Goal: Task Accomplishment & Management: Use online tool/utility

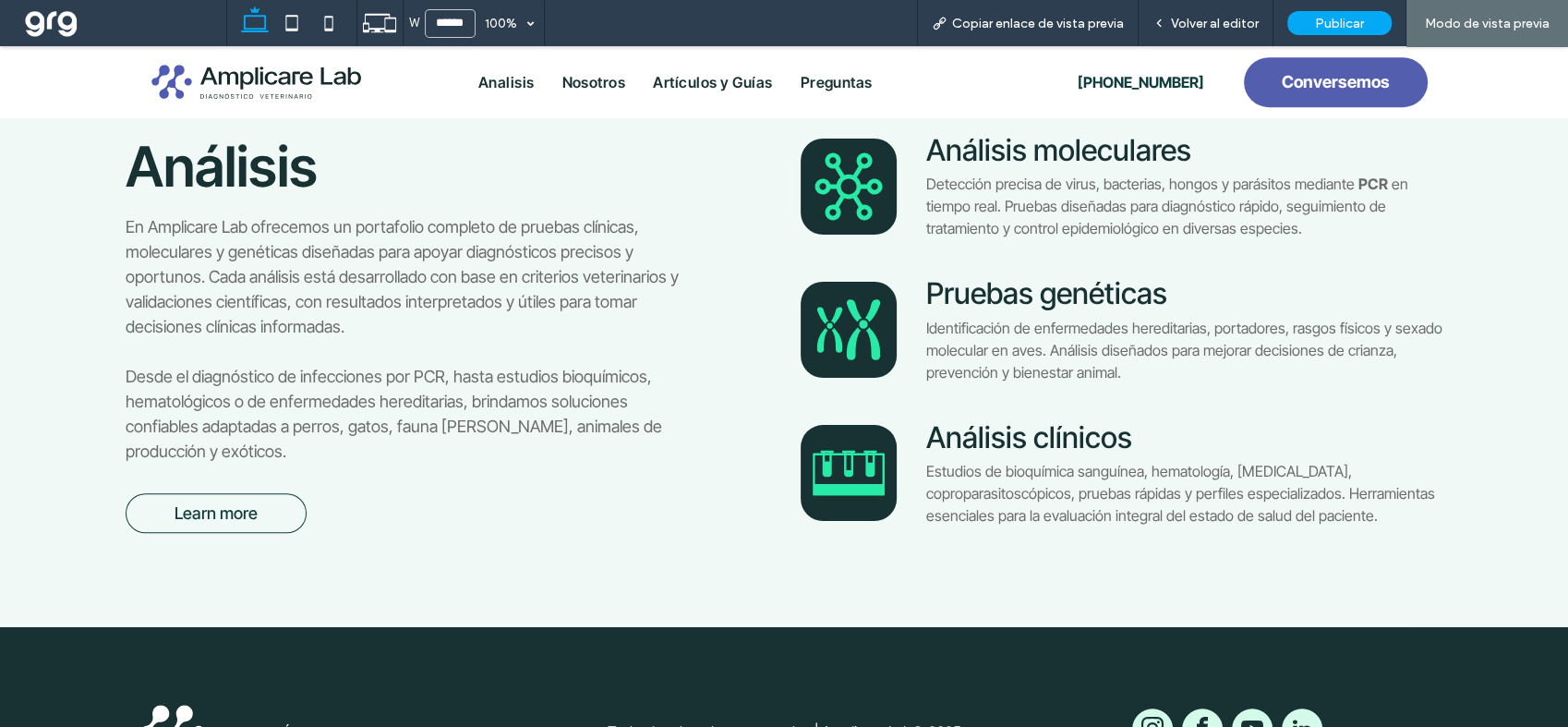
scroll to position [1091, 0]
drag, startPoint x: 1233, startPoint y: 21, endPoint x: 354, endPoint y: 198, distance: 896.6
click at [1233, 21] on span "Volver al editor" at bounding box center [1215, 24] width 88 height 16
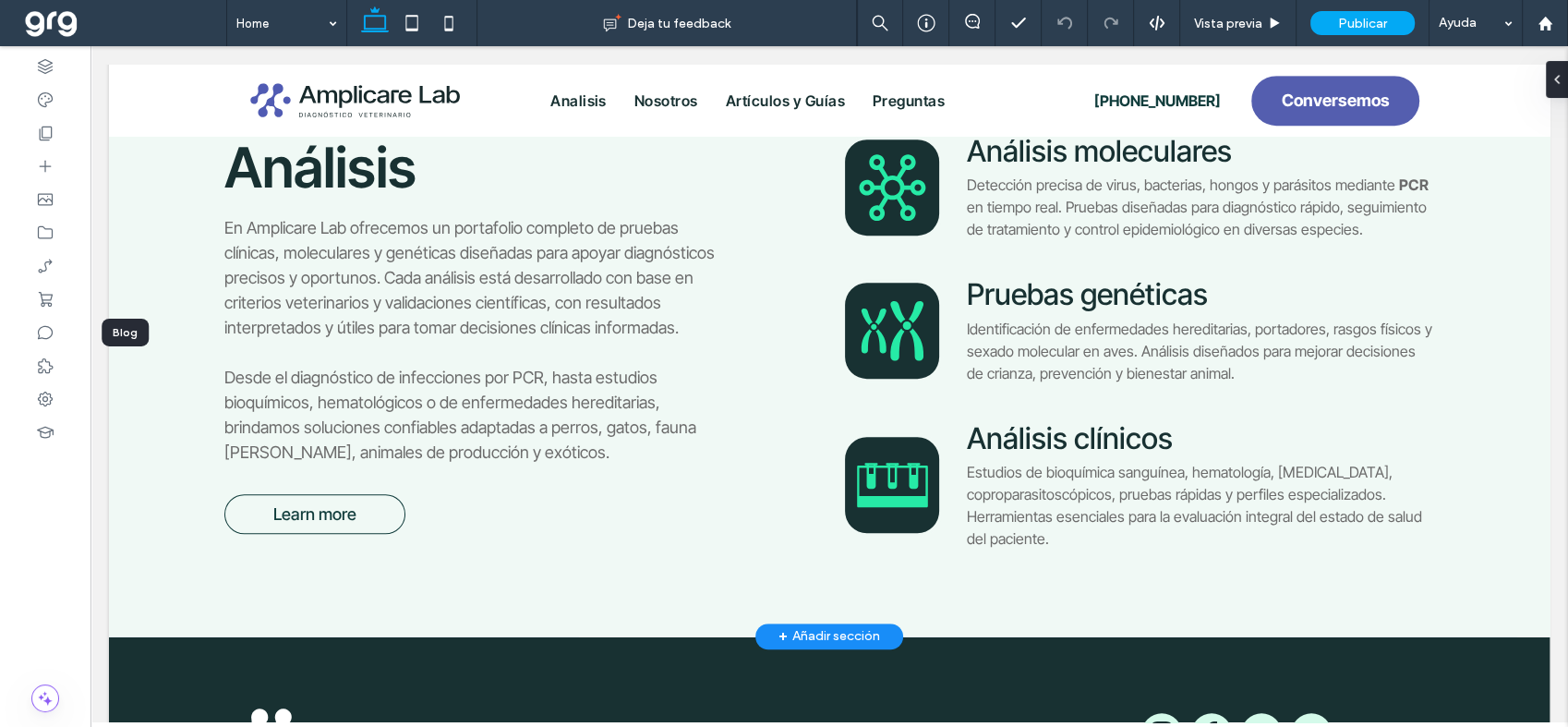
scroll to position [1070, 0]
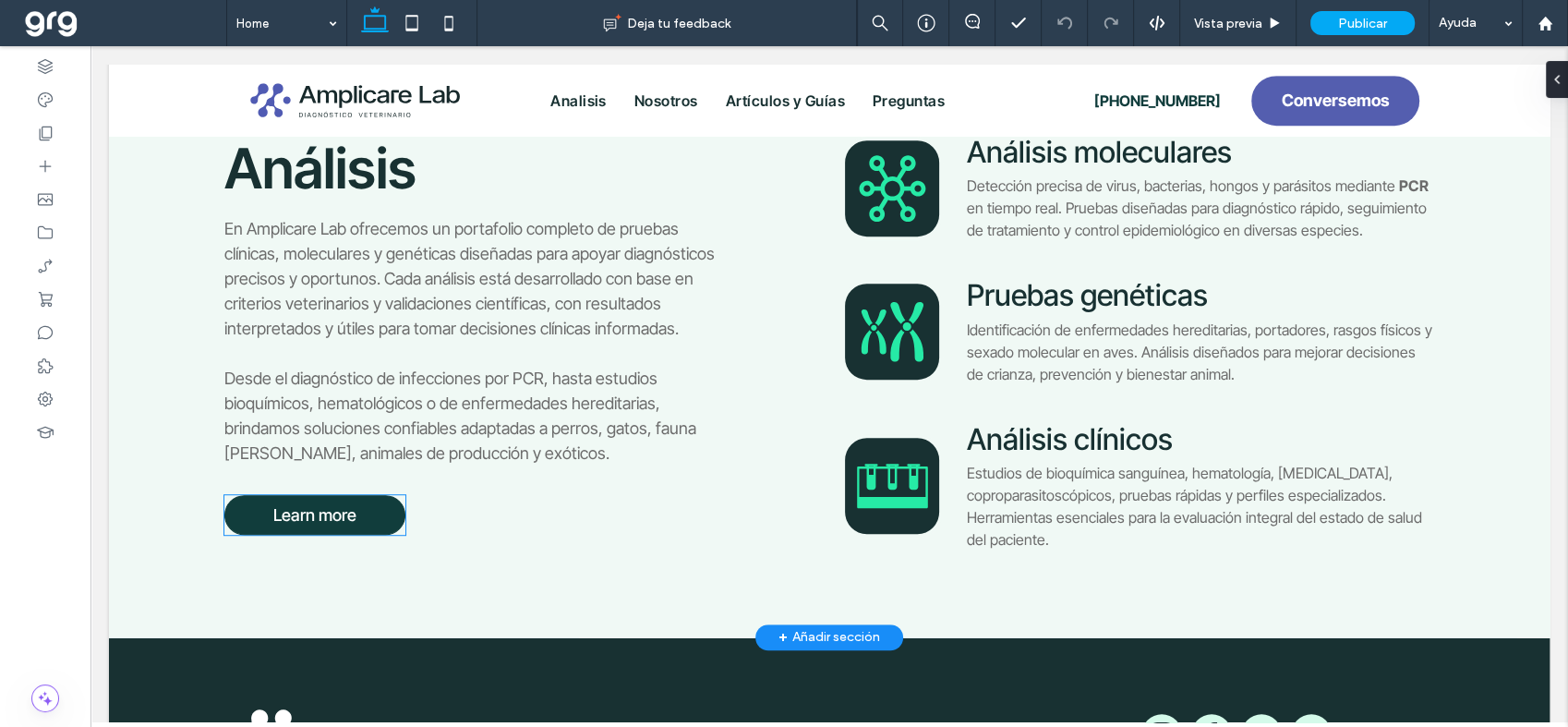
click at [261, 504] on link "Learn more" at bounding box center [314, 515] width 181 height 40
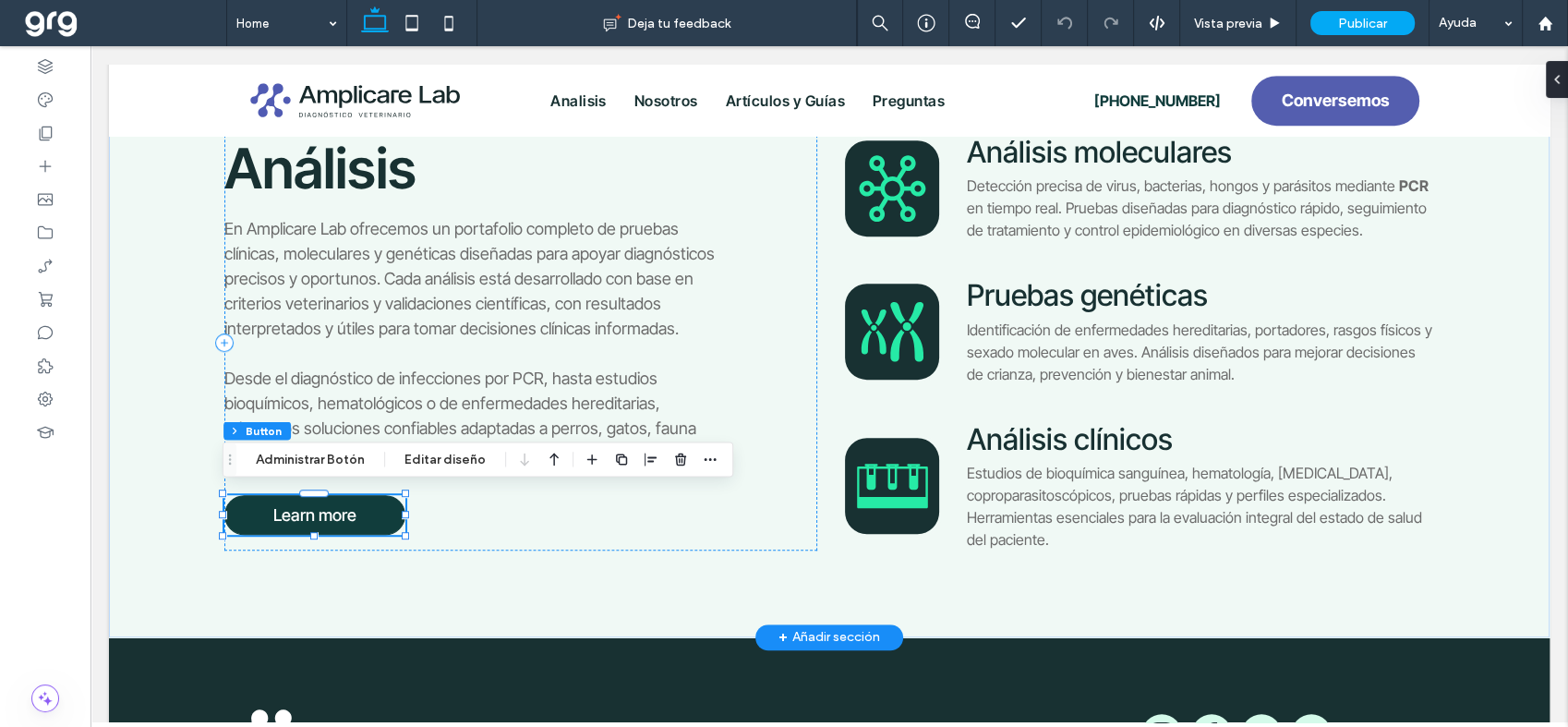
type input "**"
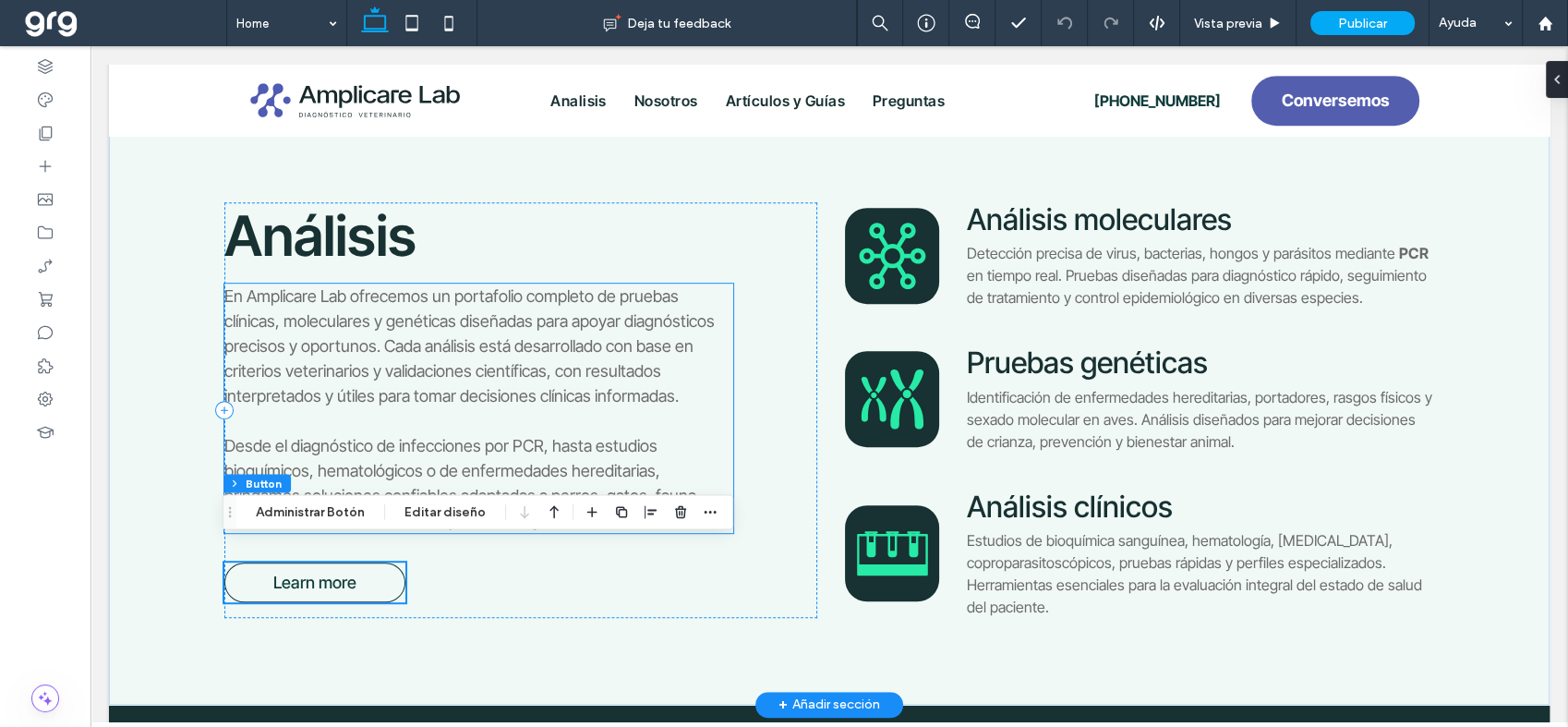
scroll to position [967, 0]
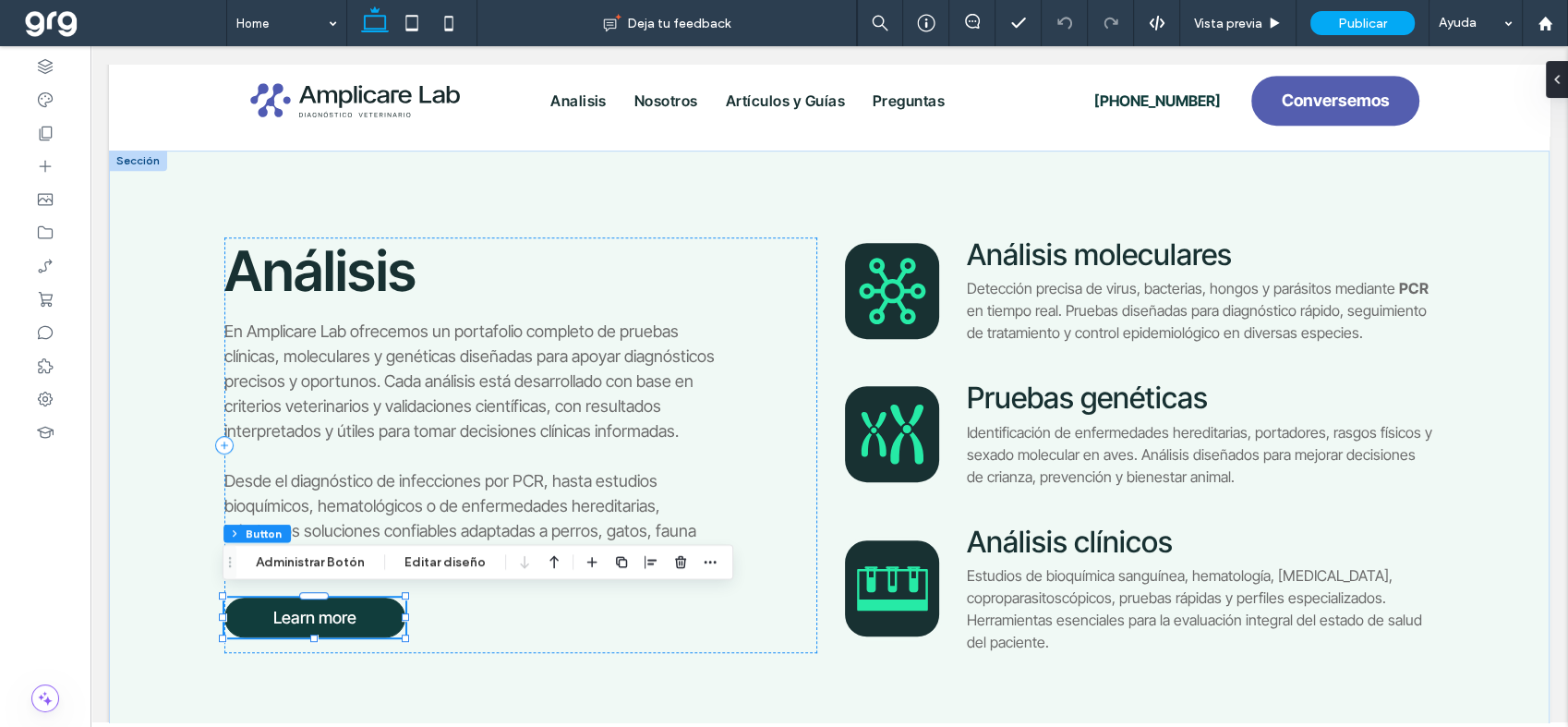
click at [303, 615] on span "Learn more" at bounding box center [315, 617] width 83 height 19
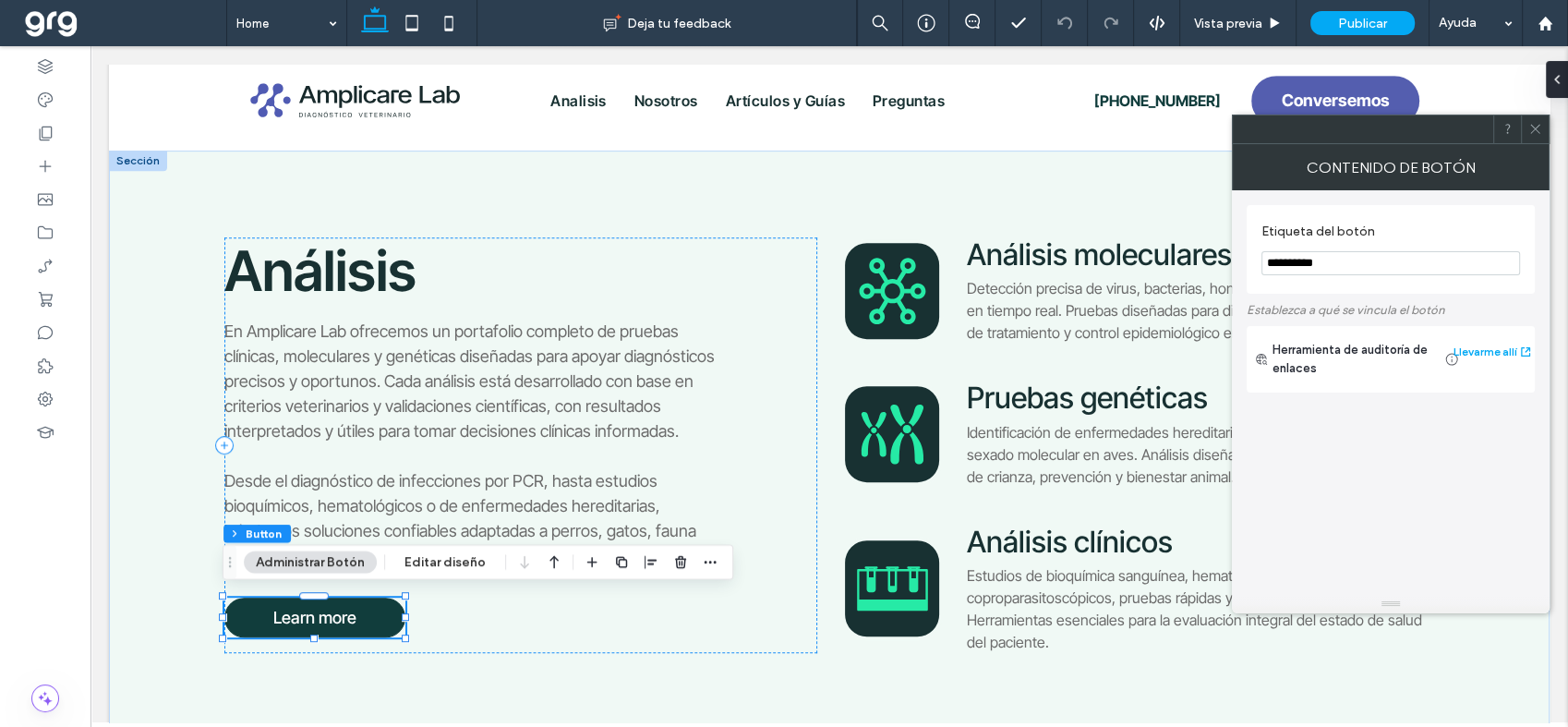
type input "*"
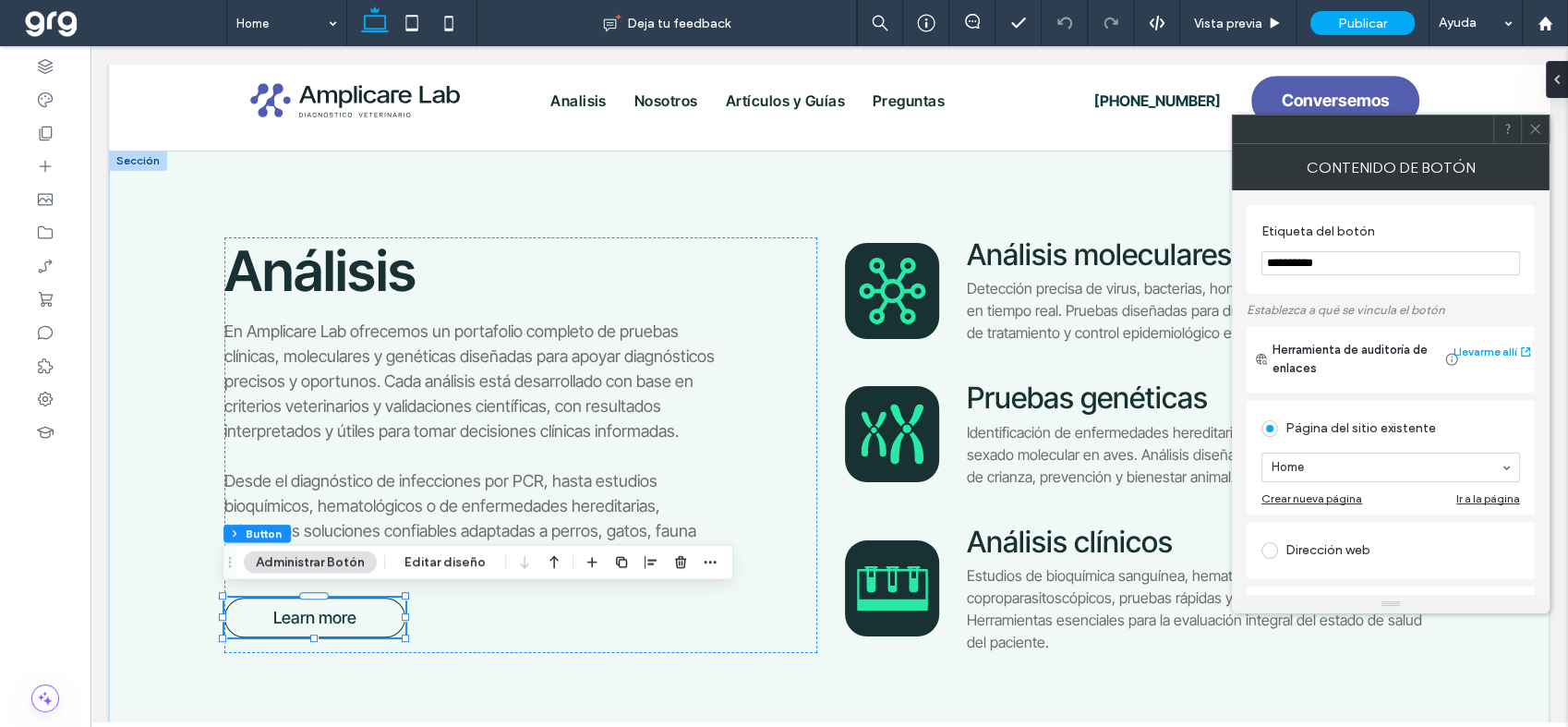
drag, startPoint x: 1354, startPoint y: 263, endPoint x: 1232, endPoint y: 239, distance: 124.3
click at [1232, 239] on div "**********" at bounding box center [1390, 392] width 317 height 404
type input "**********"
click at [1536, 122] on icon at bounding box center [1535, 129] width 14 height 14
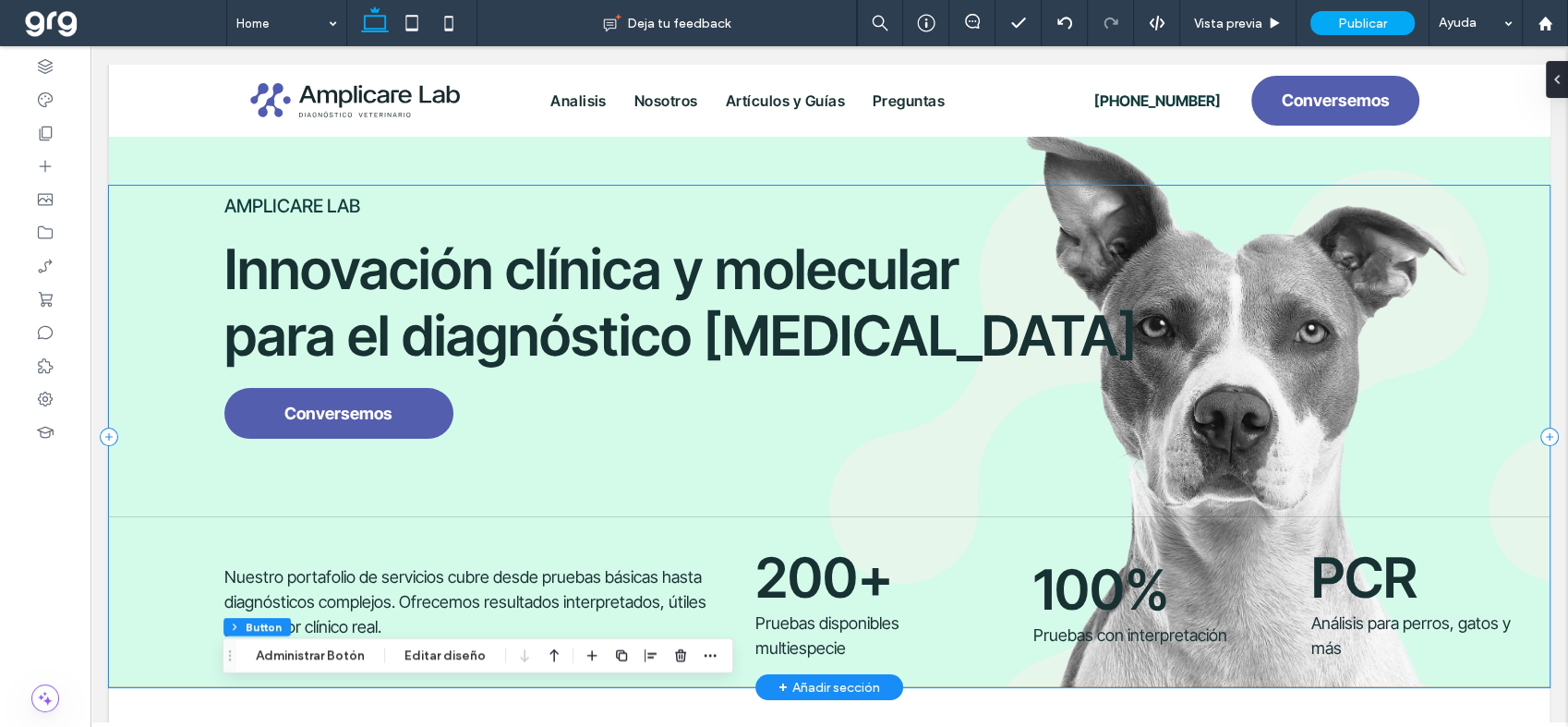
scroll to position [0, 0]
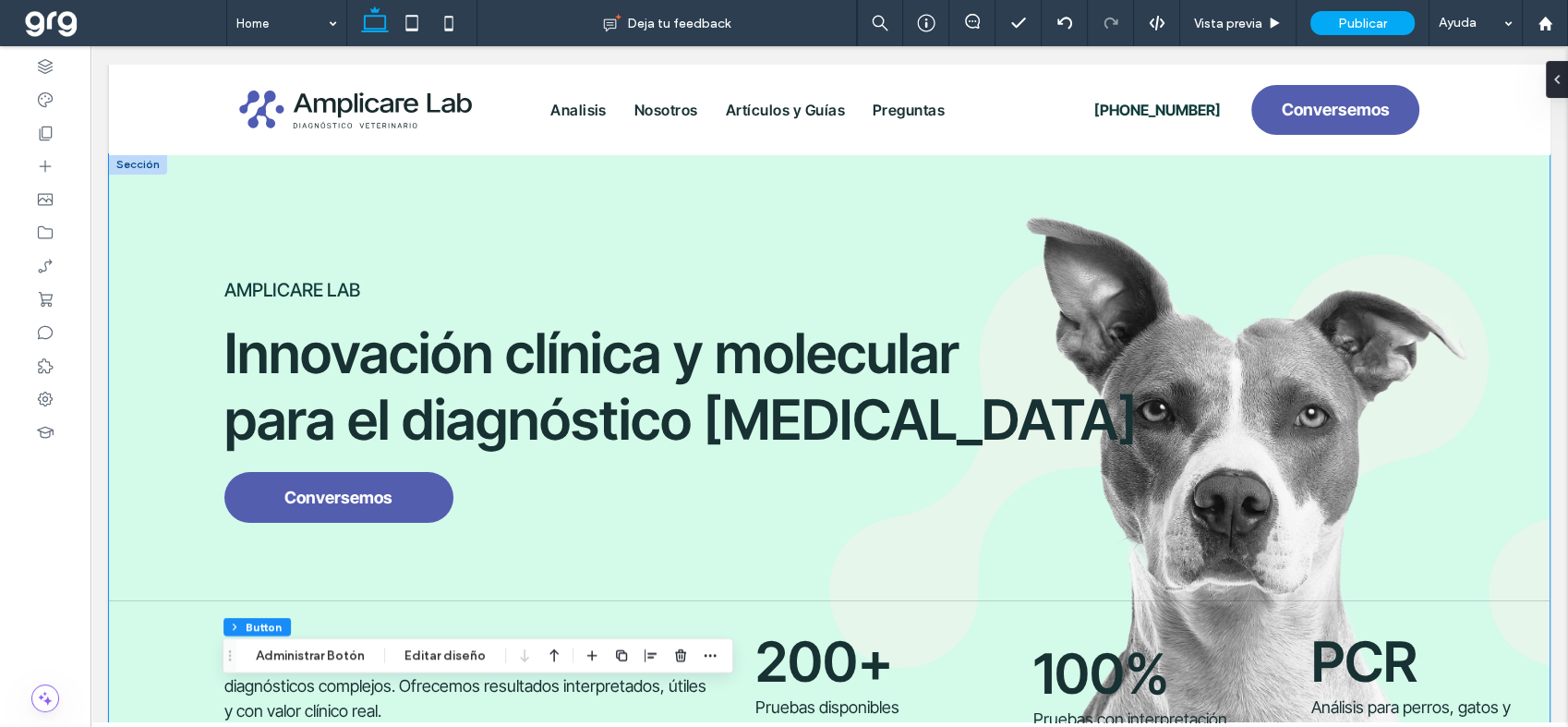
click at [138, 190] on div "AMPLICARE LAB Innovación clínica y molecular para el diagnóstico [MEDICAL_DATA]…" at bounding box center [829, 462] width 1440 height 616
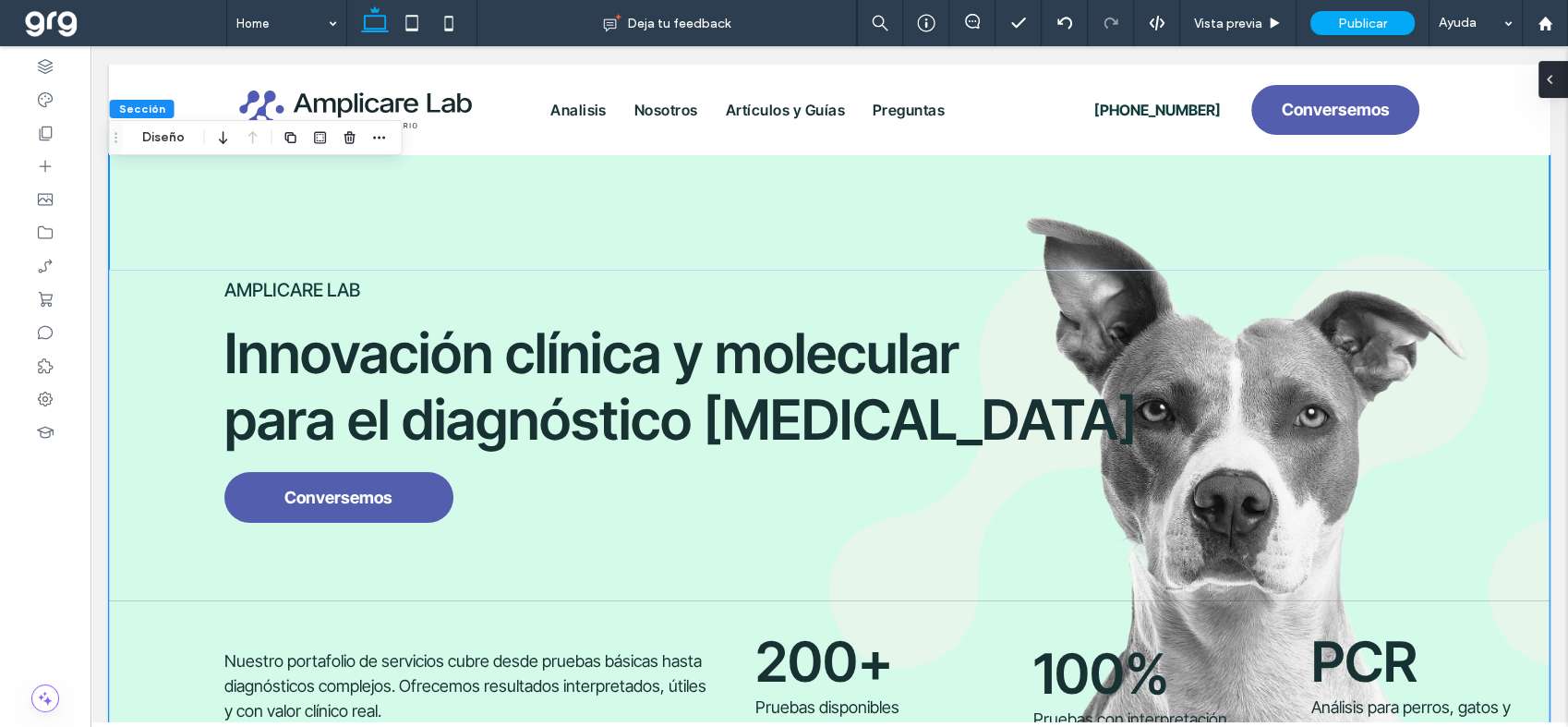
drag, startPoint x: 1559, startPoint y: 74, endPoint x: 1468, endPoint y: 29, distance: 101.5
click at [1559, 74] on div at bounding box center [1553, 79] width 29 height 37
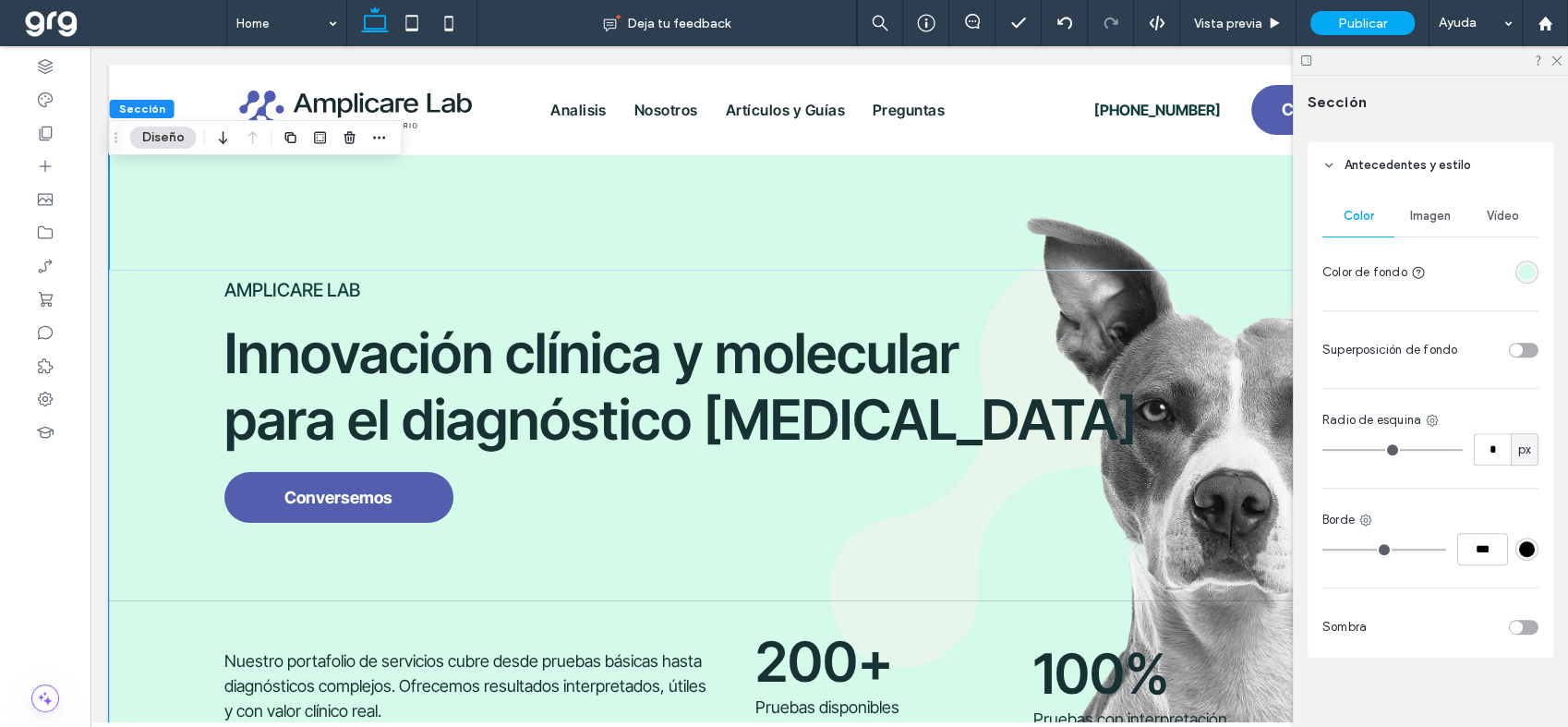
scroll to position [849, 0]
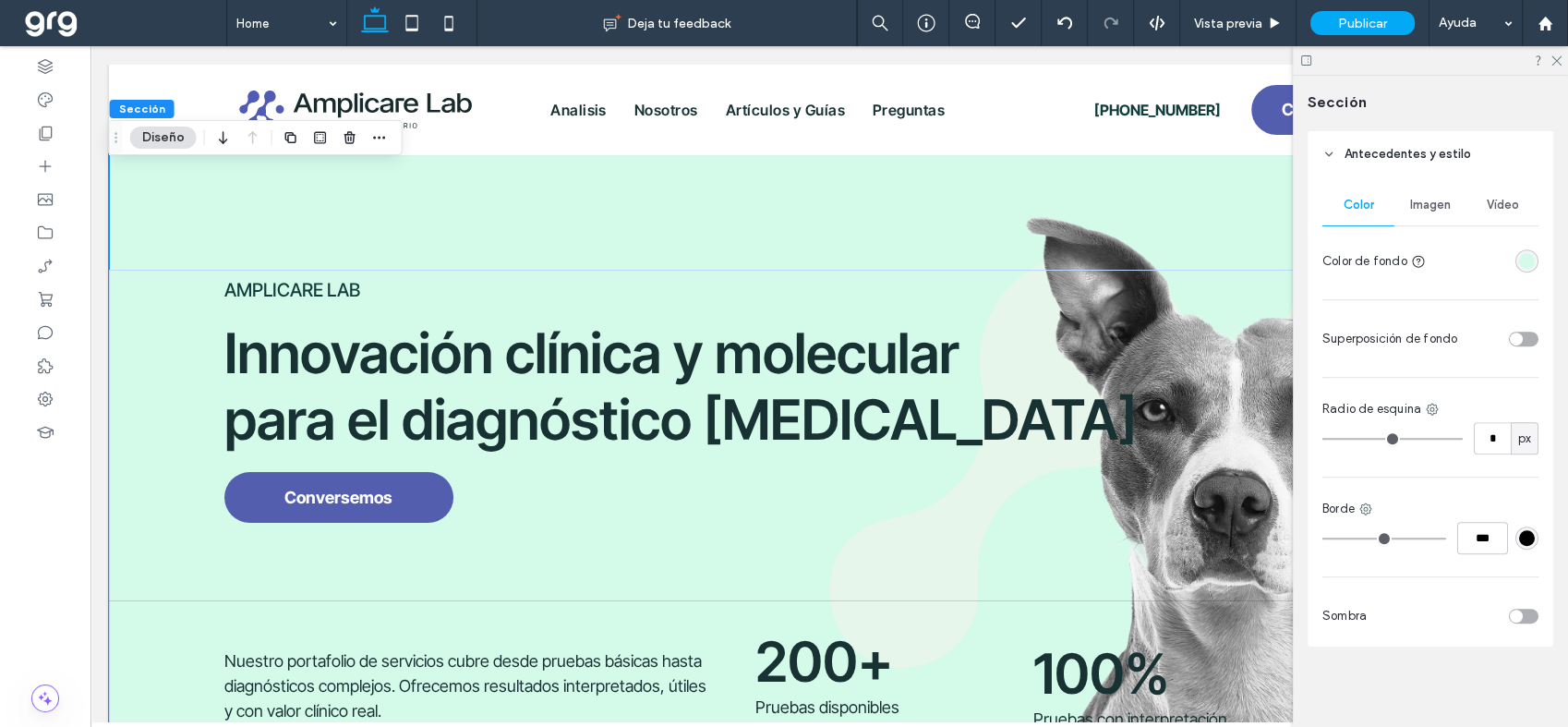
click at [1519, 253] on div "rgba(212, 250, 234, 1)" at bounding box center [1526, 260] width 16 height 16
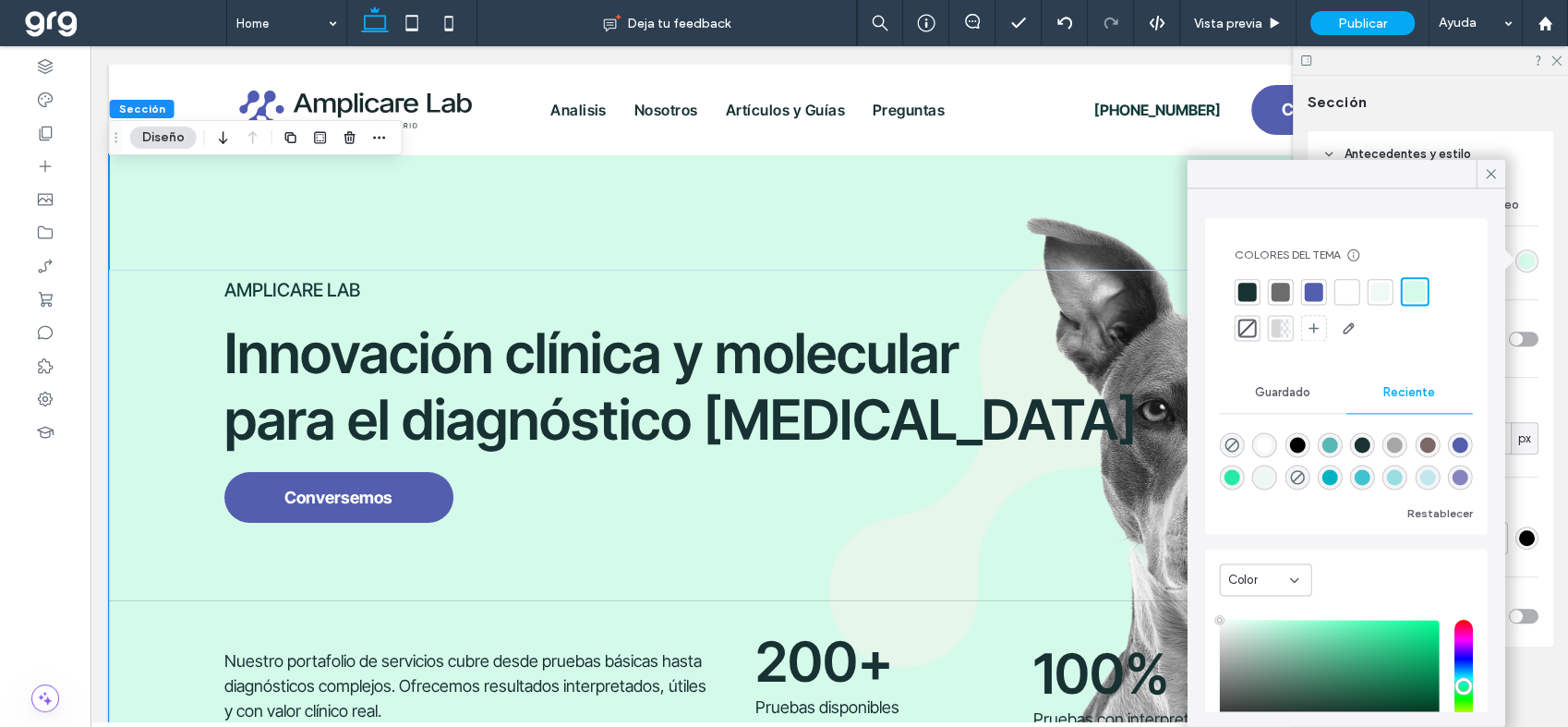
type input "****"
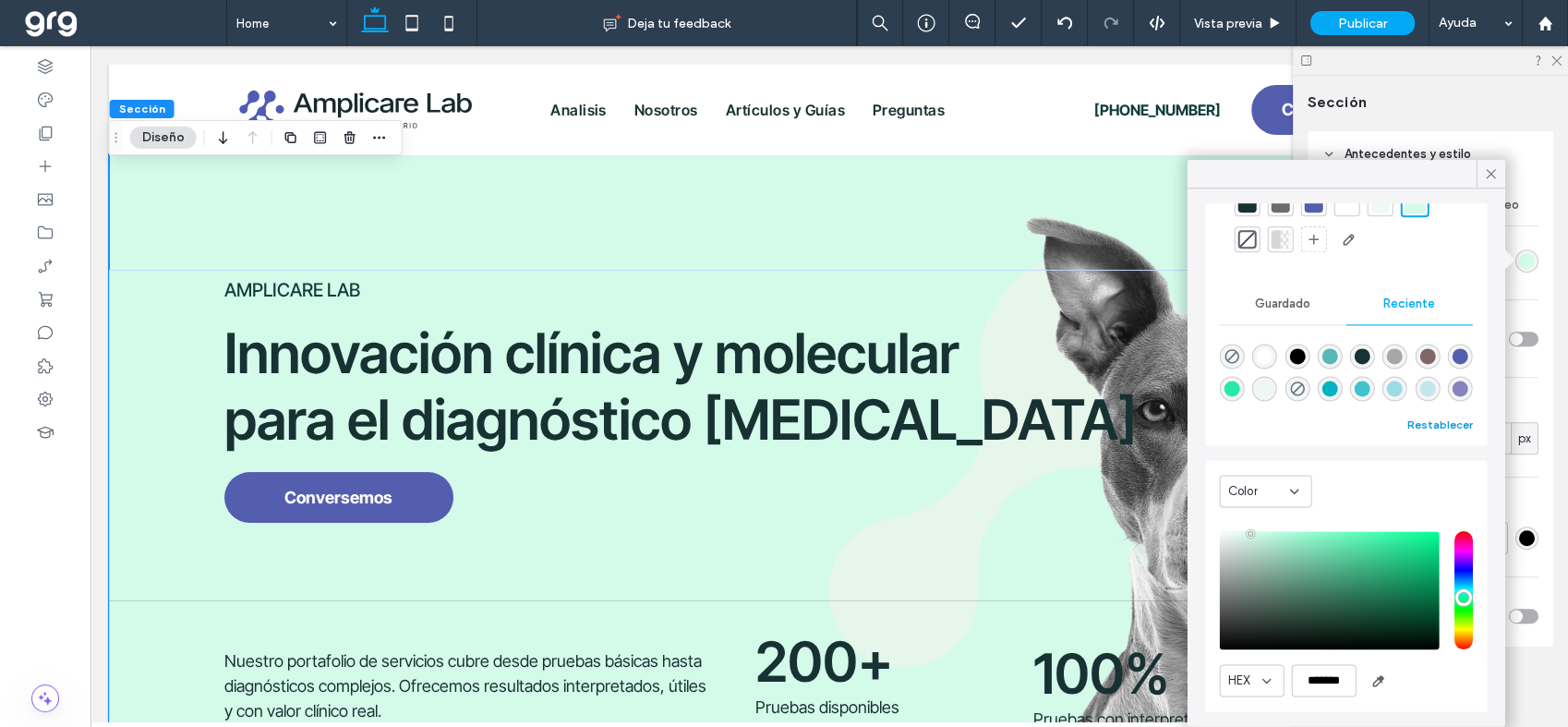
scroll to position [144, 0]
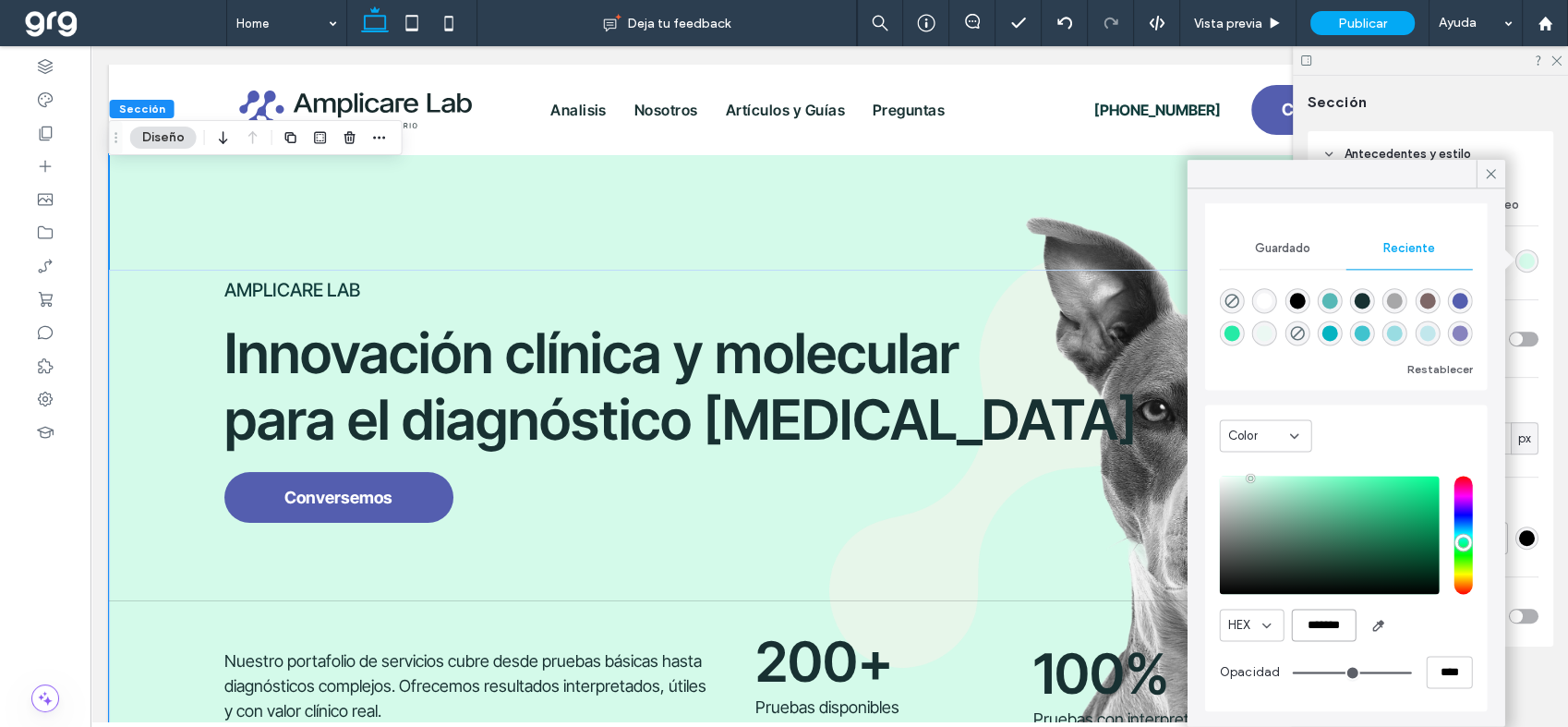
drag, startPoint x: 1345, startPoint y: 622, endPoint x: 1271, endPoint y: 628, distance: 74.2
click at [1272, 628] on div "HEX *******" at bounding box center [1345, 625] width 253 height 32
click at [1493, 166] on icon at bounding box center [1491, 174] width 17 height 17
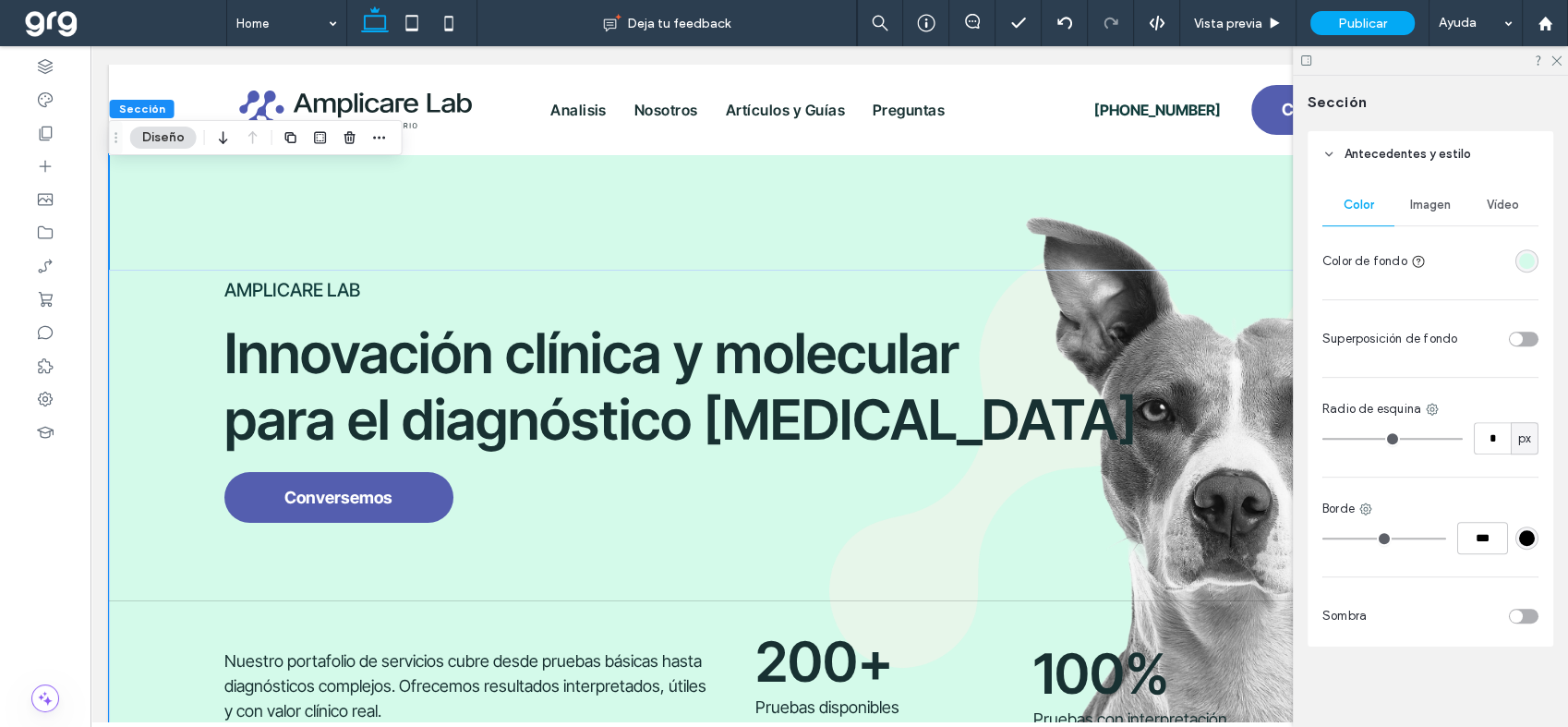
click at [1519, 253] on div "rgba(212, 250, 234, 1)" at bounding box center [1526, 260] width 16 height 16
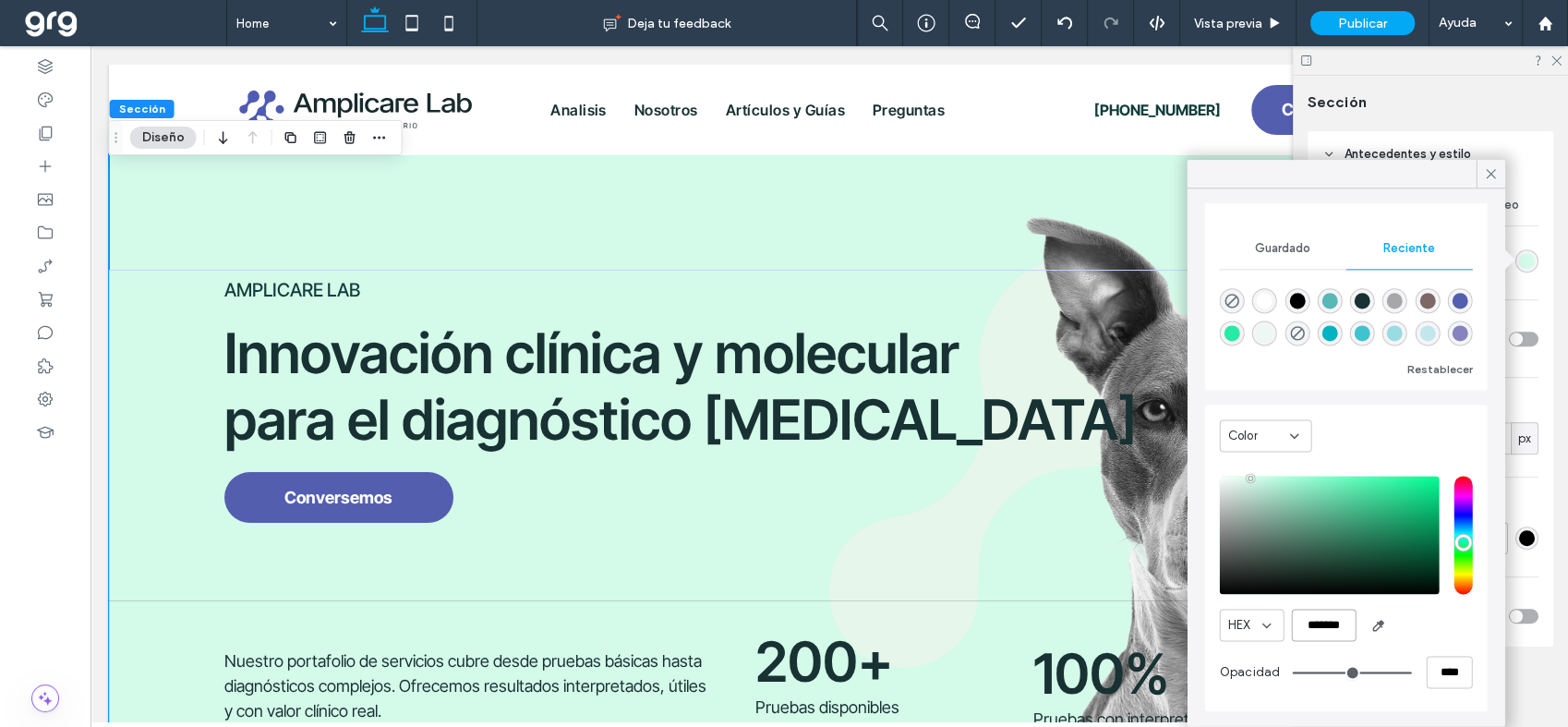
click at [1330, 629] on input "*******" at bounding box center [1324, 625] width 64 height 32
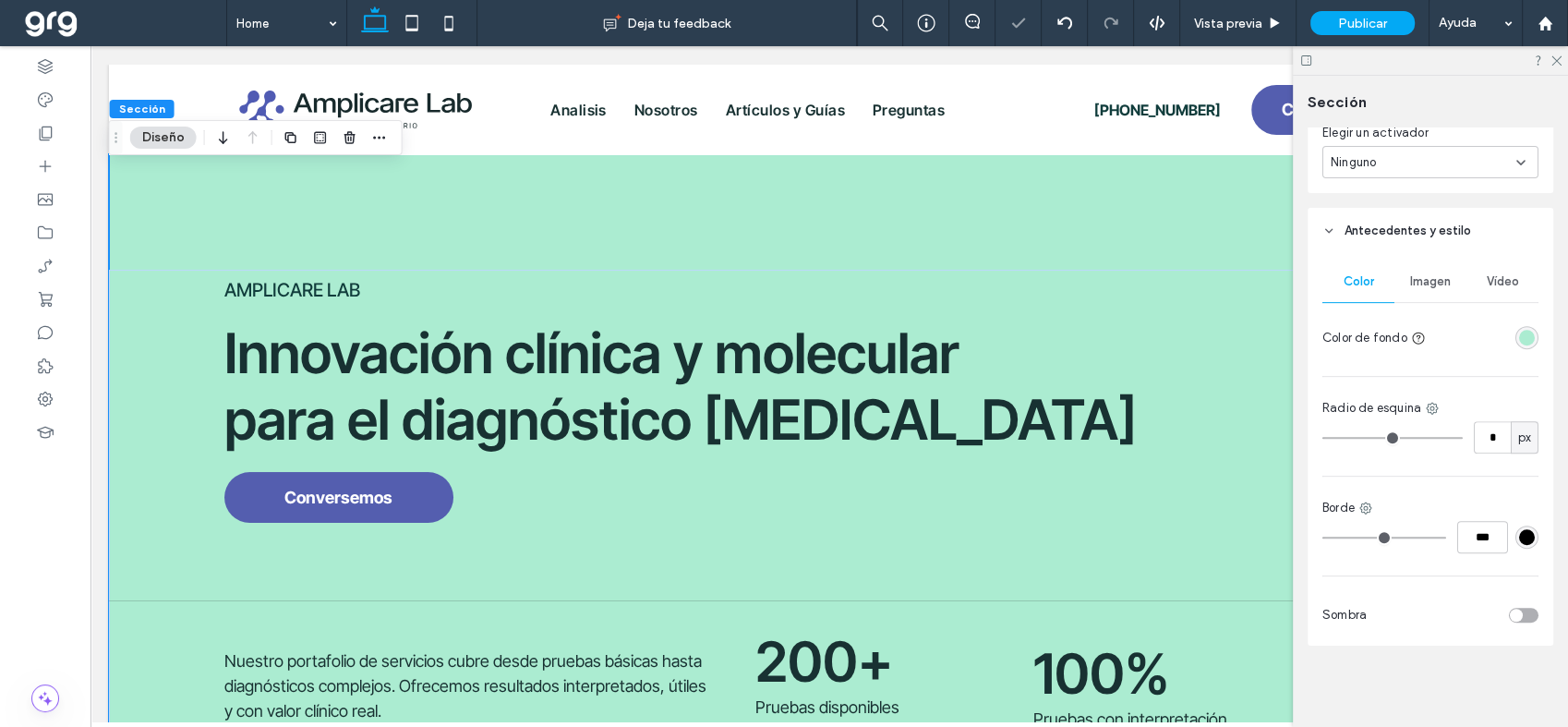
scroll to position [771, 0]
click at [1440, 279] on span "Imagen" at bounding box center [1430, 283] width 41 height 15
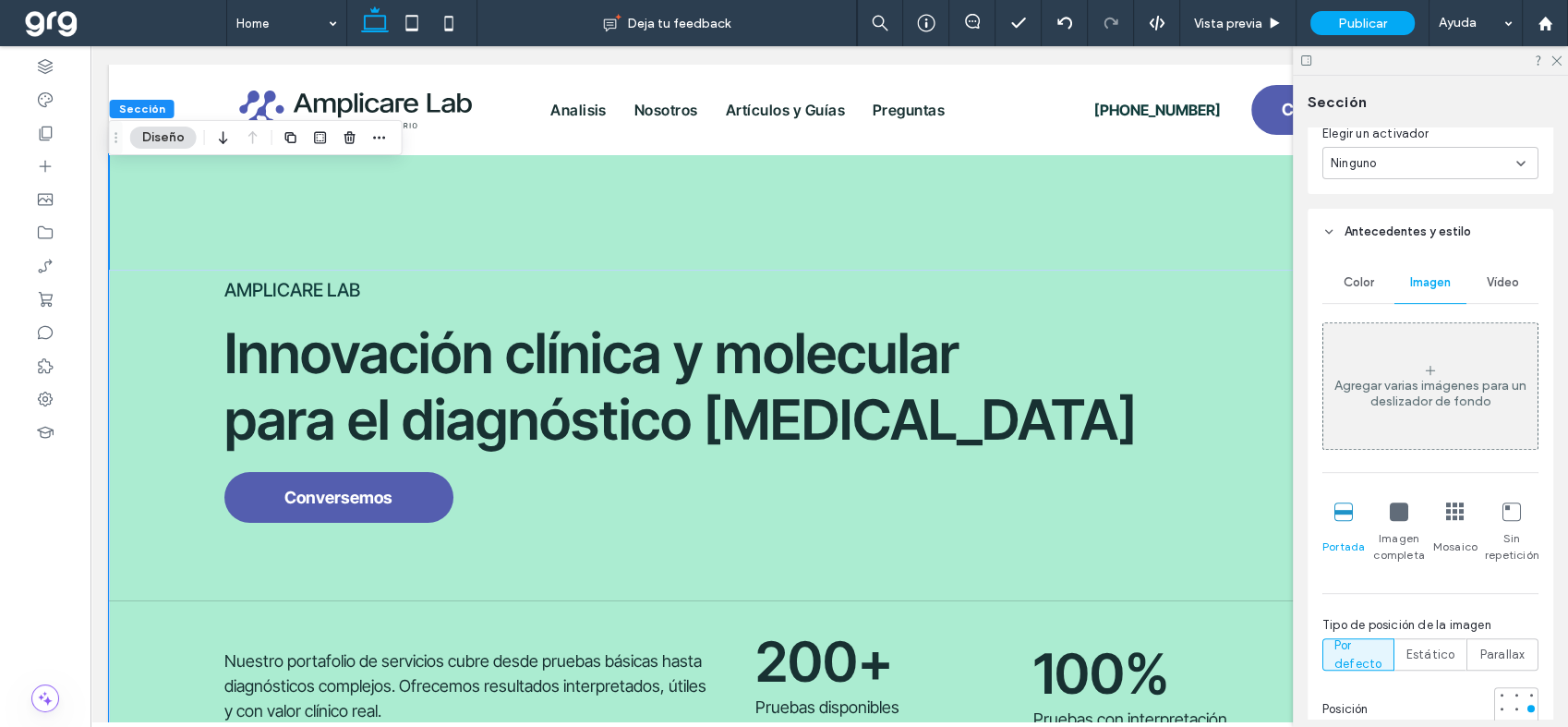
scroll to position [849, 0]
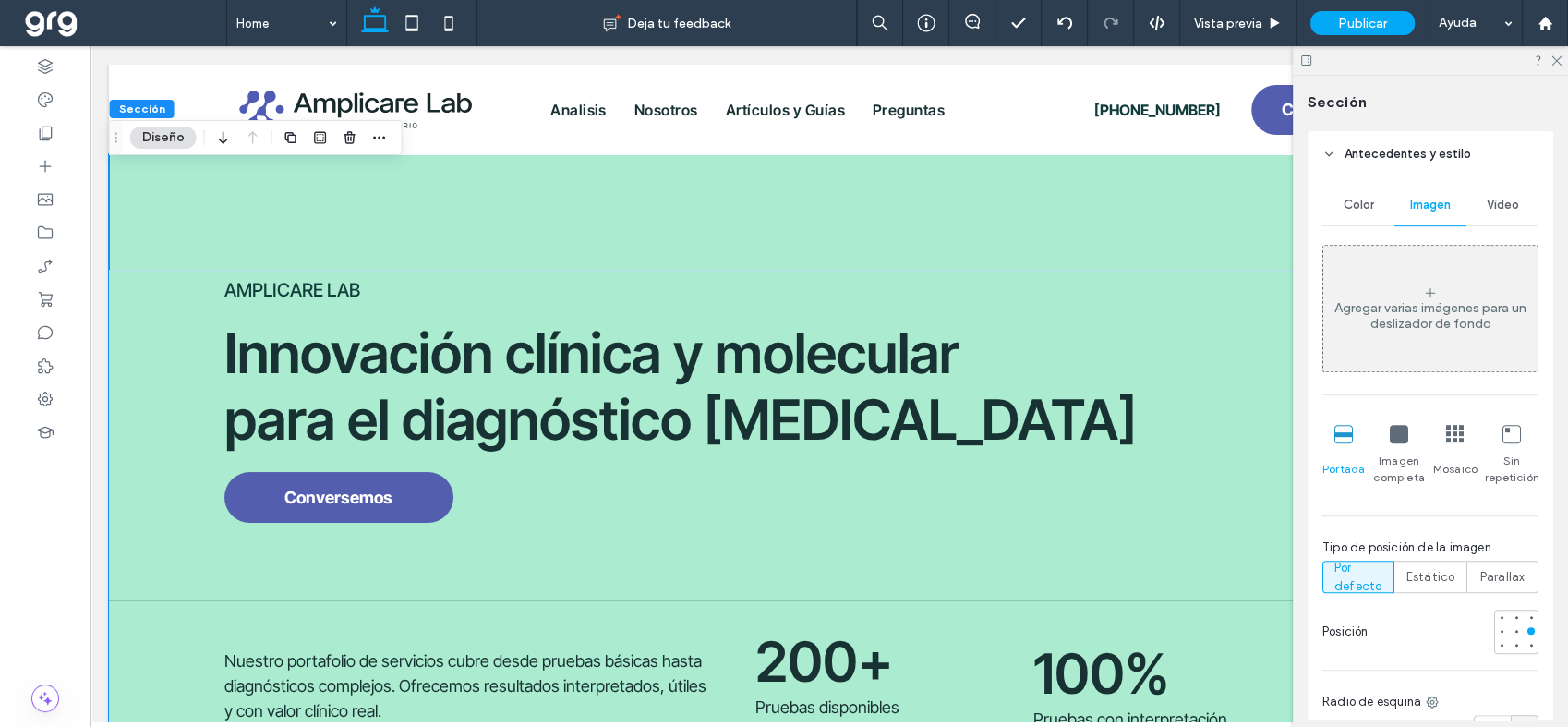
click at [1394, 332] on div "Agregar varias imágenes para un deslizador de fondo" at bounding box center [1431, 308] width 214 height 122
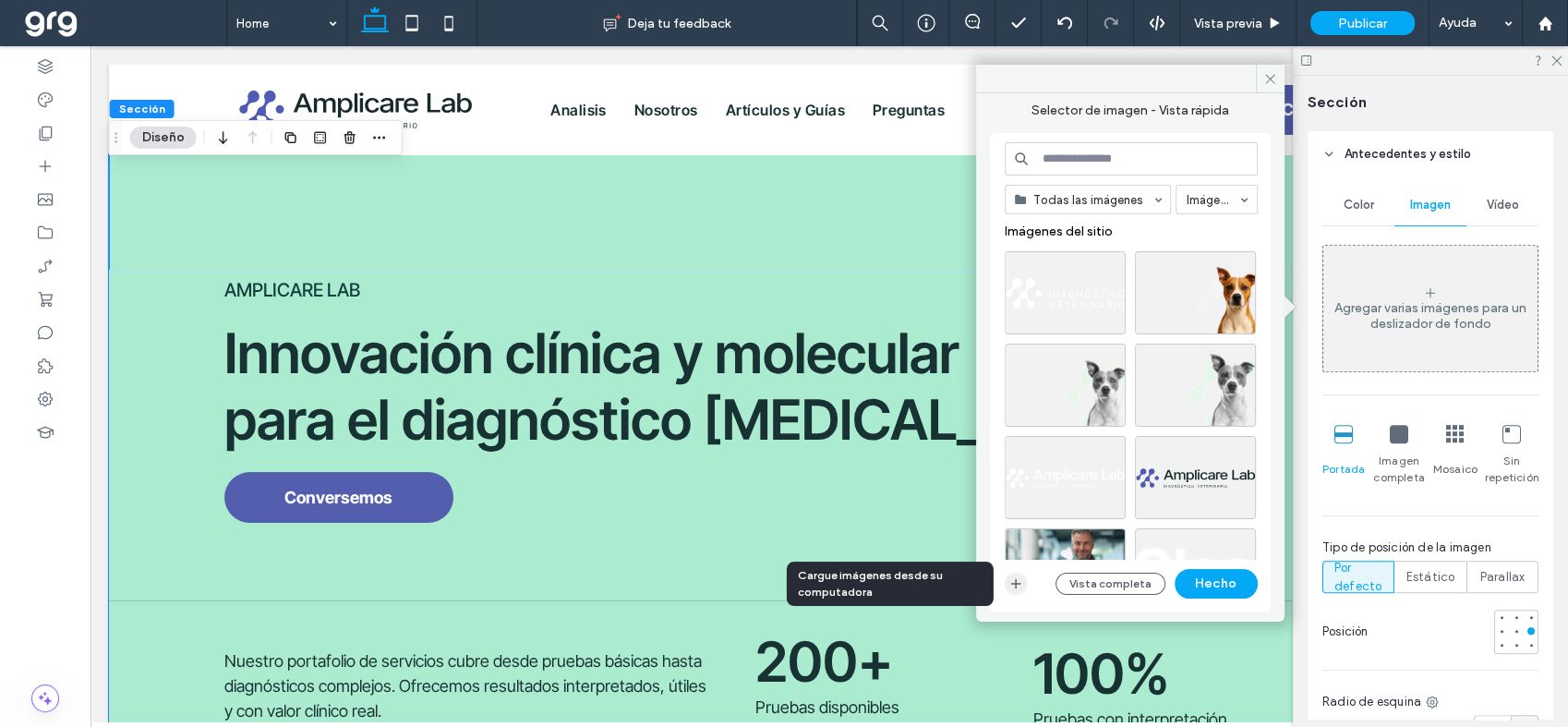
click at [1017, 587] on icon "button" at bounding box center [1016, 584] width 15 height 15
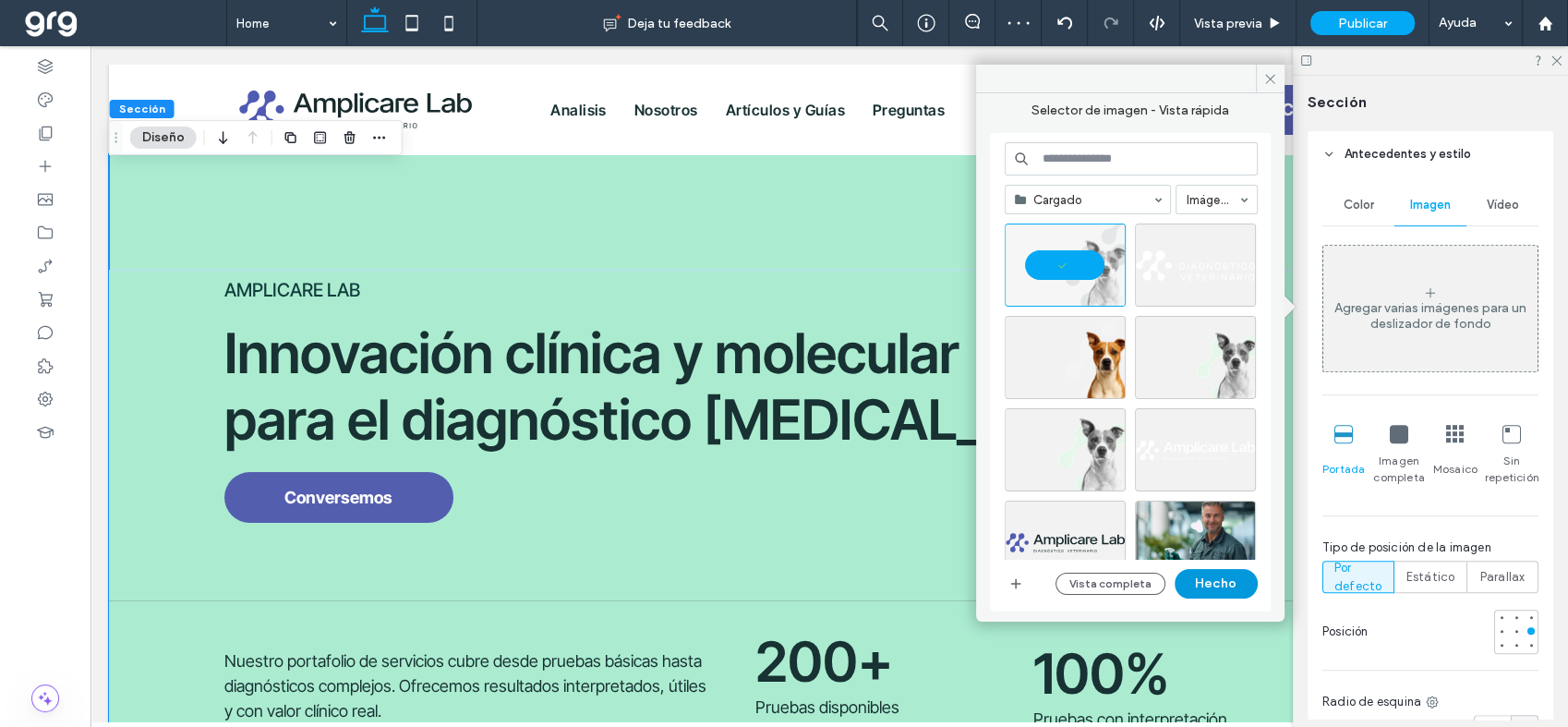
click at [1238, 576] on button "Hecho" at bounding box center [1217, 583] width 83 height 29
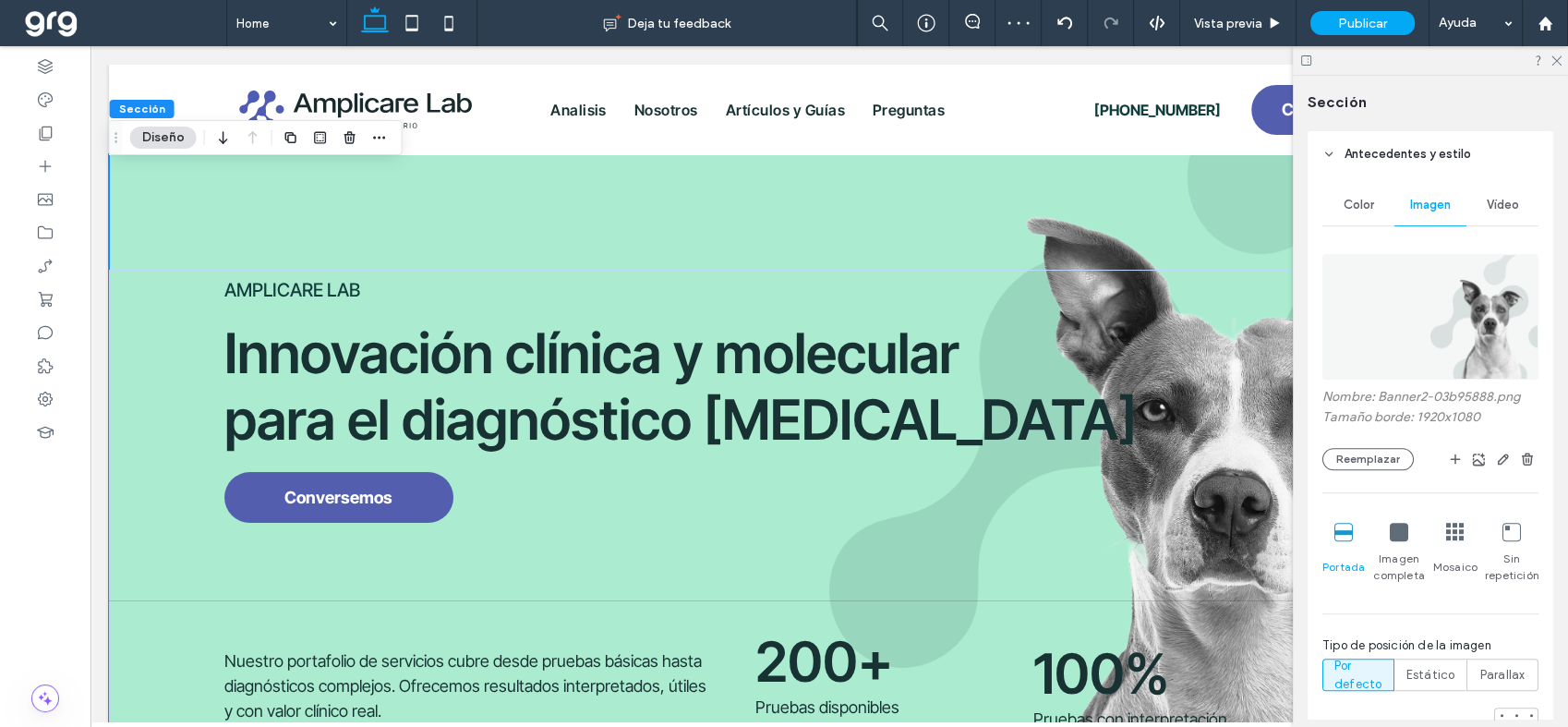
click at [1562, 62] on div at bounding box center [1430, 61] width 276 height 28
click at [1559, 57] on use at bounding box center [1556, 61] width 10 height 10
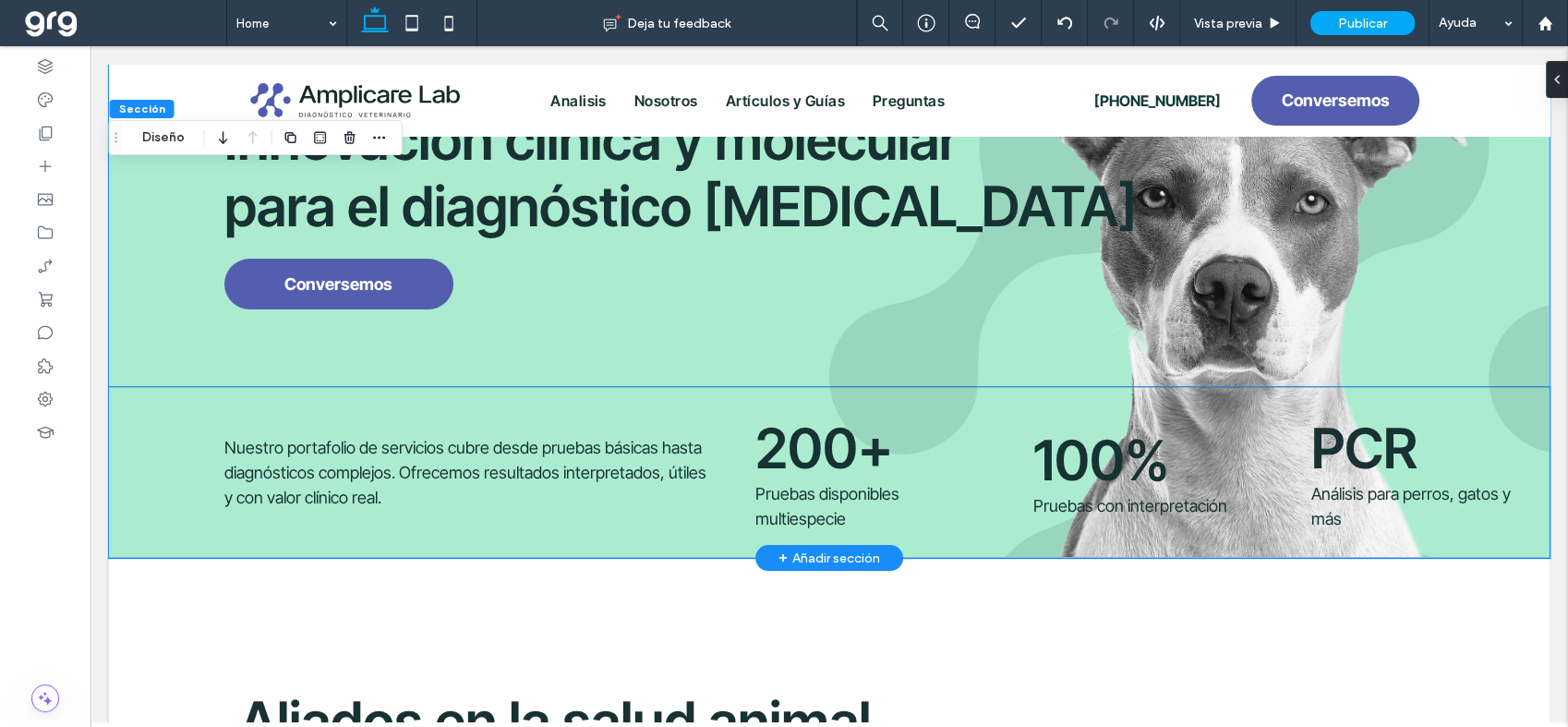
scroll to position [0, 0]
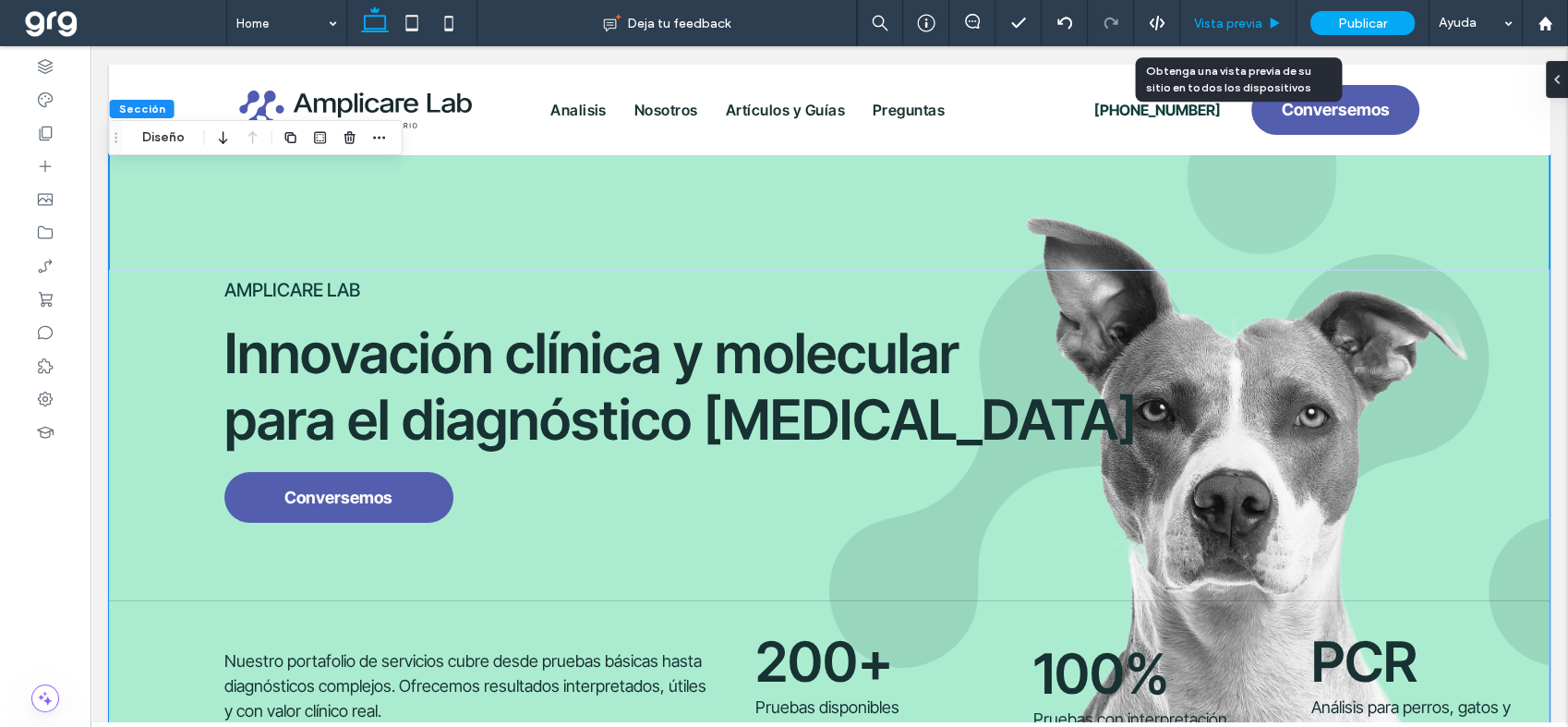
click at [1245, 24] on span "Vista previa" at bounding box center [1228, 24] width 68 height 16
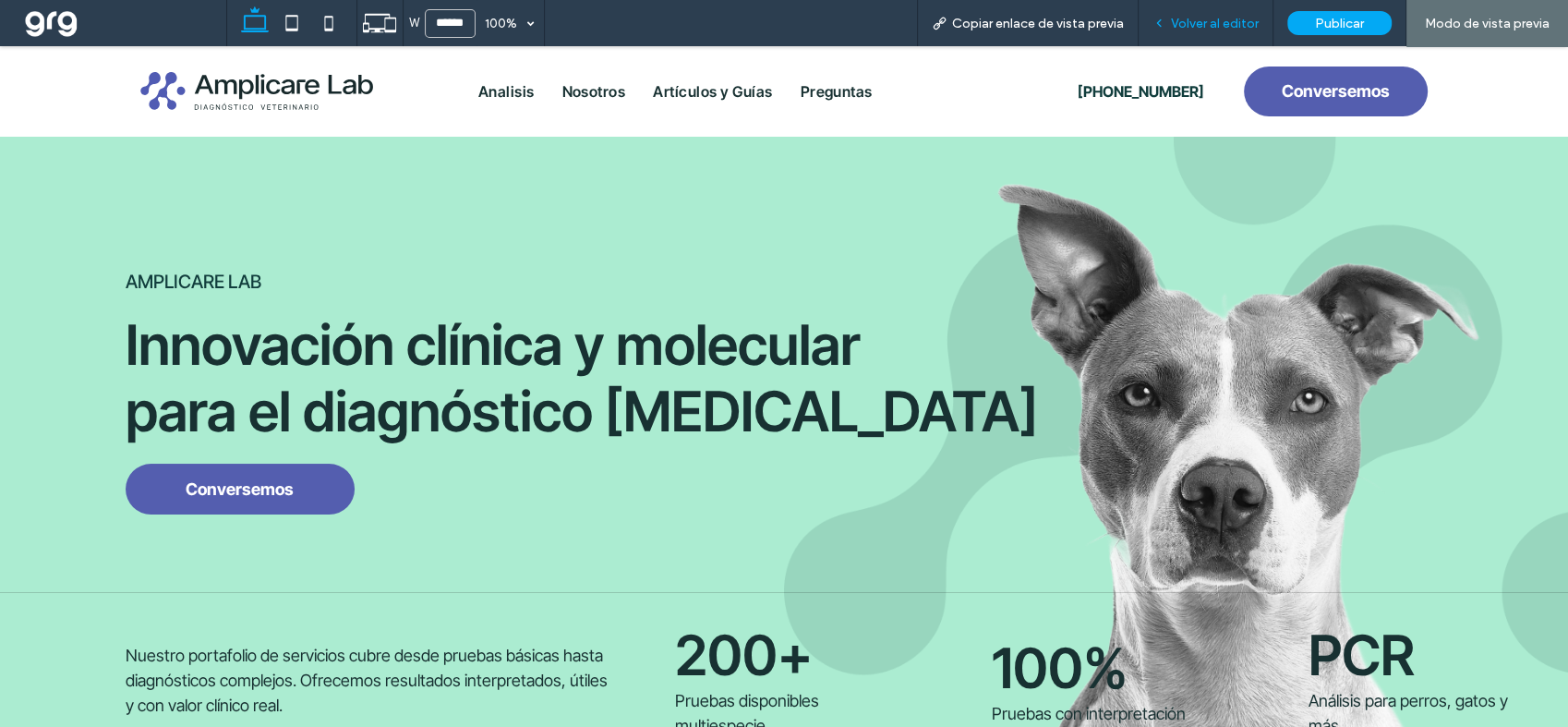
click at [1239, 27] on span "Volver al editor" at bounding box center [1215, 24] width 88 height 16
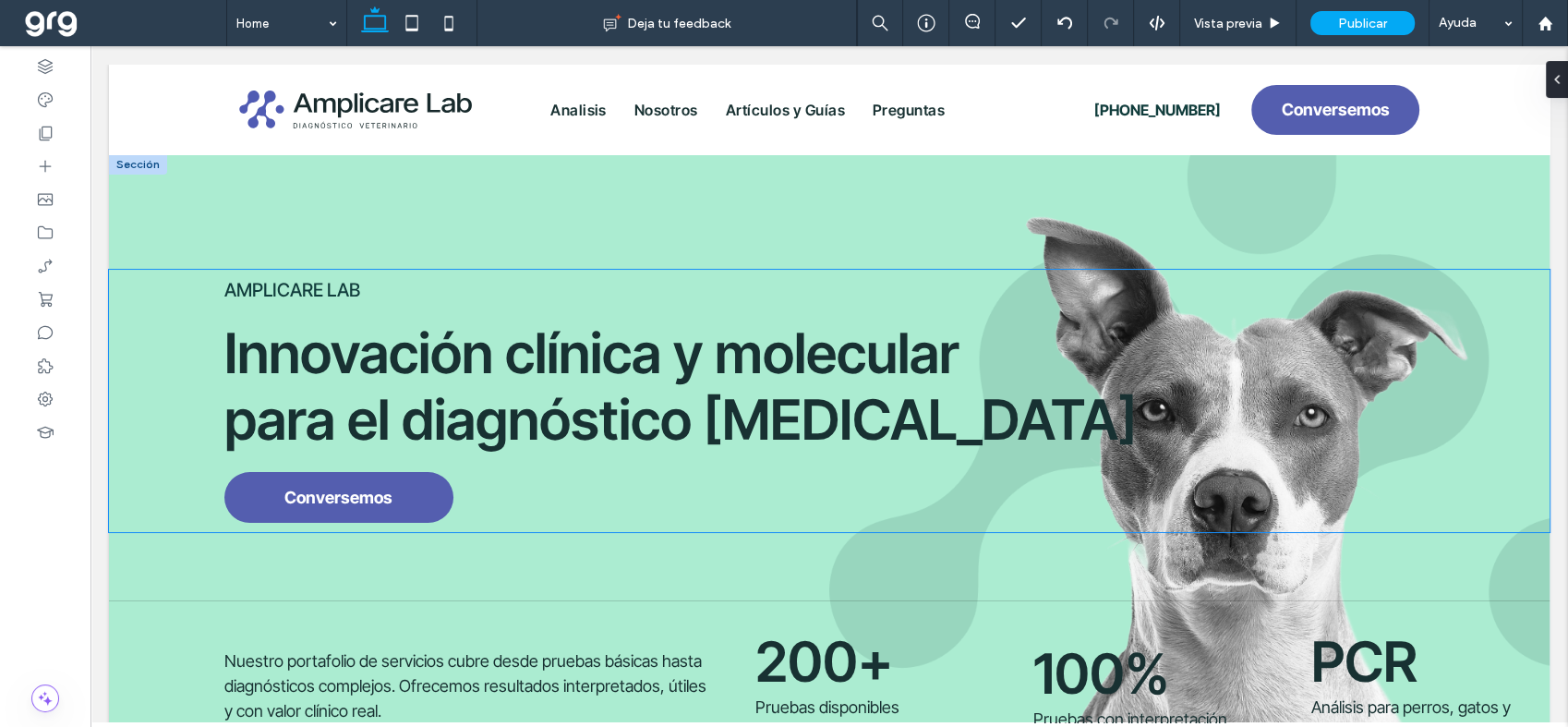
click at [272, 283] on span "AMPLICARE LAB" at bounding box center [292, 290] width 135 height 22
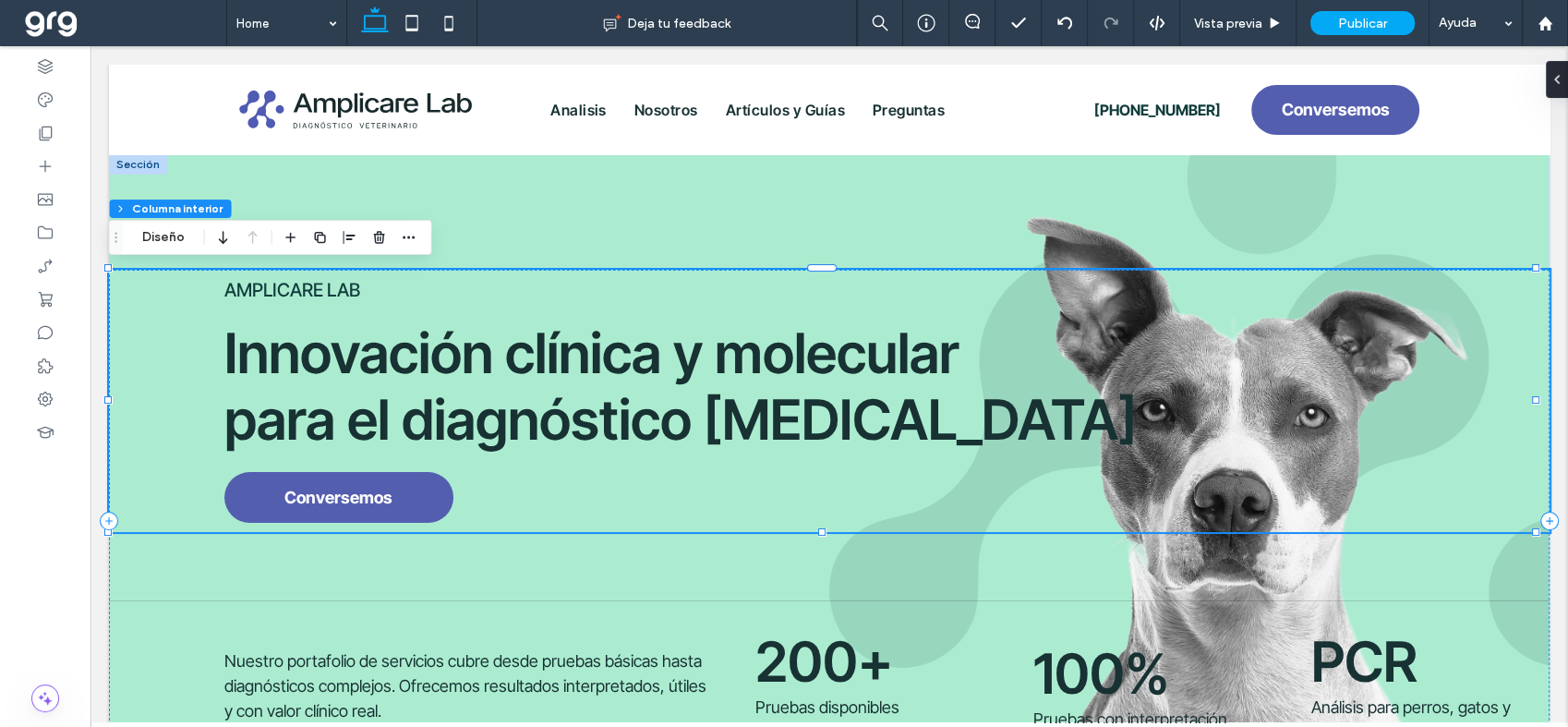
click at [272, 283] on span "AMPLICARE LAB" at bounding box center [292, 290] width 135 height 22
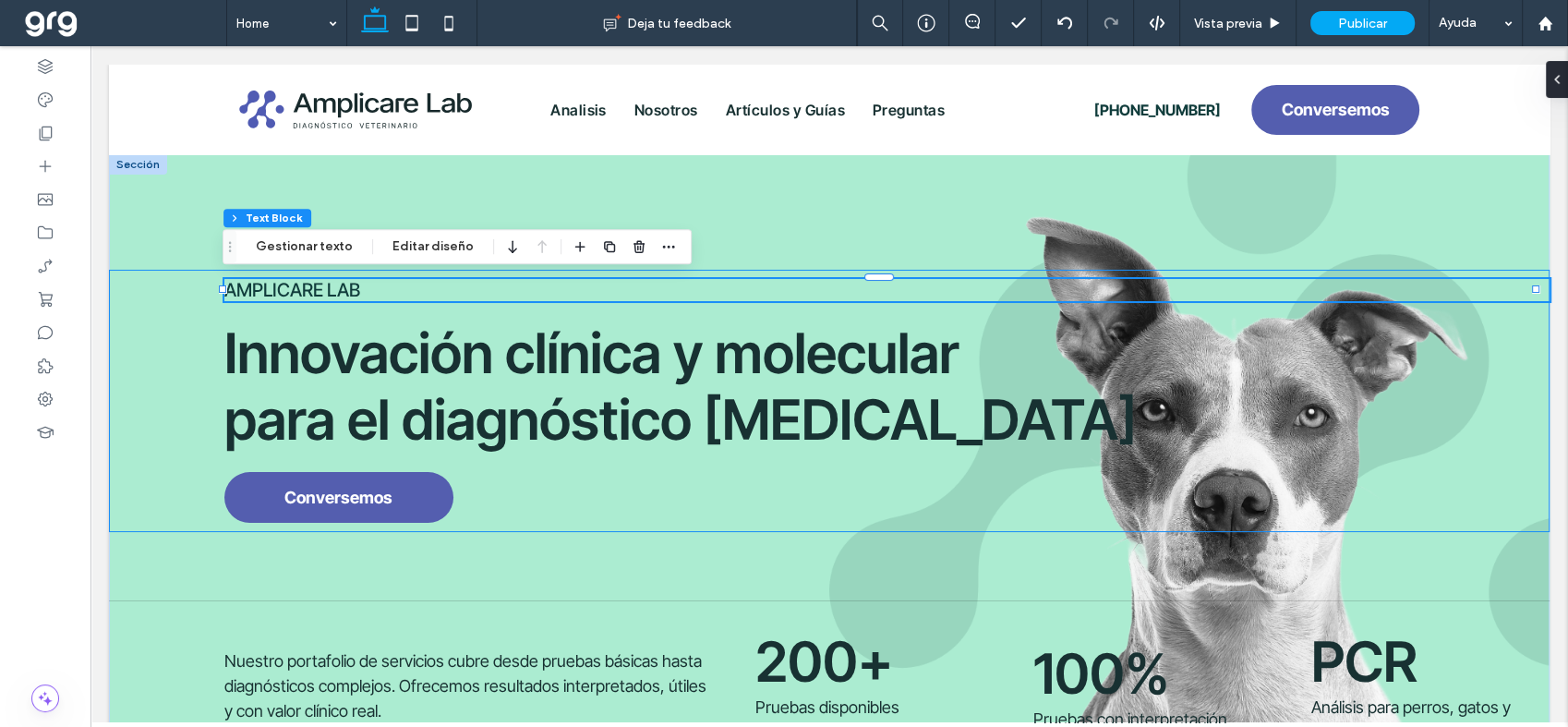
click at [272, 283] on div "AMPLICARE LAB" at bounding box center [886, 290] width 1325 height 22
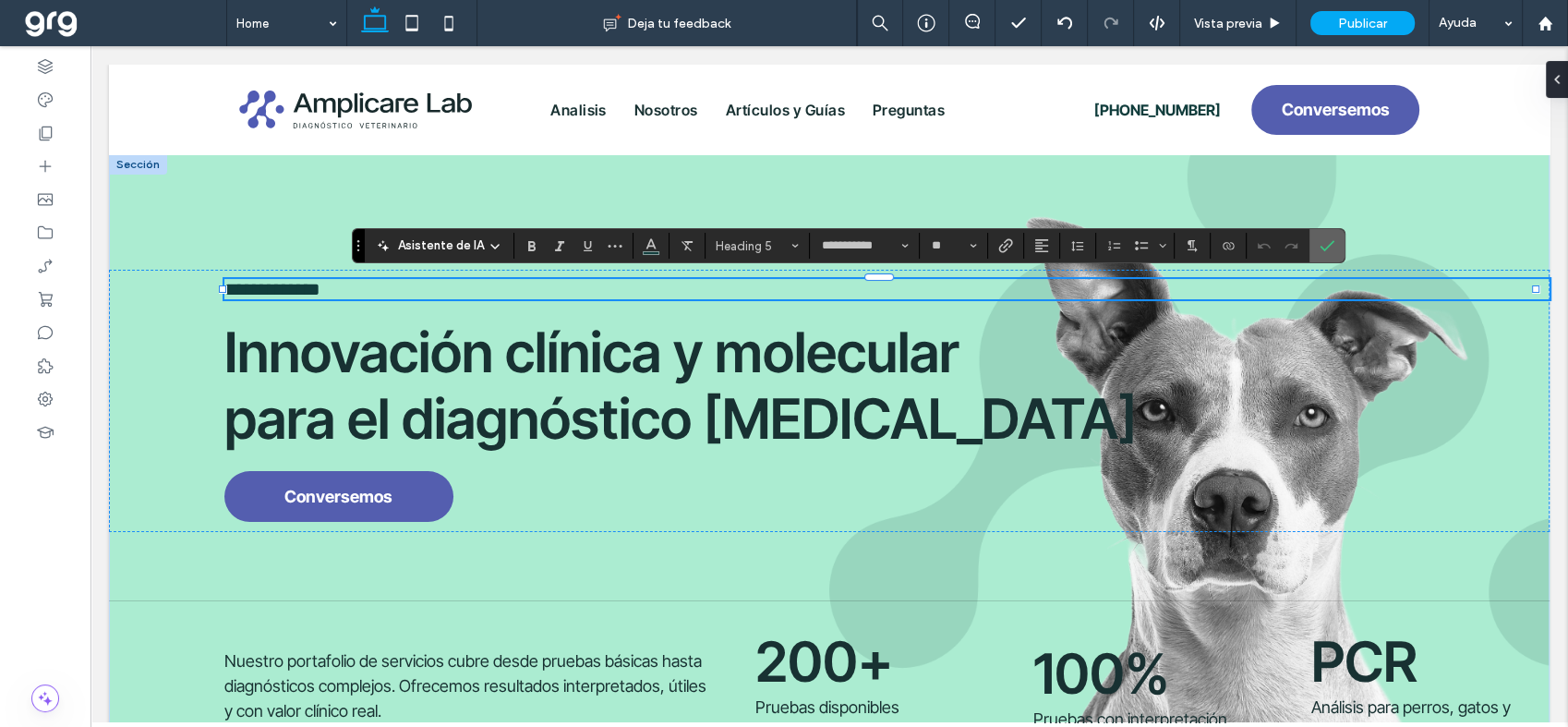
click at [1323, 235] on span "Confirmar" at bounding box center [1324, 245] width 9 height 33
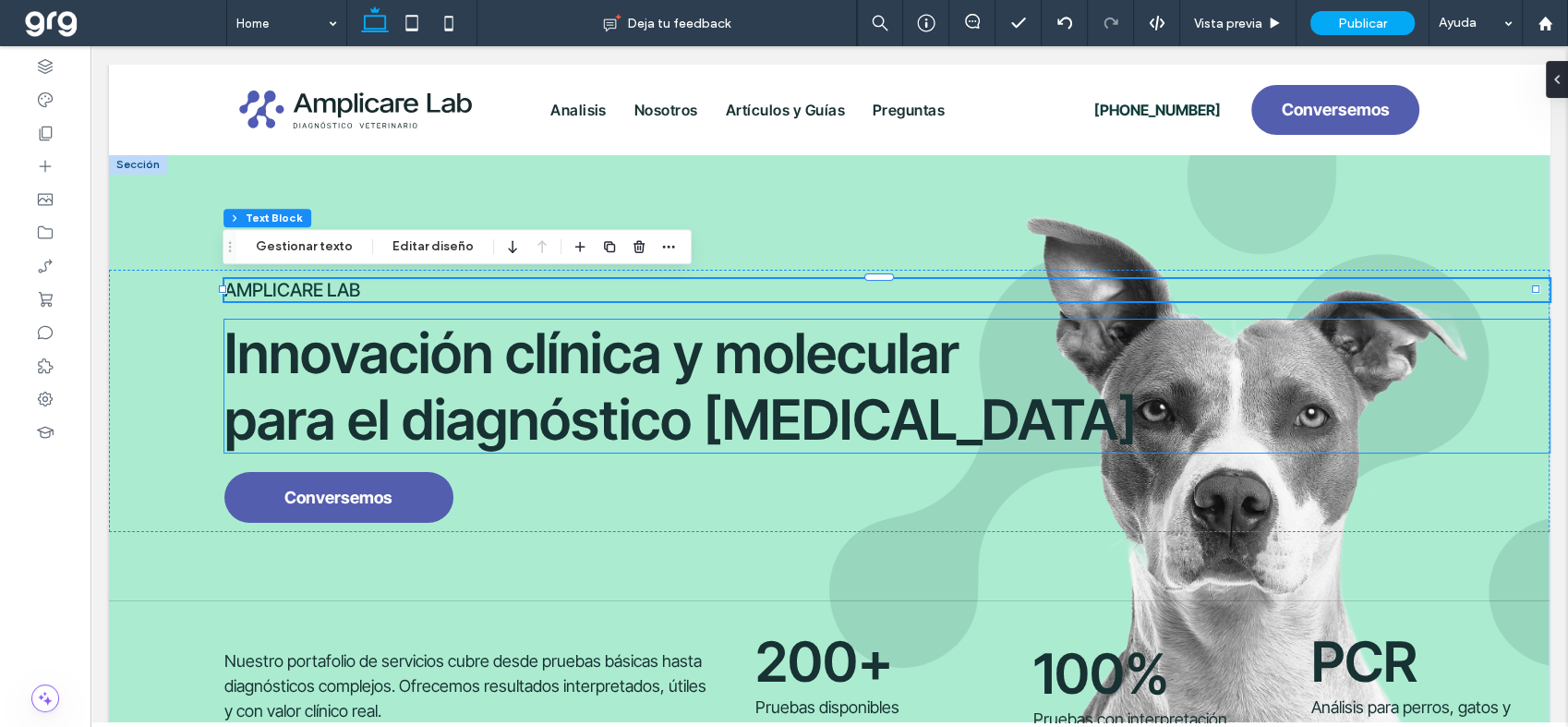
click at [347, 341] on span "Innovación clínica y molecular para el diagnóstico [MEDICAL_DATA]" at bounding box center [681, 385] width 913 height 133
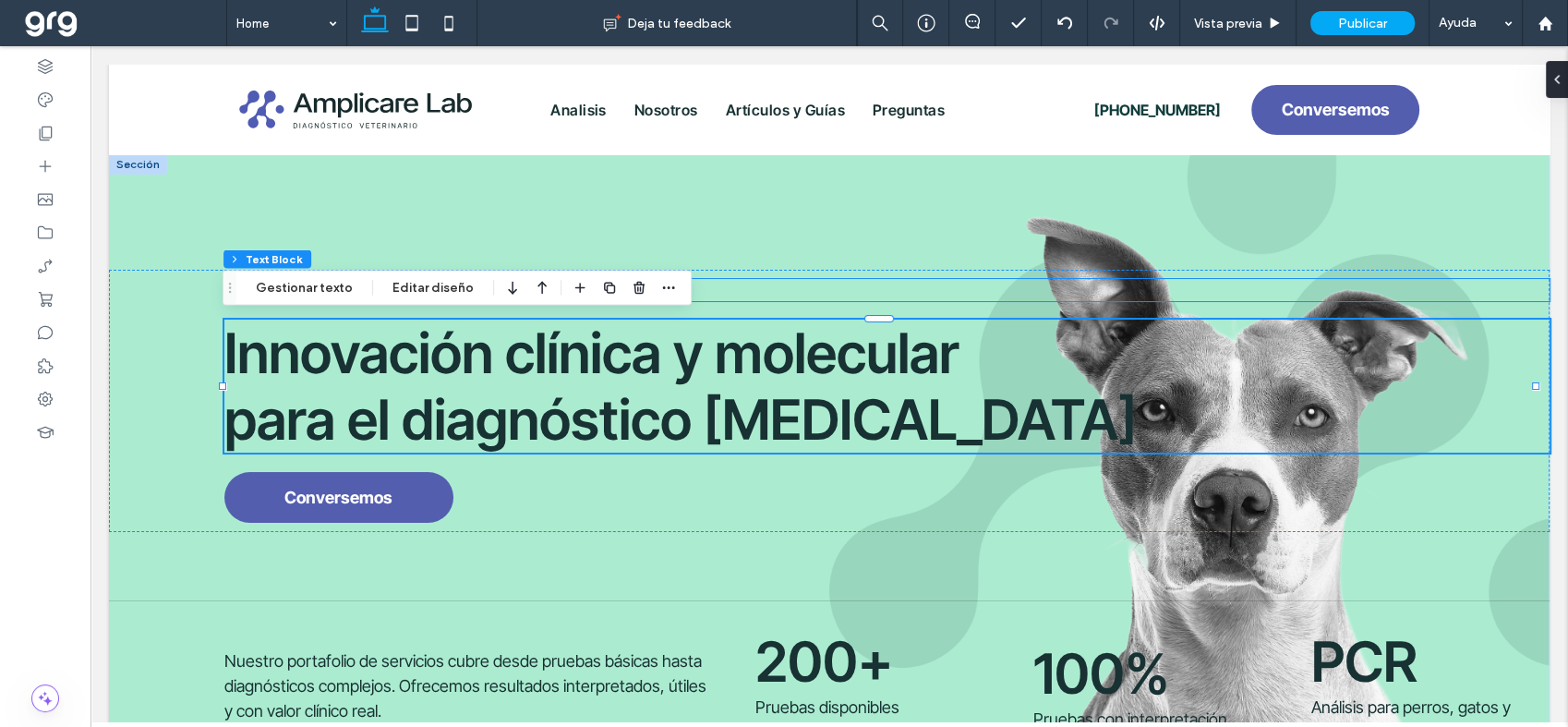
click at [764, 293] on h5 "AMPLICARE LAB" at bounding box center [886, 290] width 1325 height 22
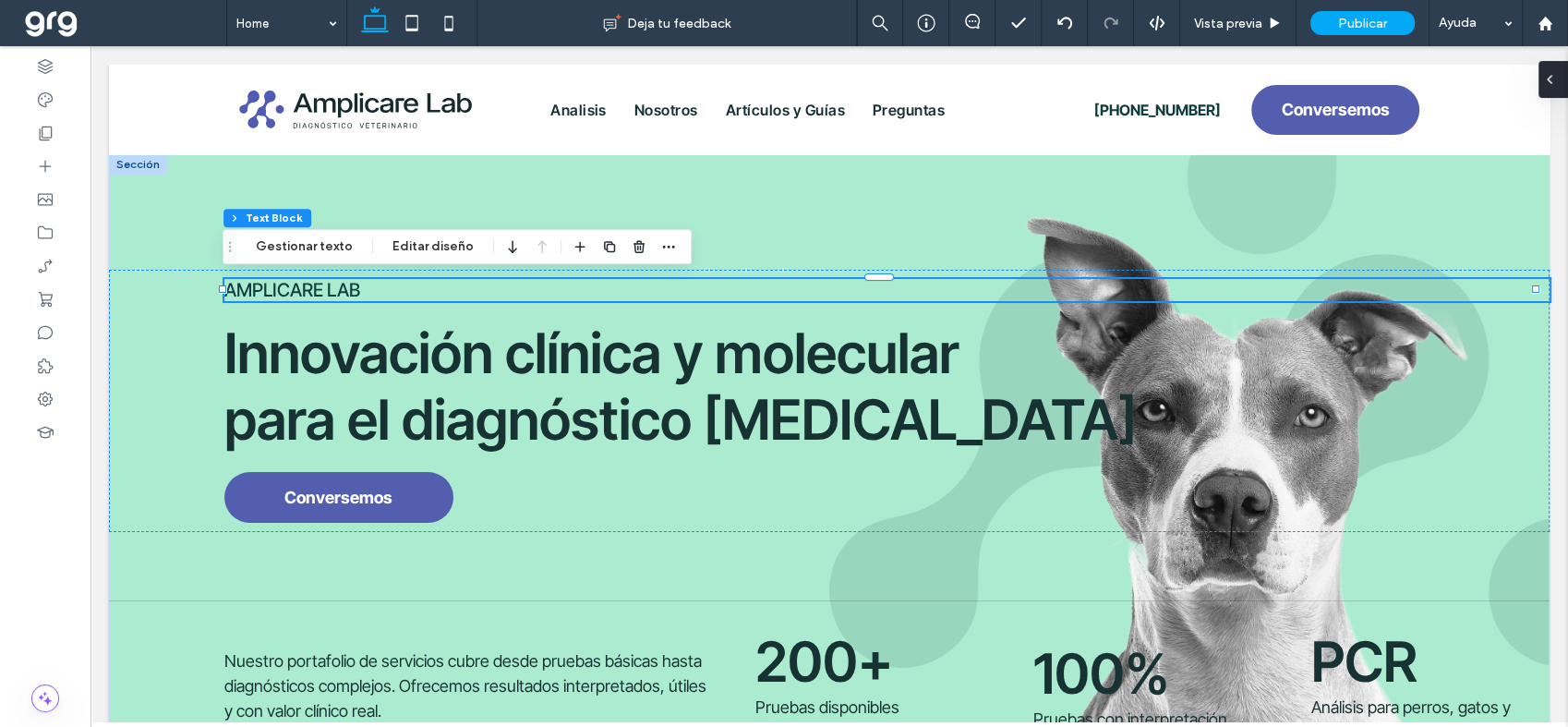
click at [1554, 67] on span at bounding box center [1550, 79] width 15 height 37
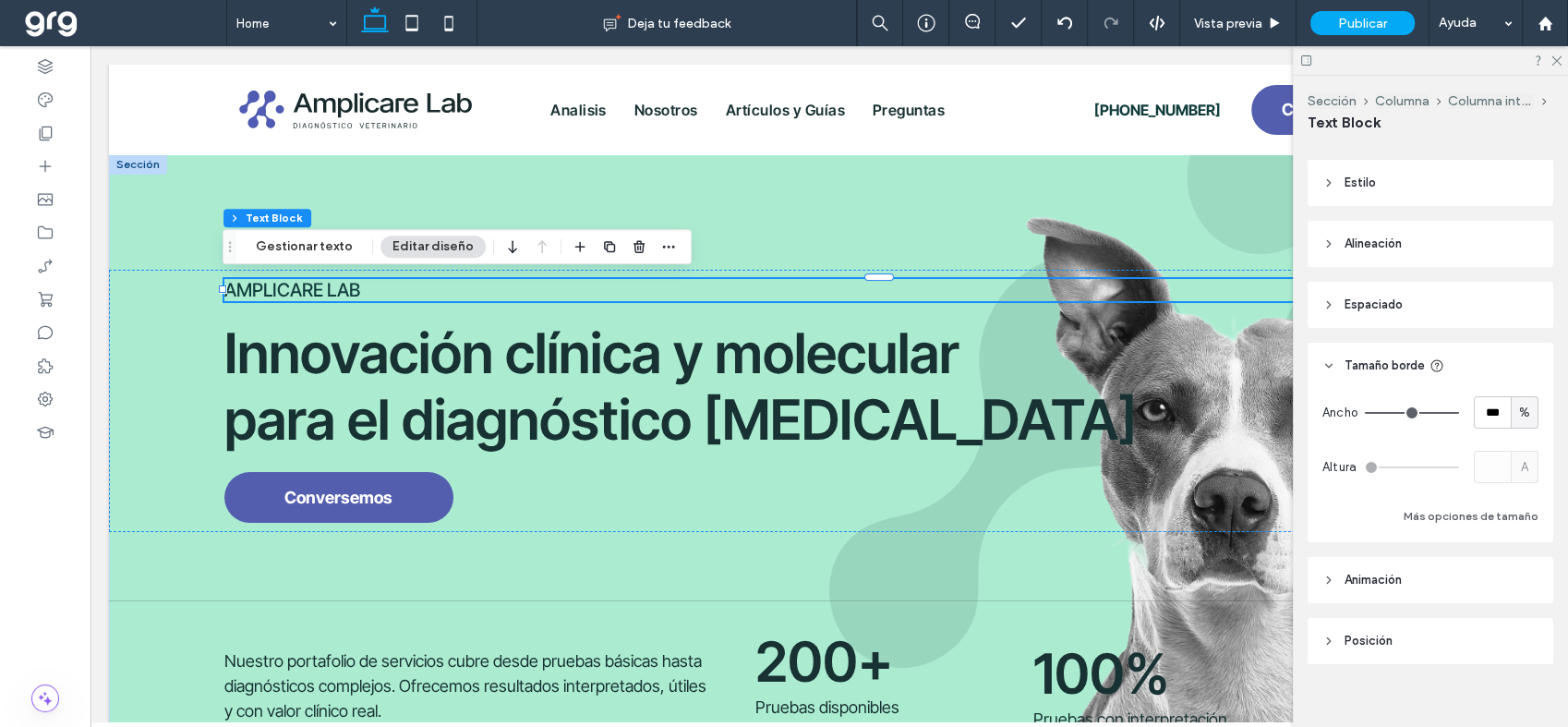
scroll to position [40, 0]
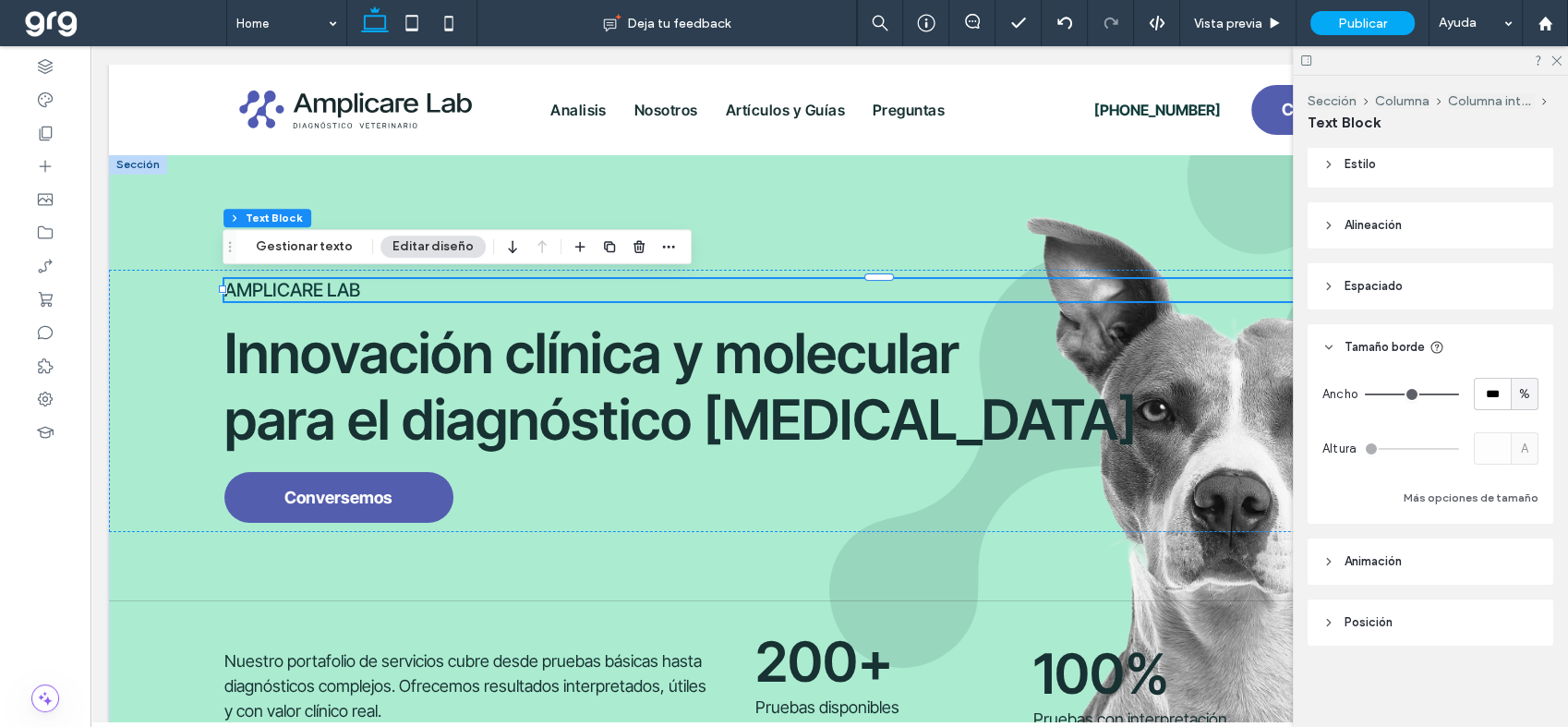
click at [1325, 285] on icon at bounding box center [1329, 287] width 13 height 13
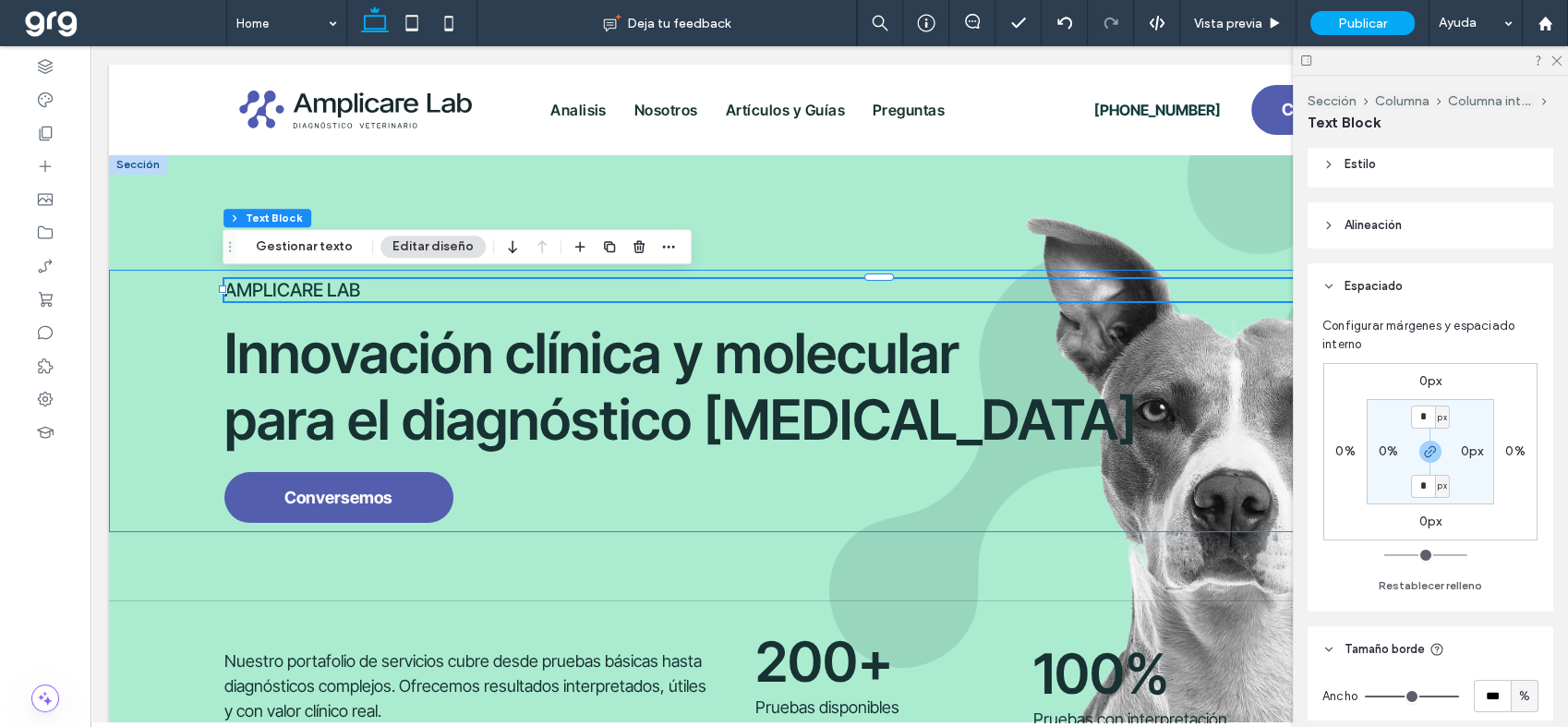
click at [171, 332] on div "AMPLICARE LAB Innovación clínica y molecular para el diagnóstico [MEDICAL_DATA]…" at bounding box center [829, 400] width 1440 height 262
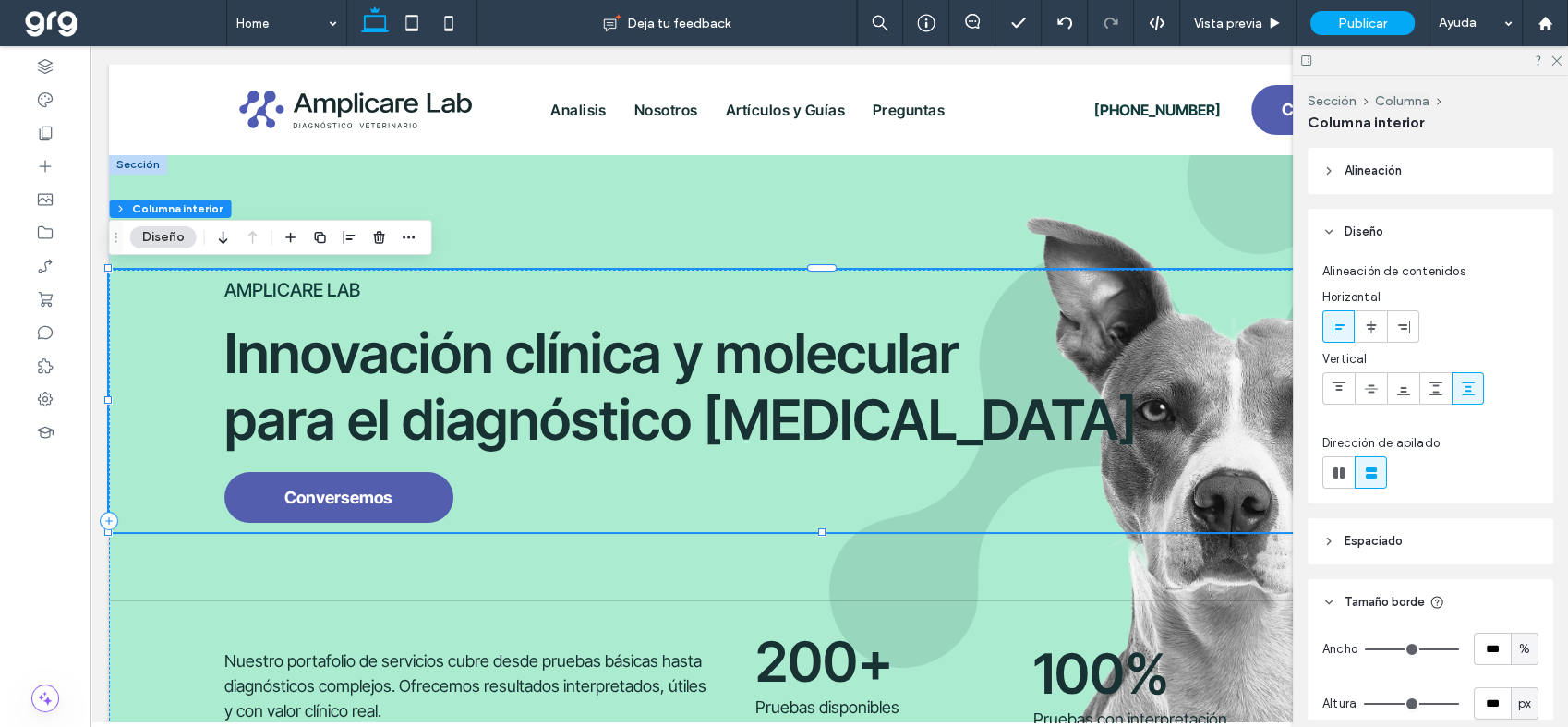
type input "**"
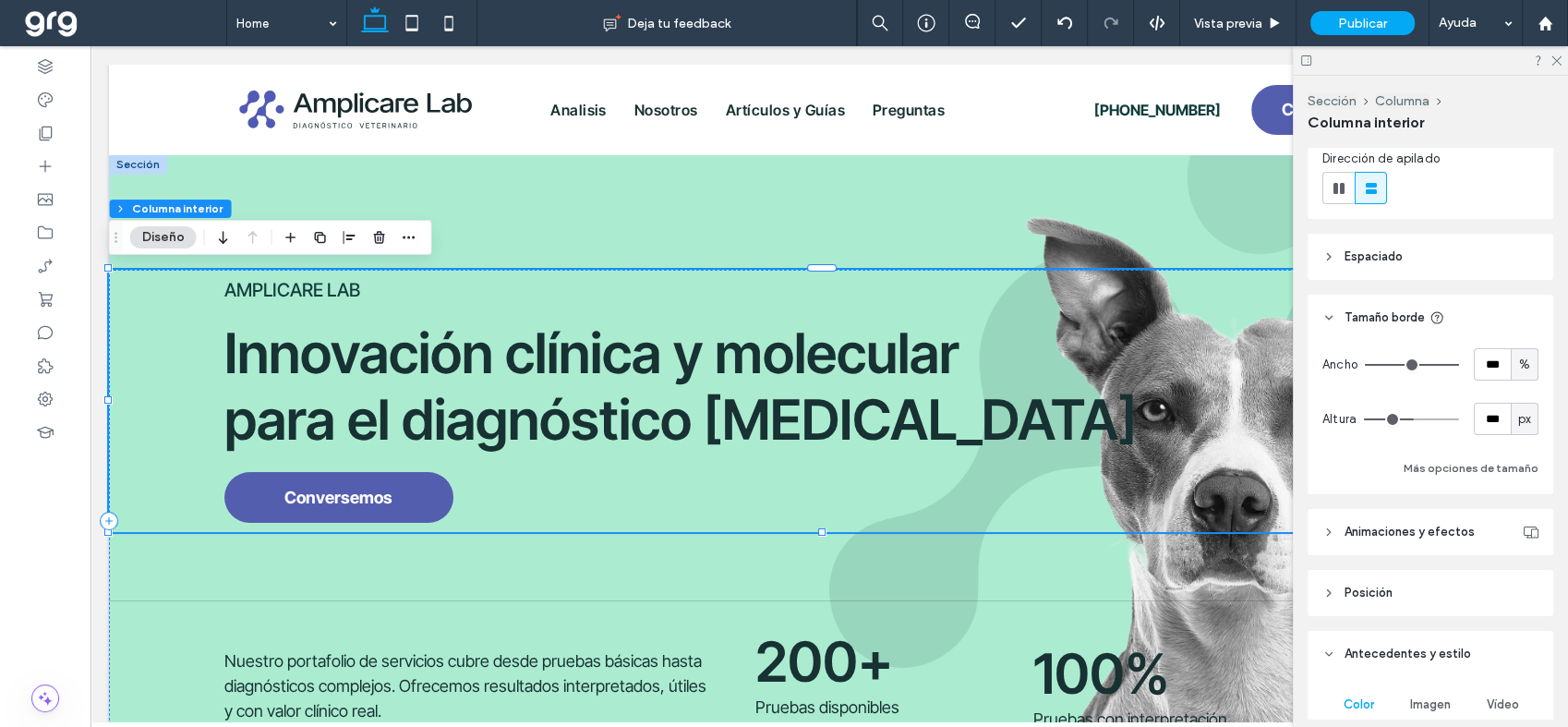
scroll to position [308, 0]
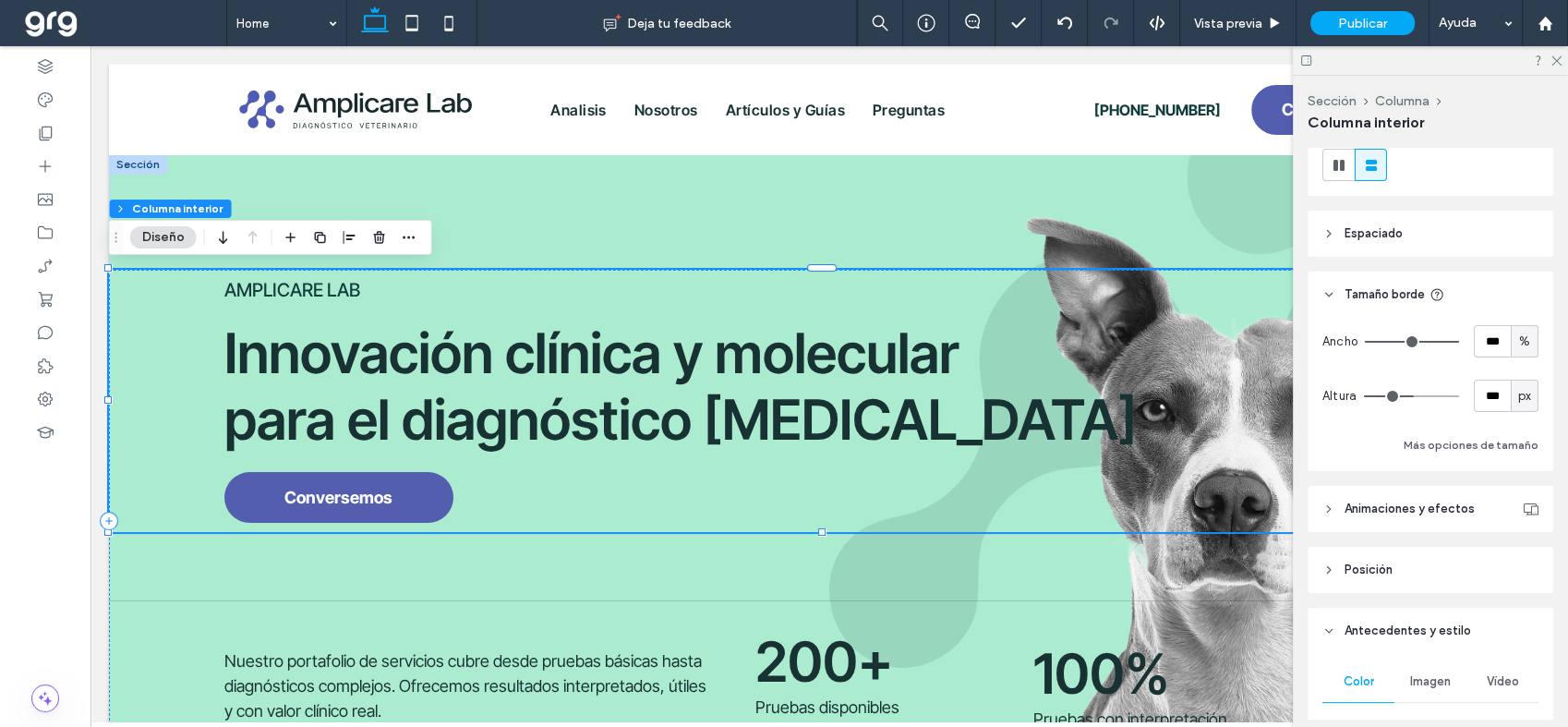
click at [1330, 563] on icon at bounding box center [1329, 570] width 13 height 13
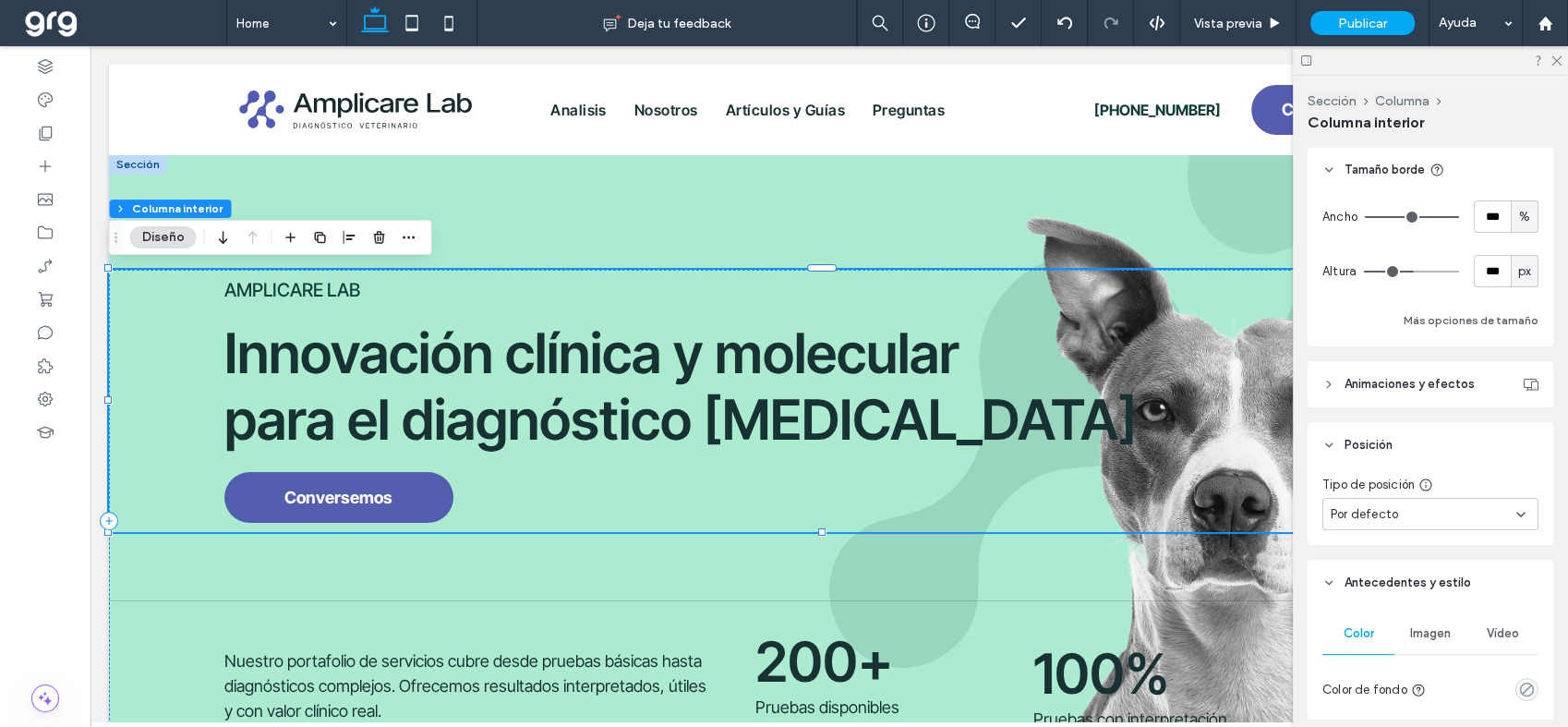
scroll to position [168, 0]
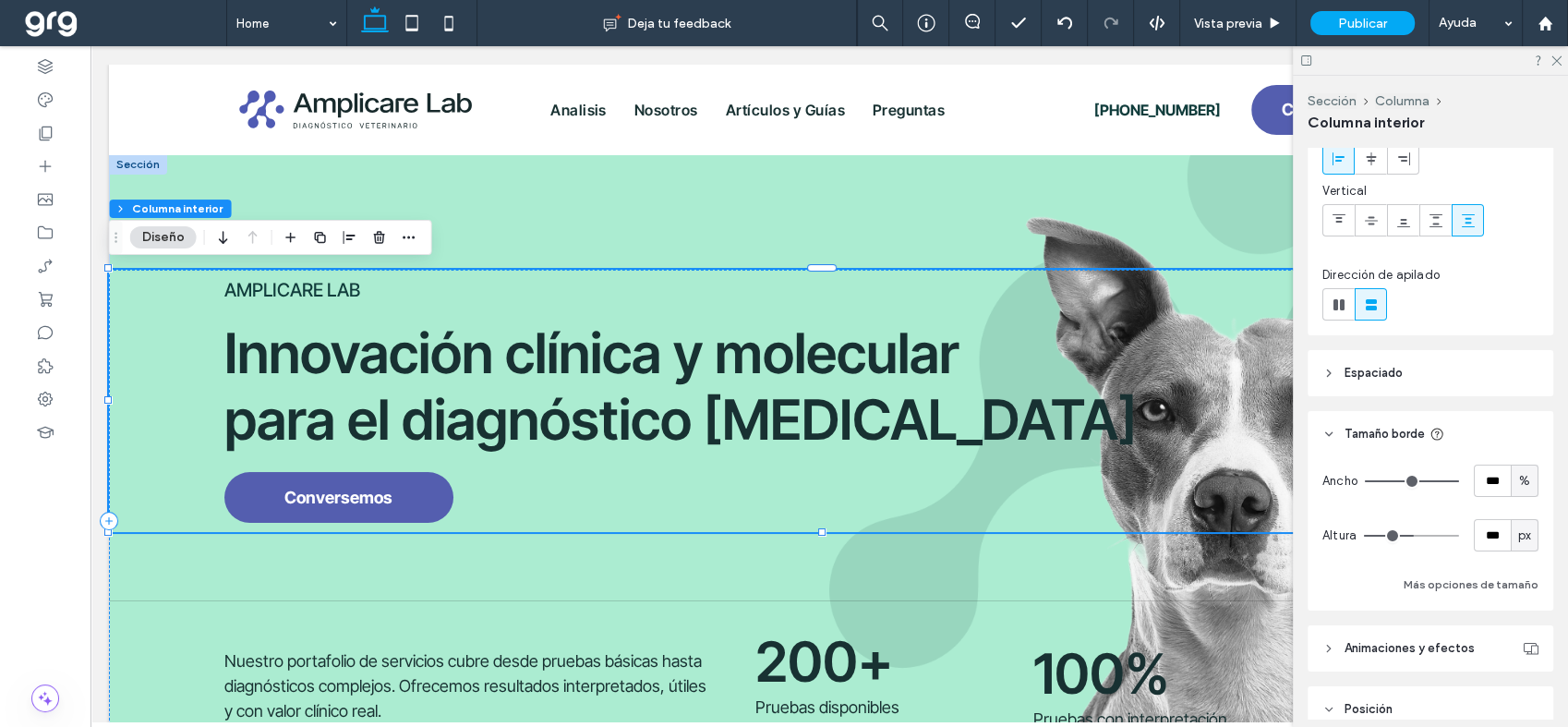
click at [1325, 371] on icon at bounding box center [1329, 373] width 13 height 13
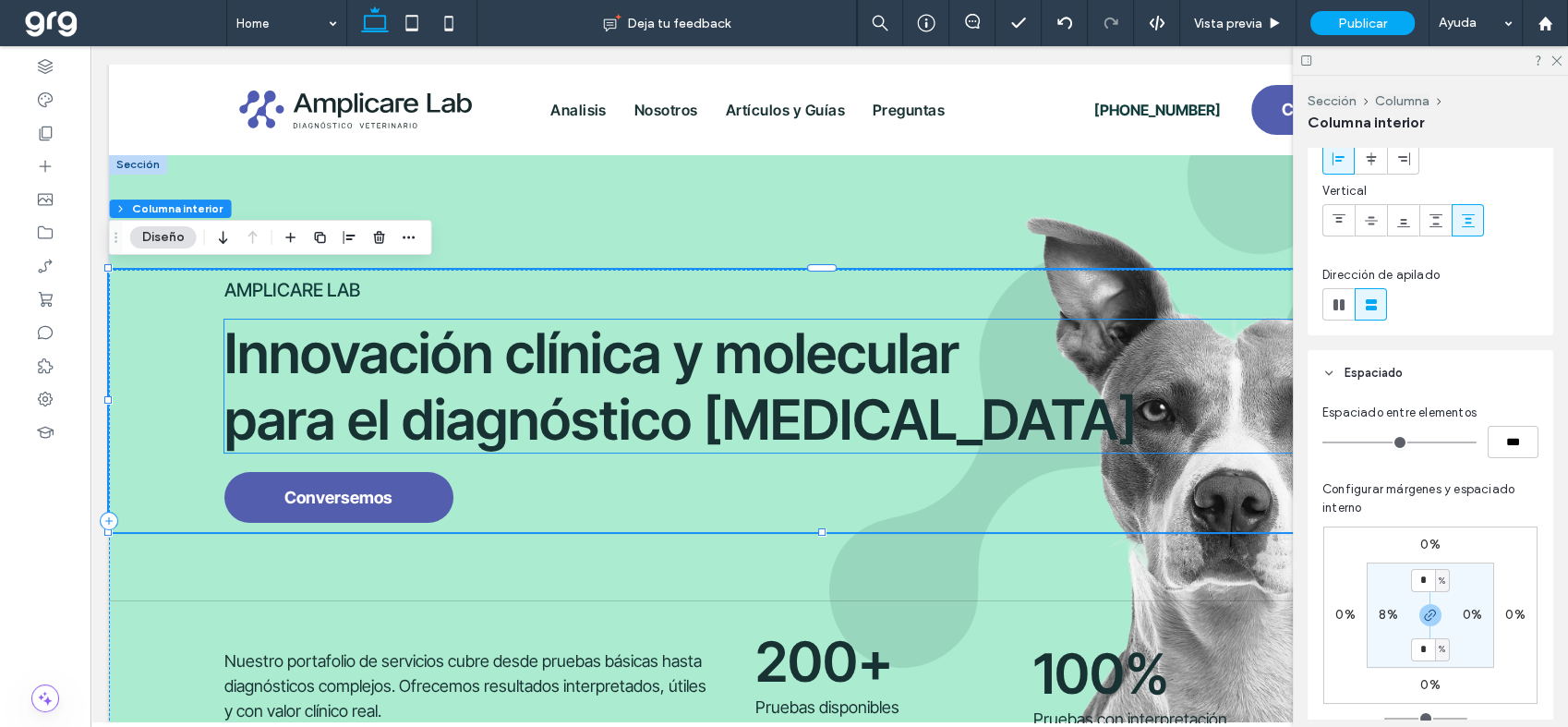
click at [314, 342] on span "Innovación clínica y molecular para el diagnóstico [MEDICAL_DATA]" at bounding box center [681, 385] width 913 height 133
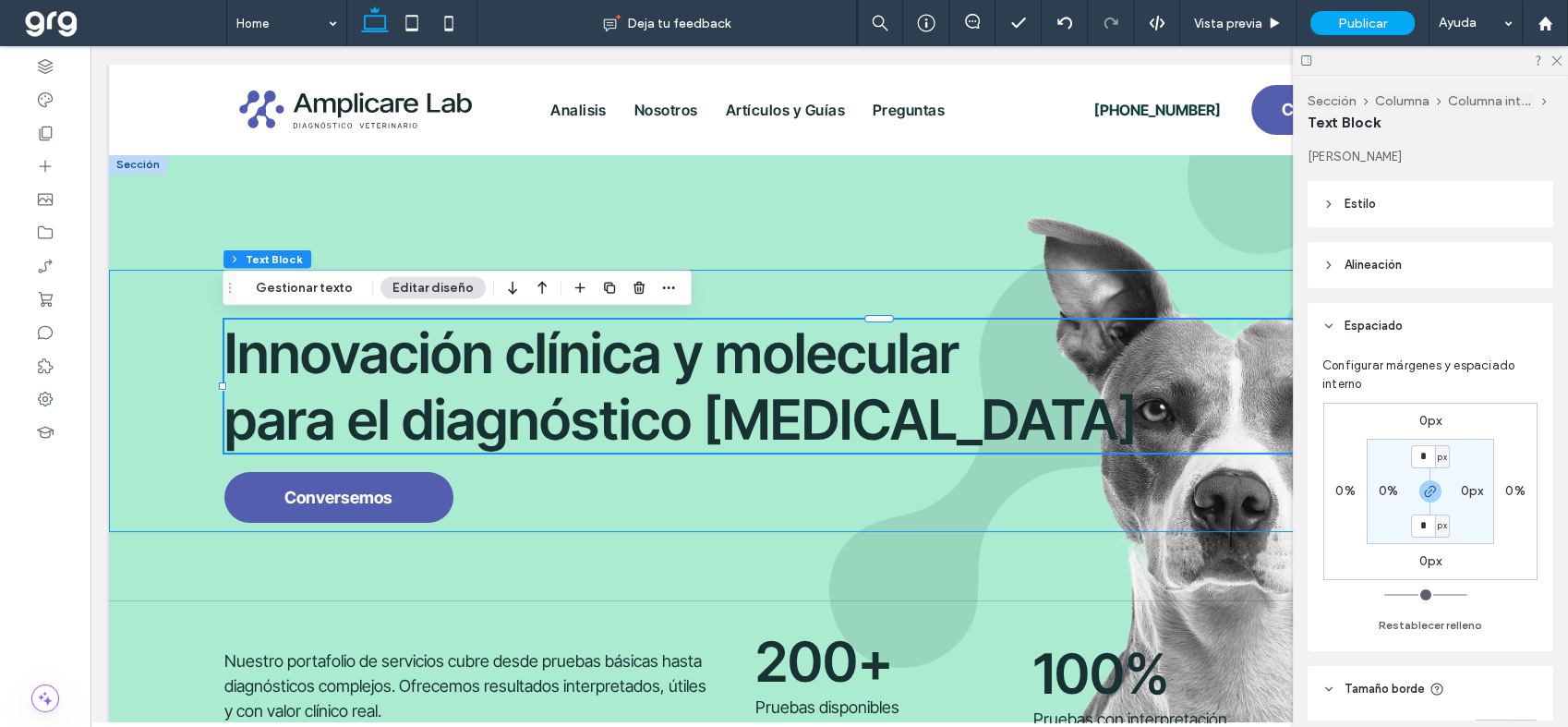
click at [215, 463] on div "AMPLICARE LAB Innovación clínica y molecular para el diagnóstico [MEDICAL_DATA]…" at bounding box center [829, 400] width 1440 height 262
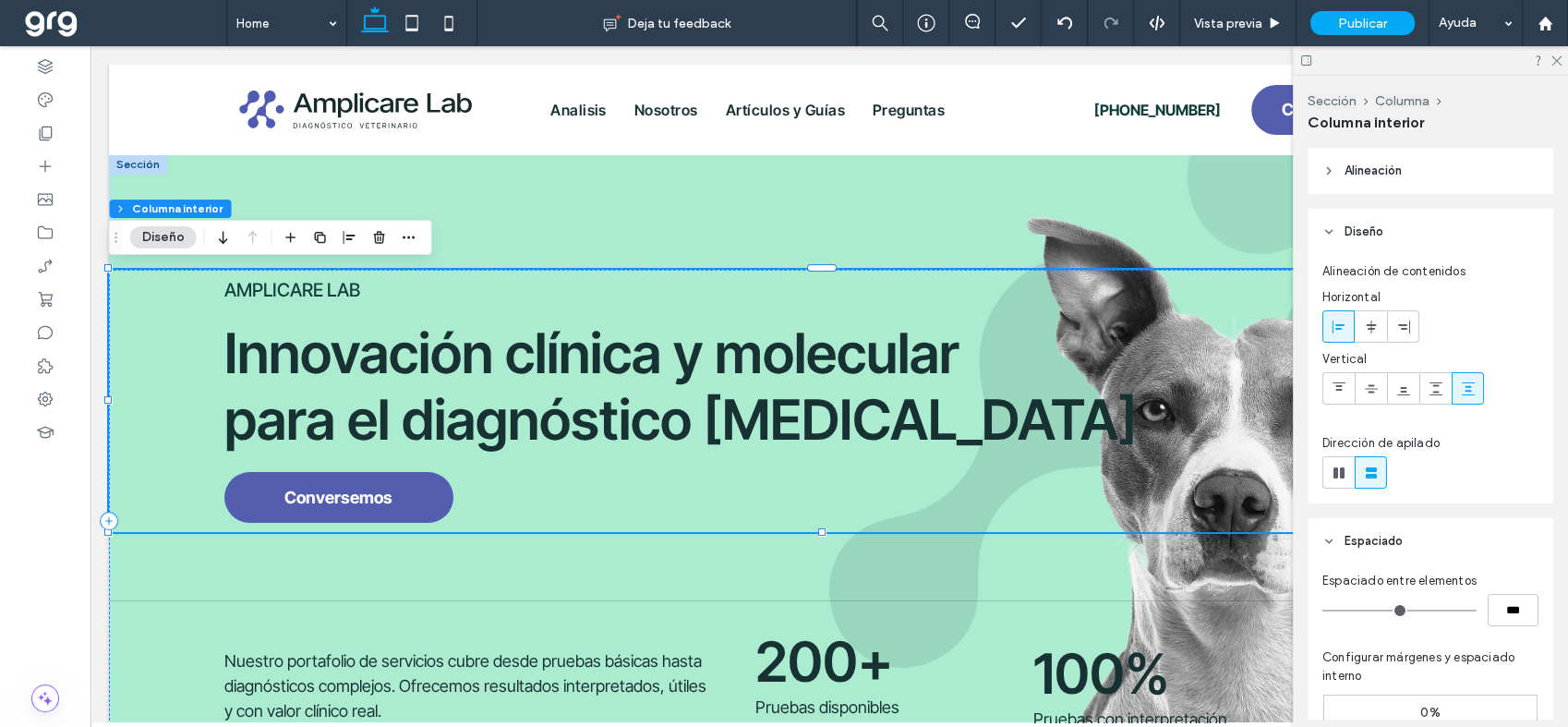
type input "**"
click at [361, 284] on h5 "AMPLICARE LAB" at bounding box center [886, 290] width 1325 height 22
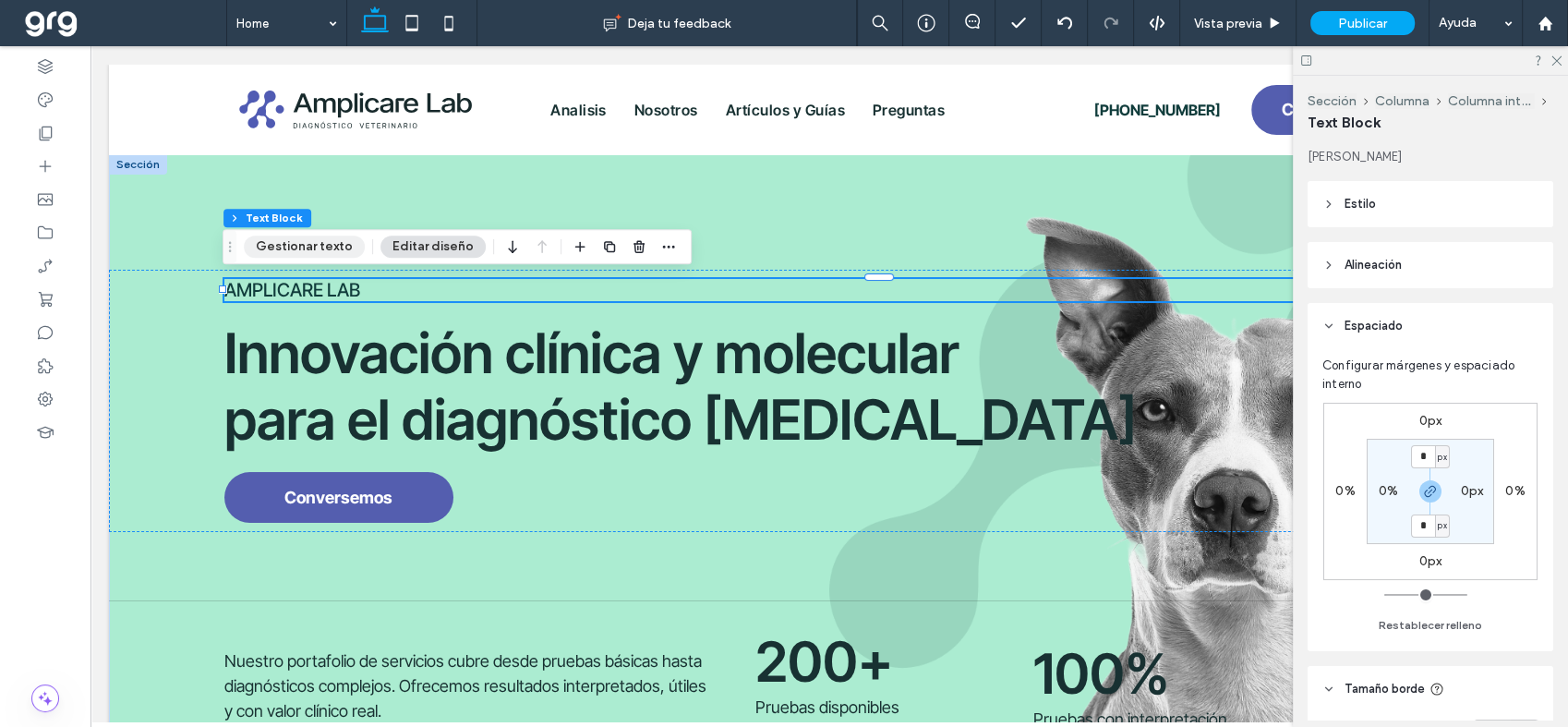
click at [298, 250] on button "Gestionar texto" at bounding box center [304, 246] width 121 height 22
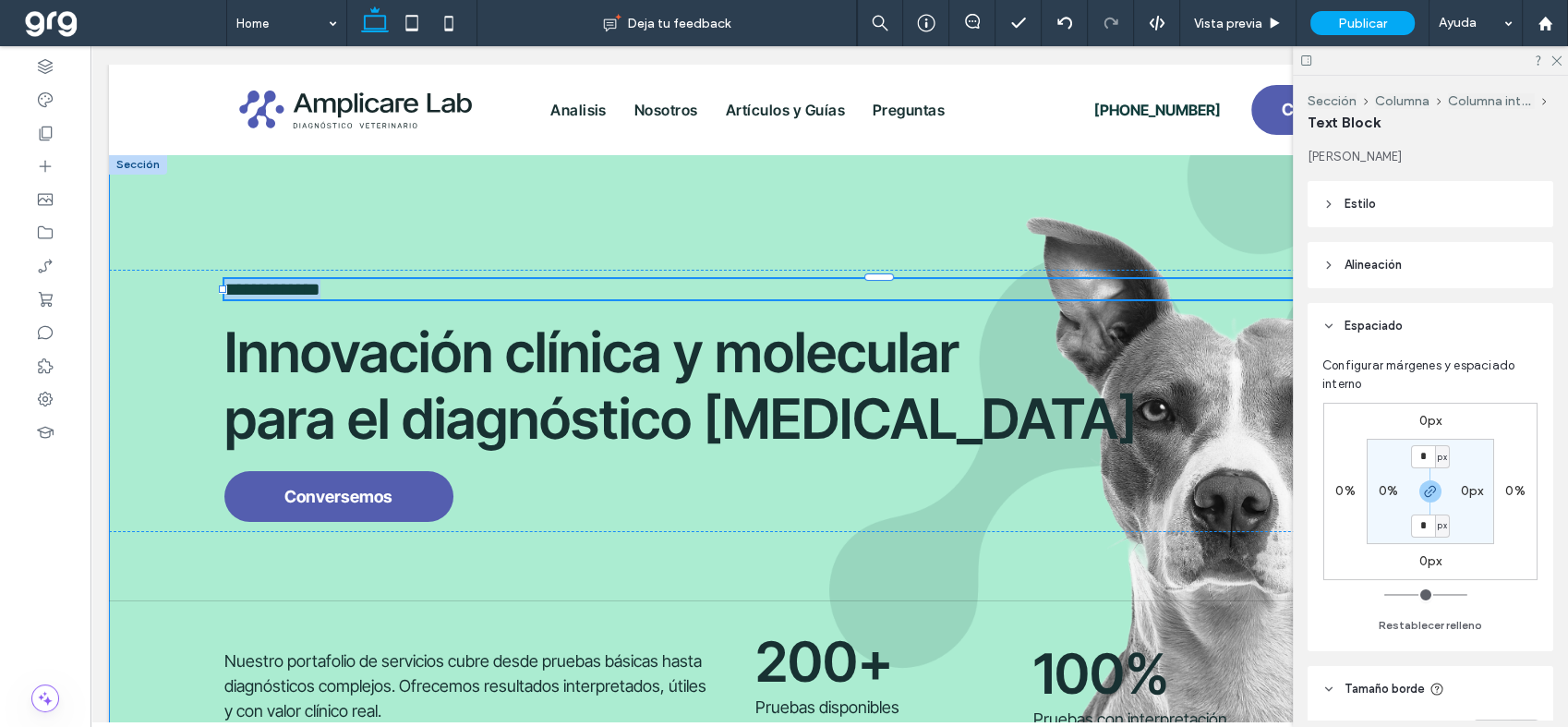
type input "**********"
type input "**"
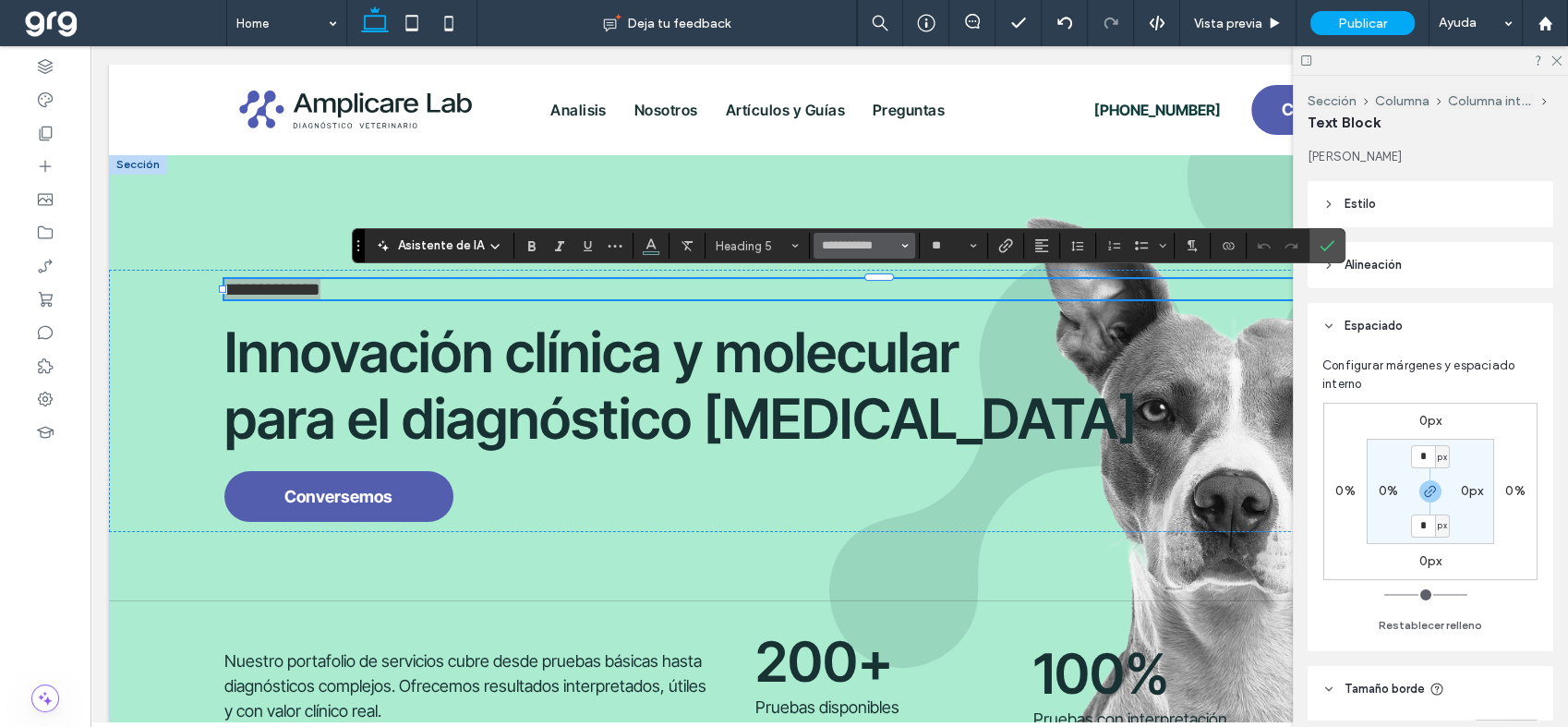
click at [902, 241] on span "Fuente y peso de la fuente" at bounding box center [905, 245] width 8 height 24
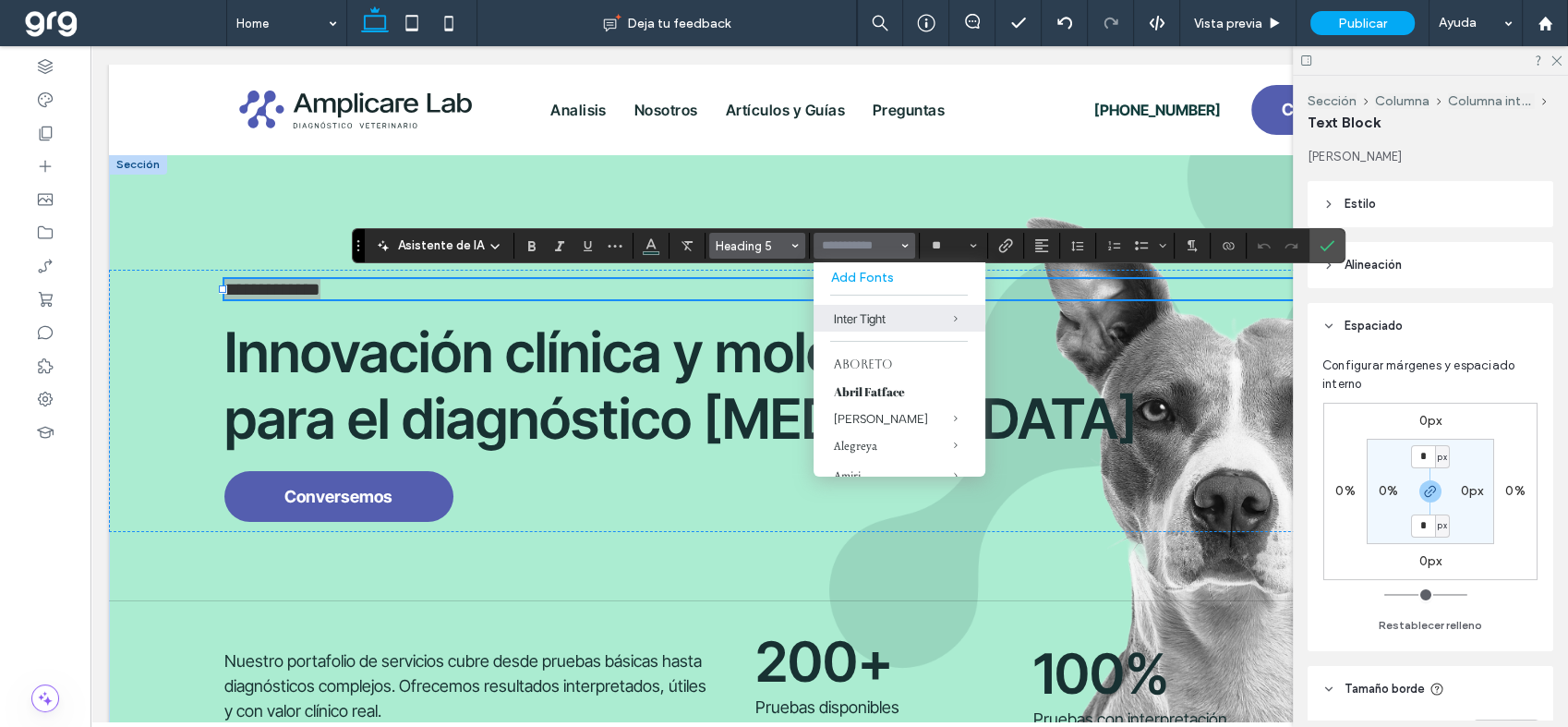
click at [768, 239] on span "Heading 5" at bounding box center [752, 246] width 72 height 14
type input "**********"
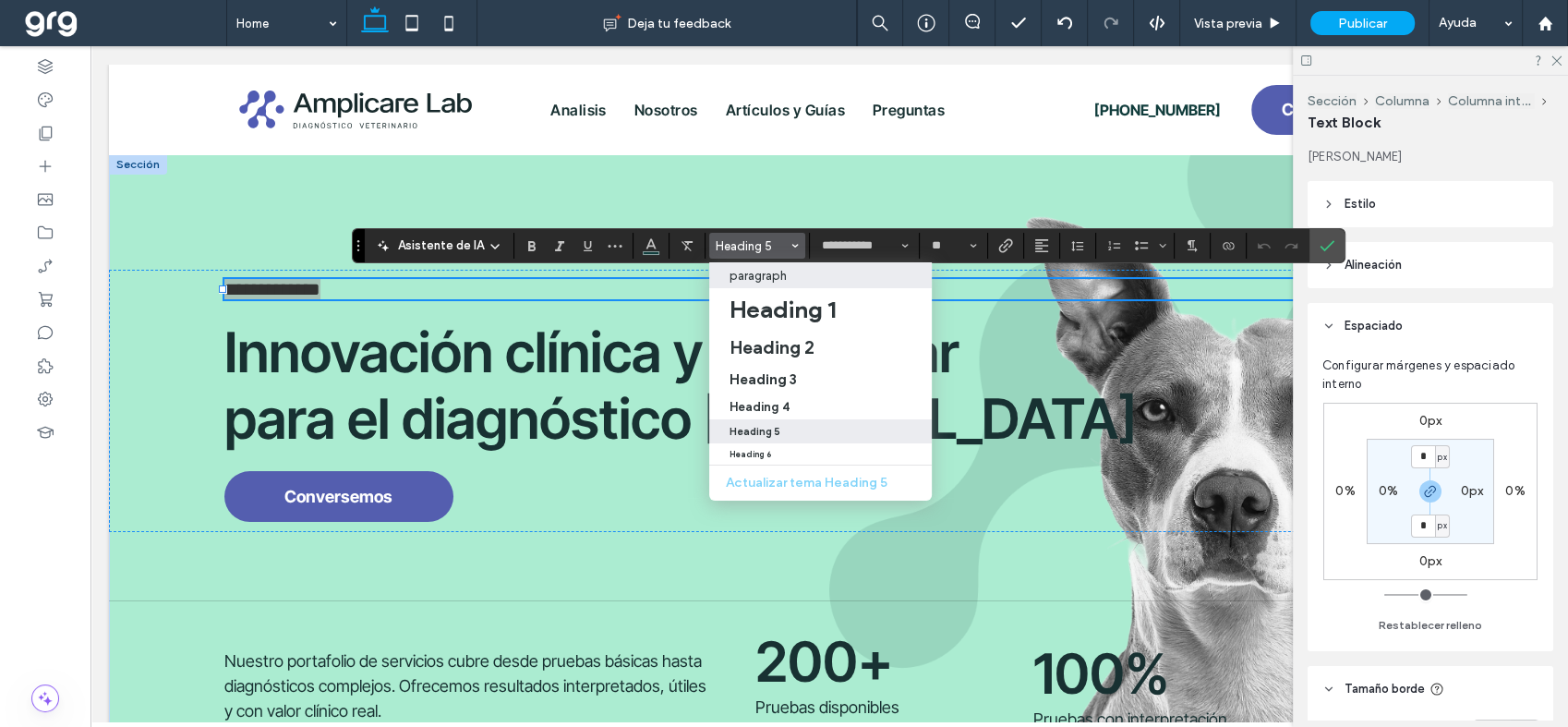
click at [756, 277] on p "paragraph" at bounding box center [757, 275] width 57 height 14
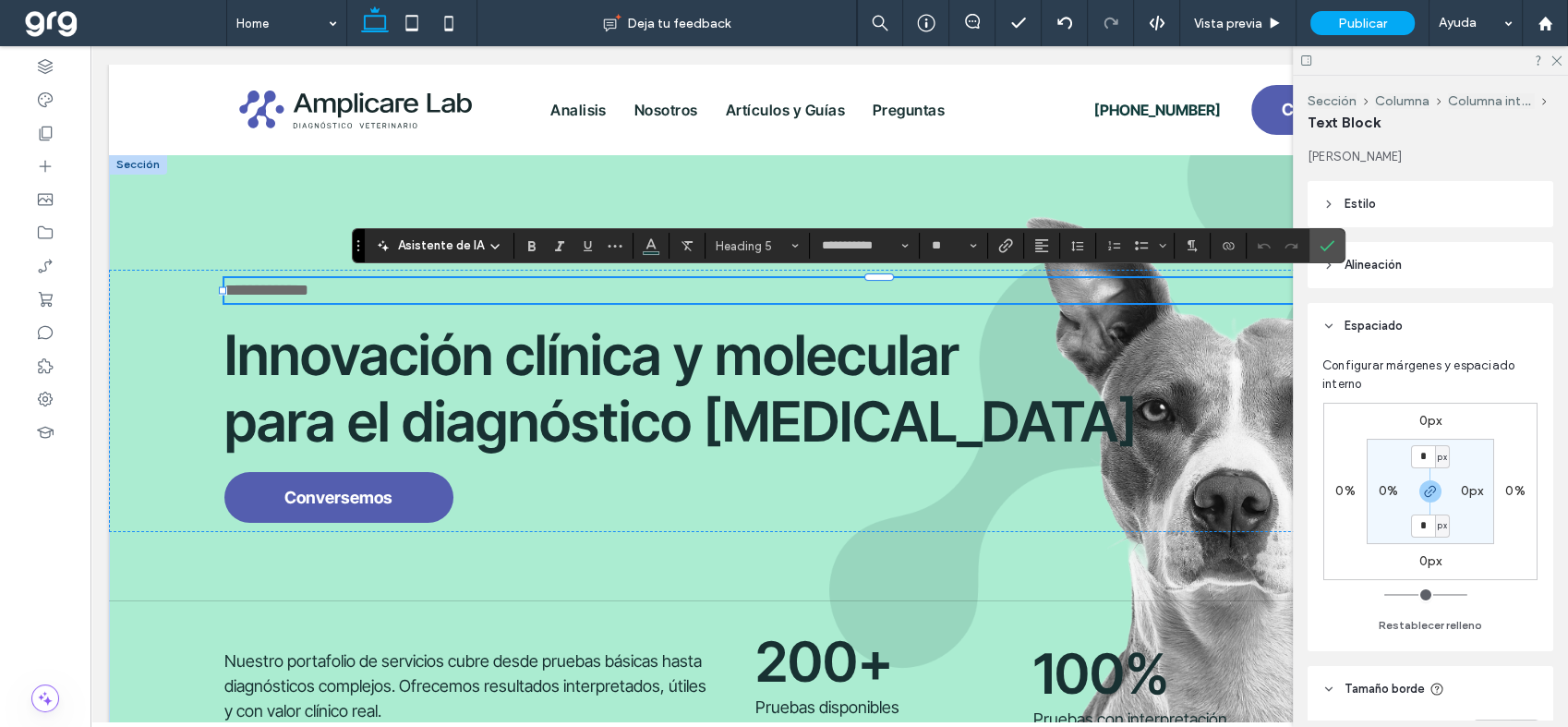
type input "**"
click at [1329, 246] on icon "Confirmar" at bounding box center [1327, 246] width 15 height 15
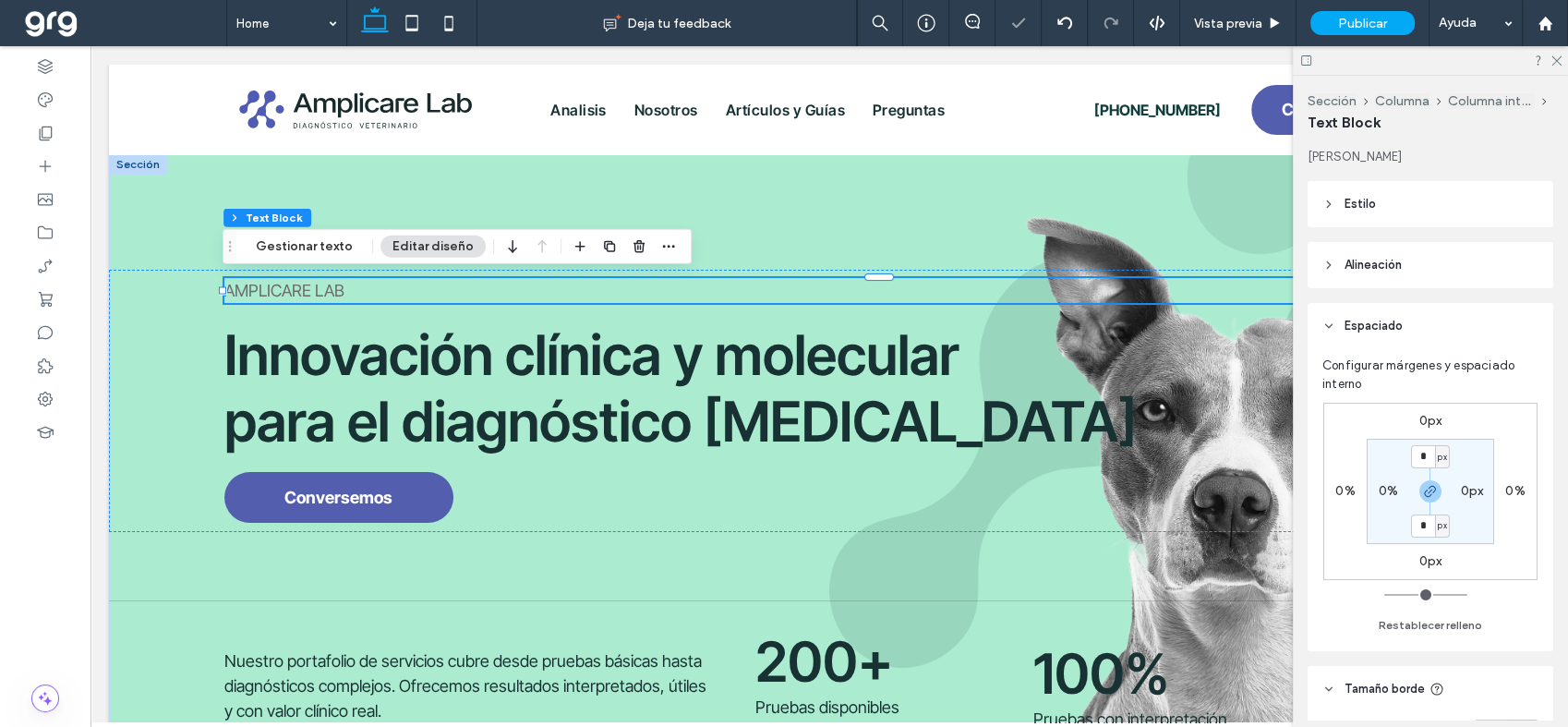
click at [297, 286] on span "AMPLICARE LAB" at bounding box center [284, 290] width 120 height 19
click at [297, 286] on span "**********" at bounding box center [266, 290] width 84 height 17
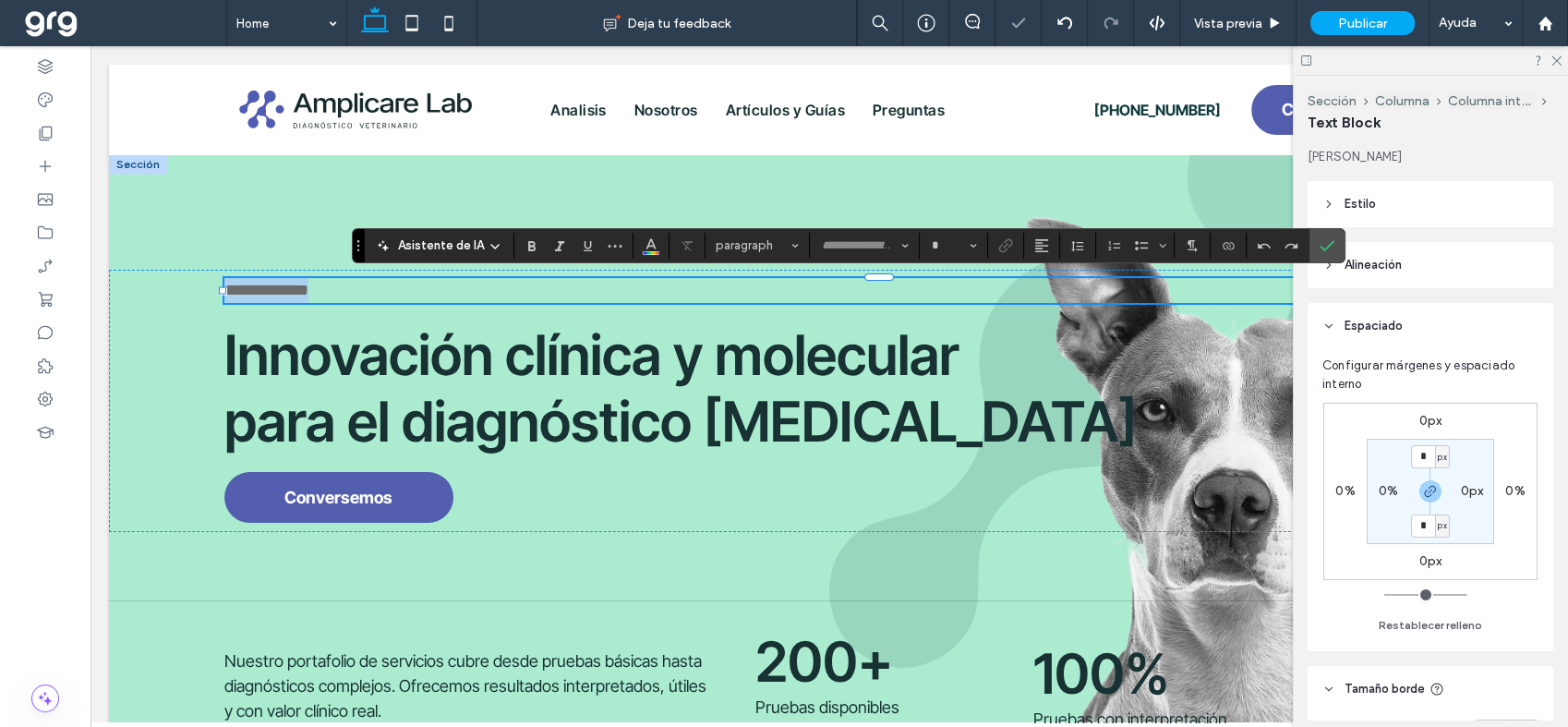
type input "**********"
type input "**"
click at [648, 254] on span "Color" at bounding box center [651, 243] width 15 height 24
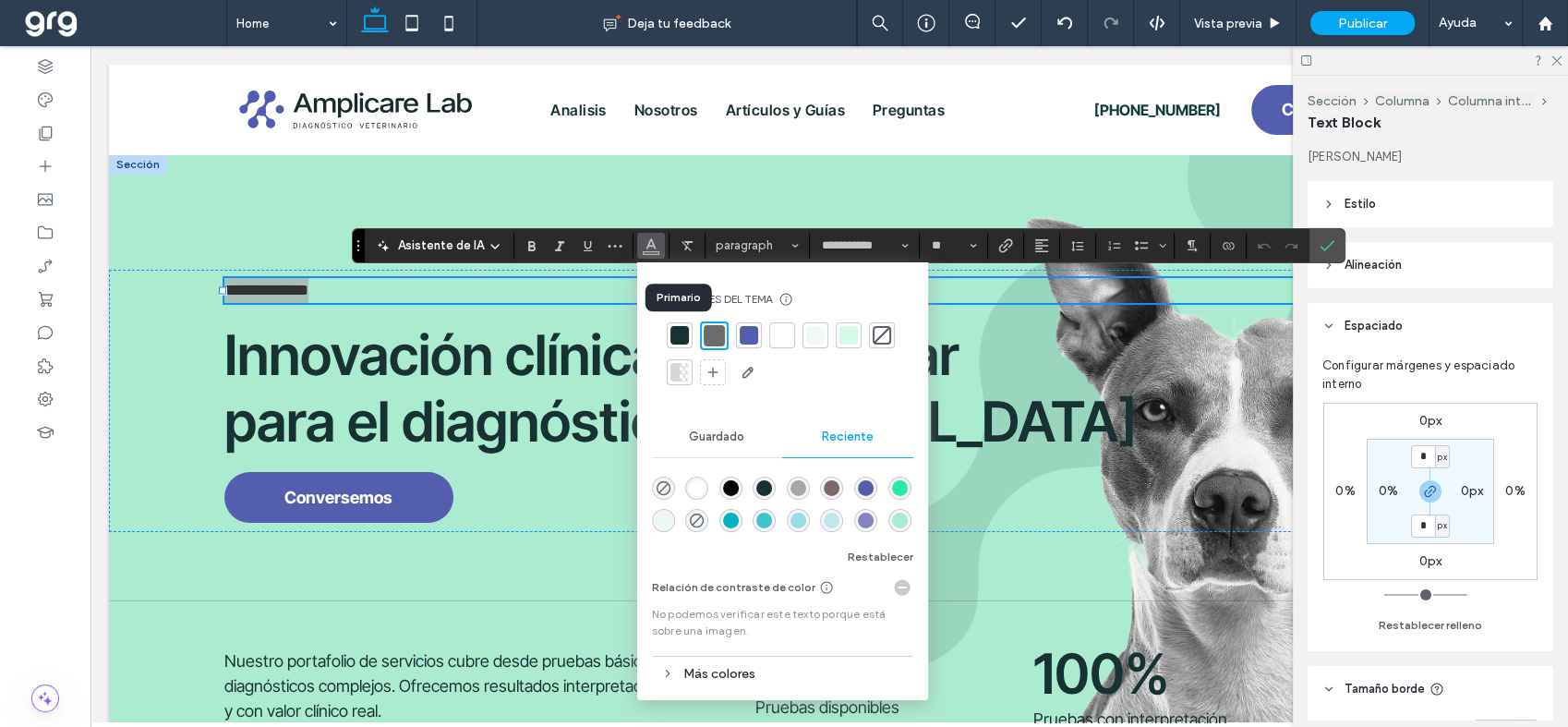
click at [678, 341] on div at bounding box center [680, 335] width 19 height 19
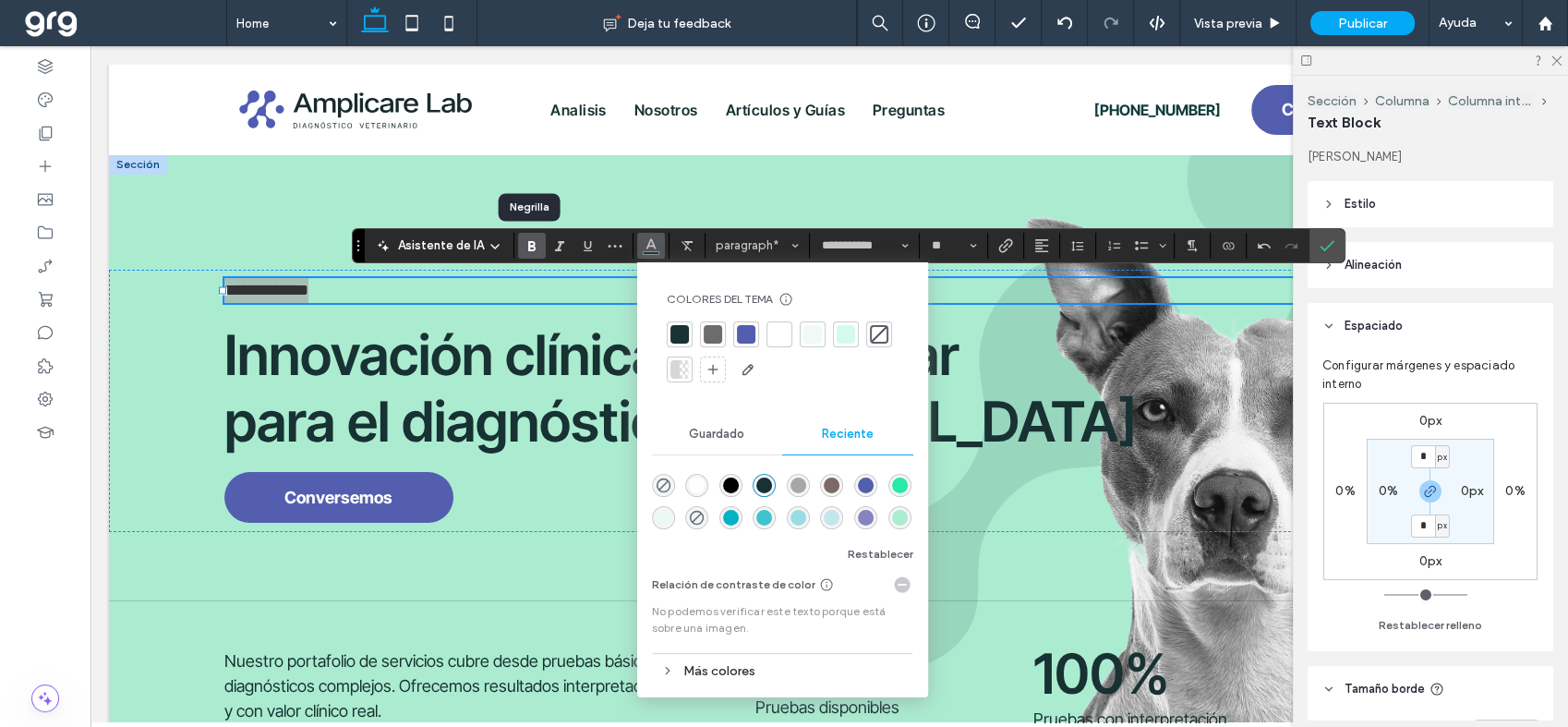
click at [528, 243] on use "Negrilla" at bounding box center [532, 246] width 8 height 10
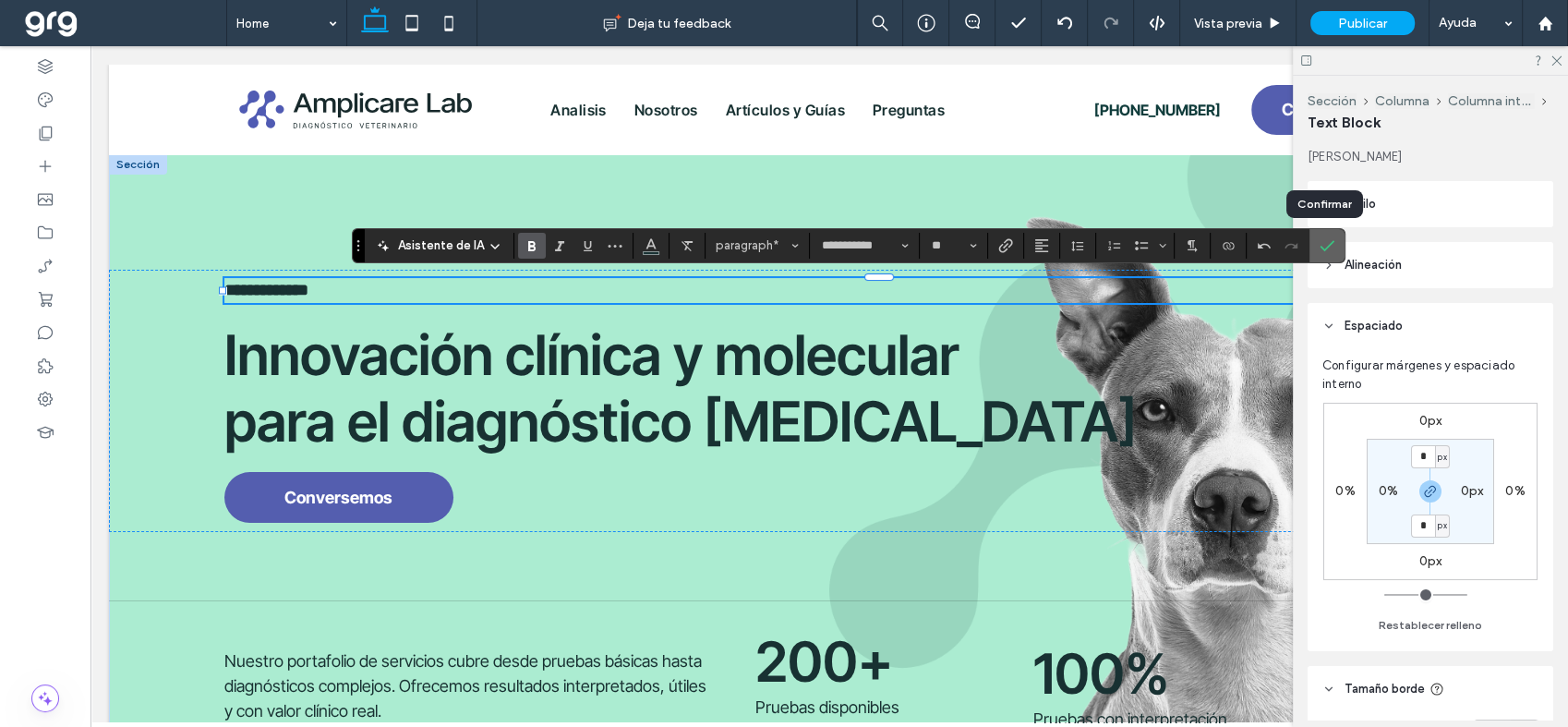
click at [1324, 239] on icon "Confirmar" at bounding box center [1327, 246] width 15 height 15
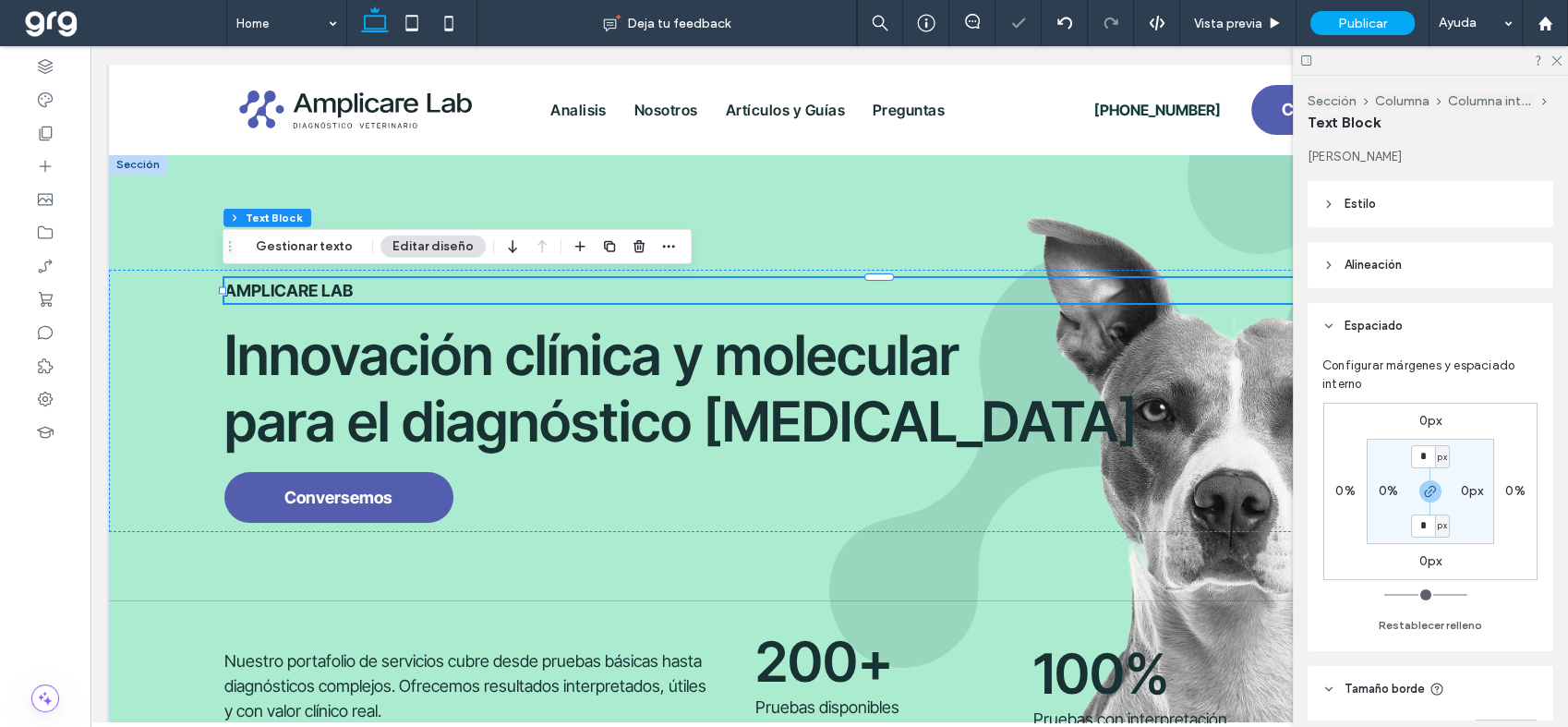
click at [317, 288] on strong "AMPLICARE LAB" at bounding box center [289, 290] width 129 height 19
click at [309, 288] on strong "**********" at bounding box center [266, 290] width 84 height 17
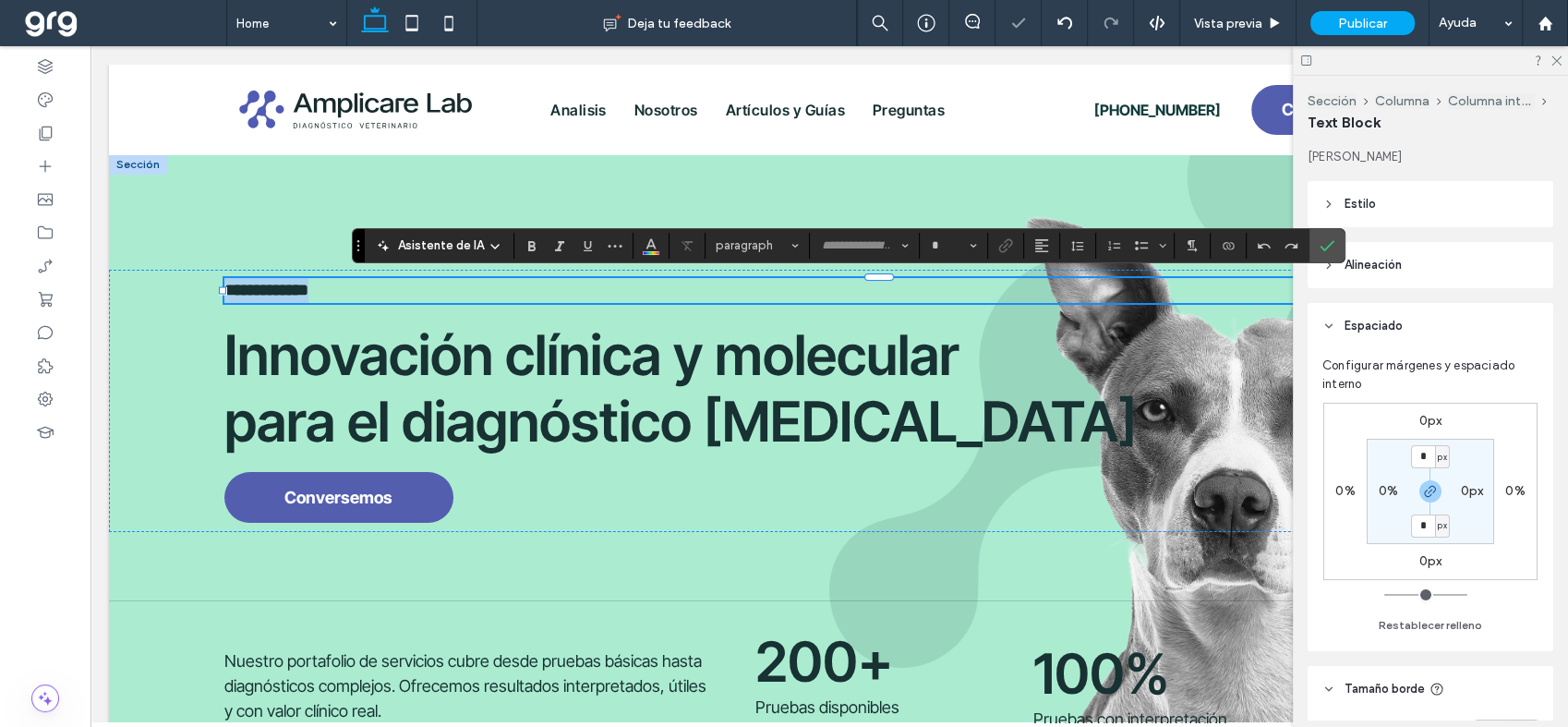
type input "**********"
type input "**"
click at [521, 251] on label "Negrilla" at bounding box center [531, 245] width 27 height 26
click at [1329, 242] on icon "Confirmar" at bounding box center [1327, 246] width 15 height 15
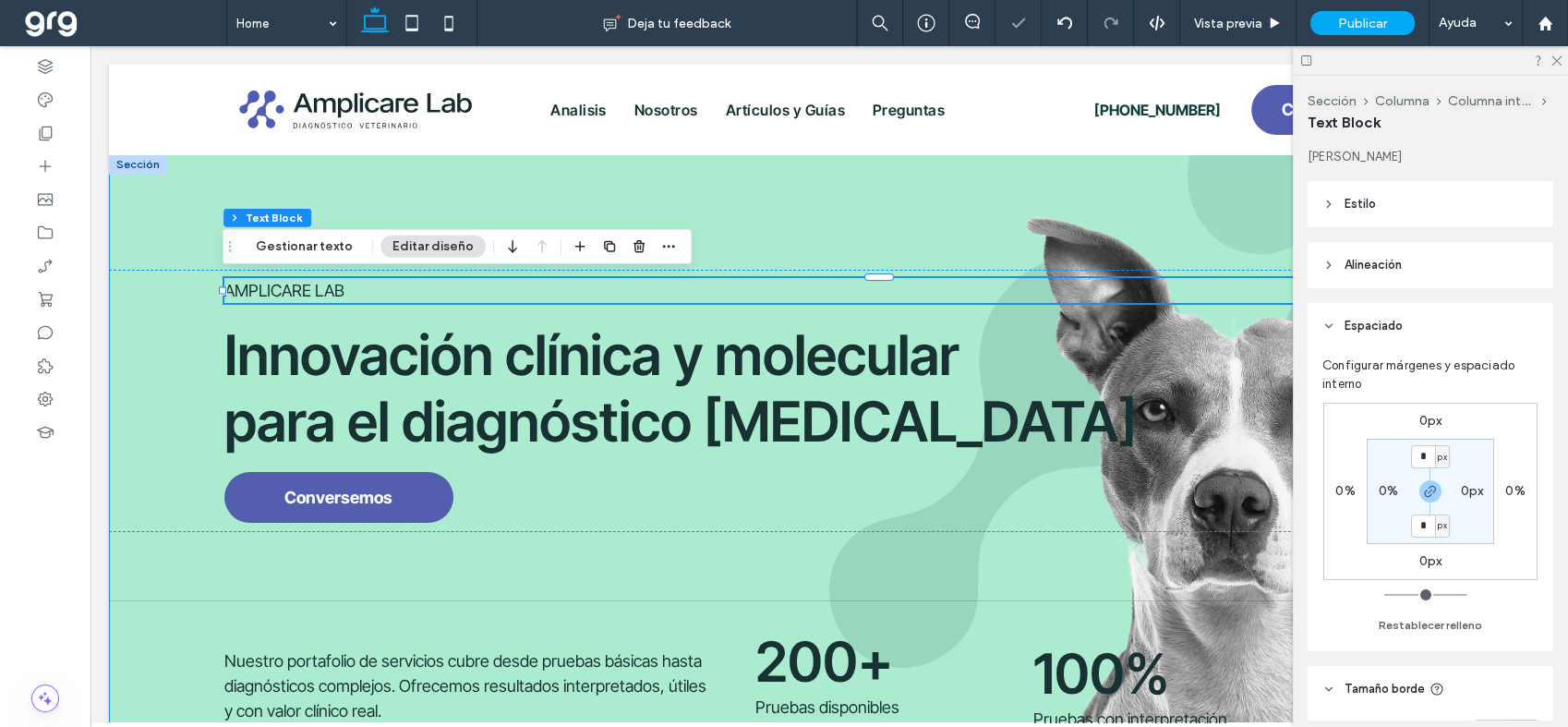
click at [953, 208] on div "AMPLICARE LAB Innovación clínica y molecular para el diagnóstico [MEDICAL_DATA]…" at bounding box center [829, 462] width 1440 height 616
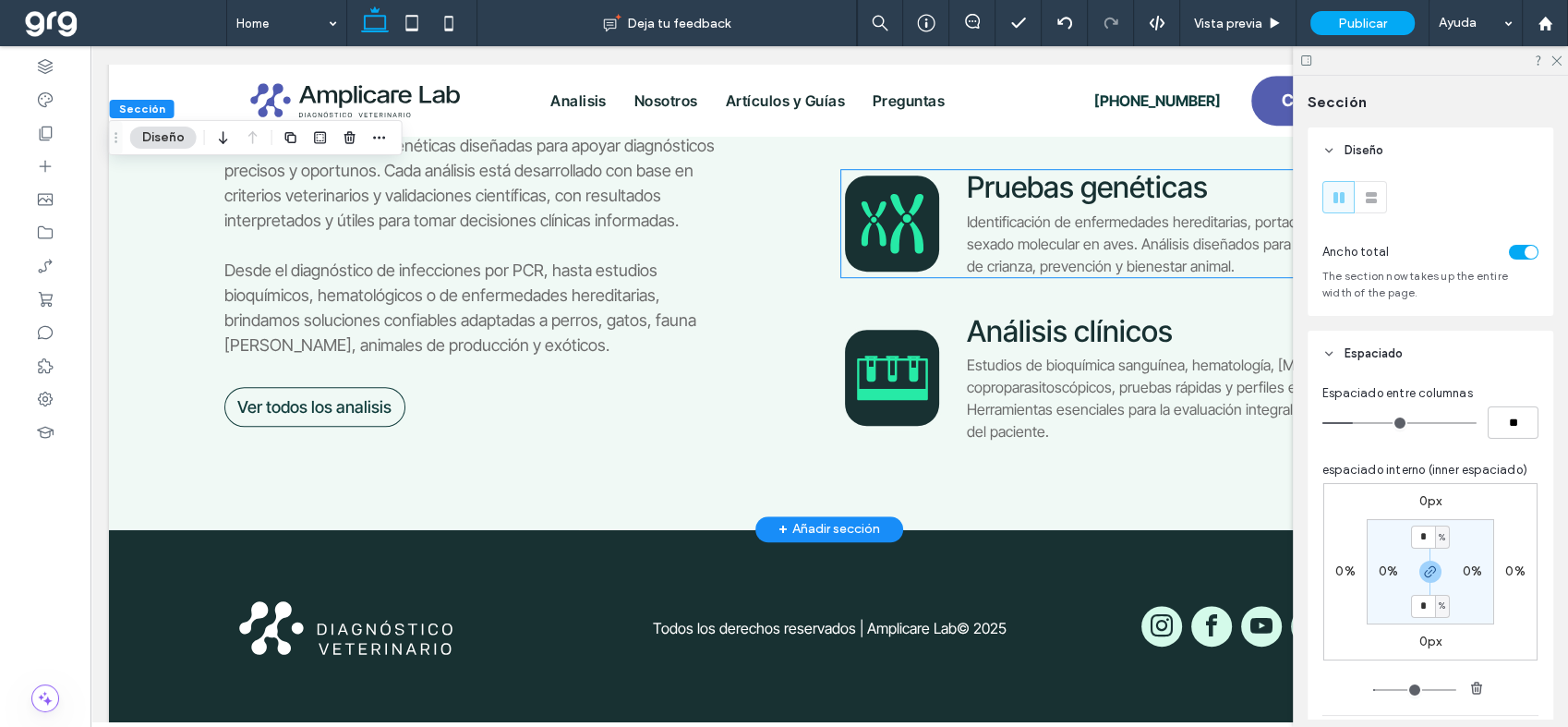
scroll to position [1197, 0]
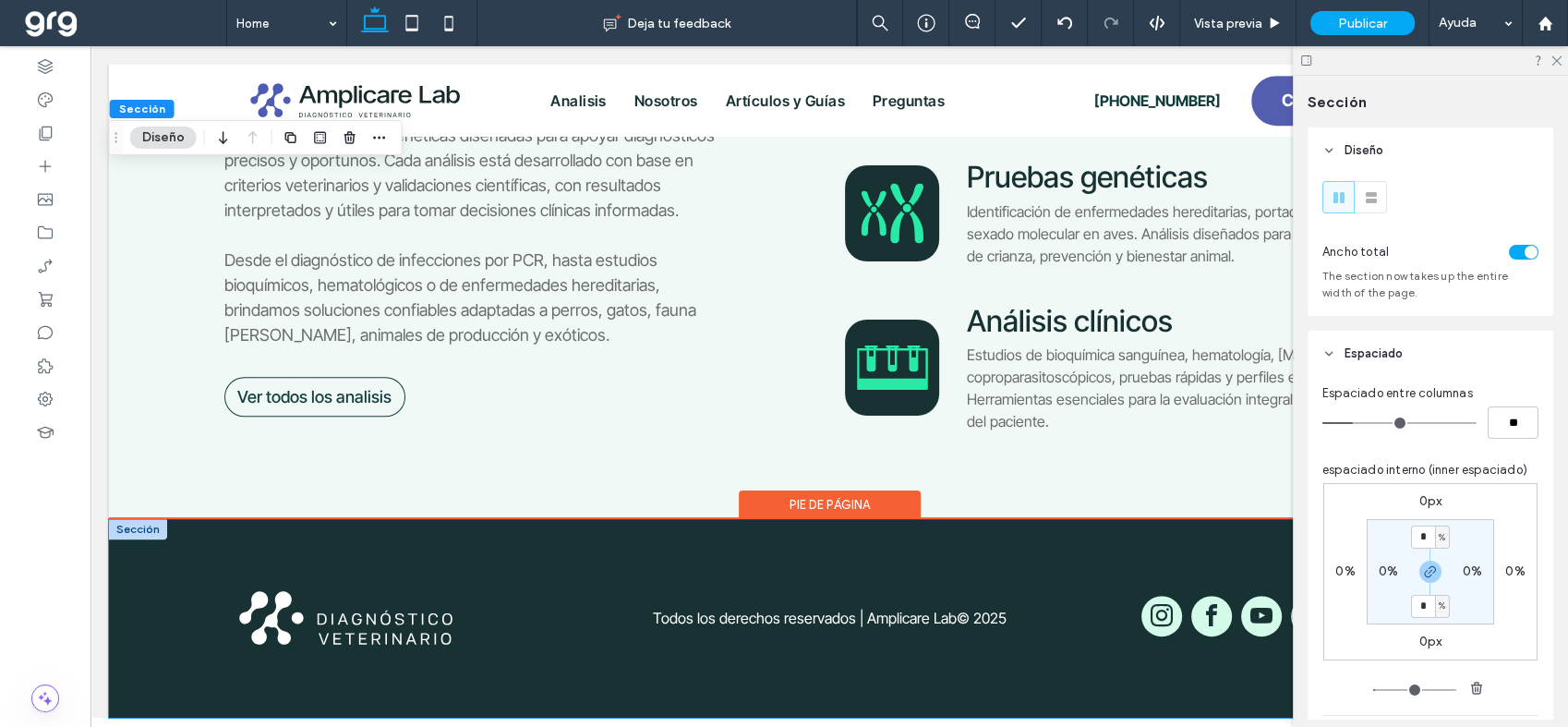
click at [580, 519] on div "Todos los derechos reservados | Amplicare Lab © 2025" at bounding box center [829, 618] width 1440 height 199
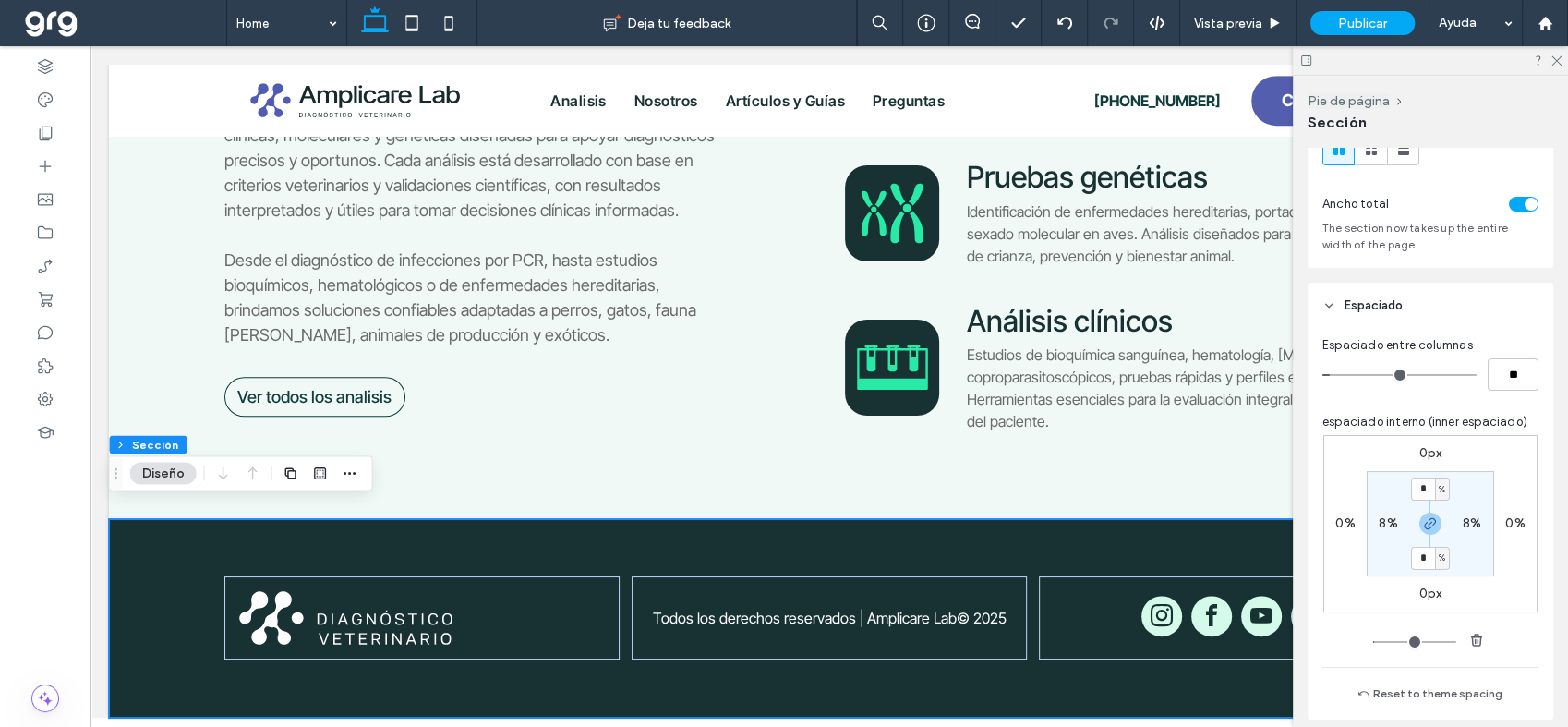
scroll to position [102, 0]
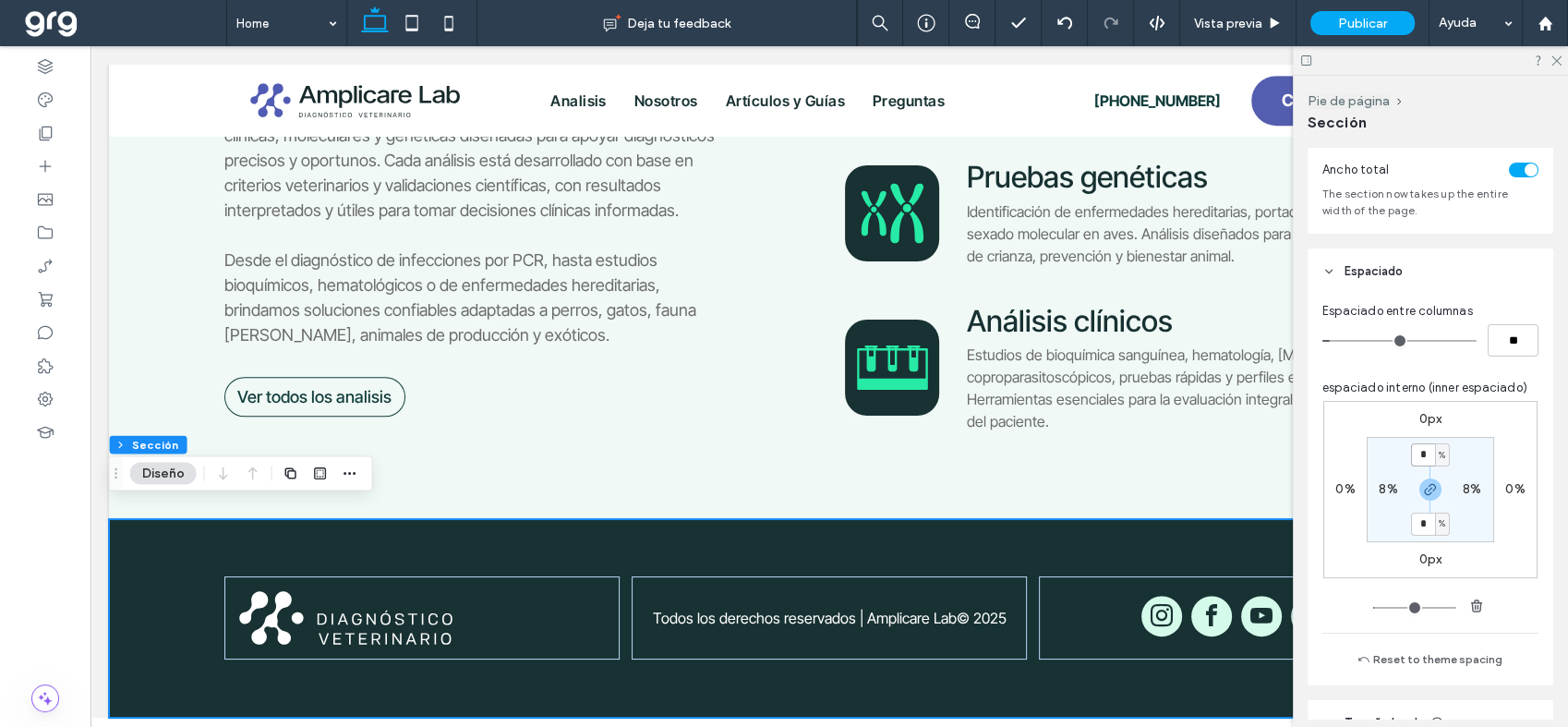
click at [1418, 447] on input "*" at bounding box center [1422, 454] width 24 height 23
type input "*"
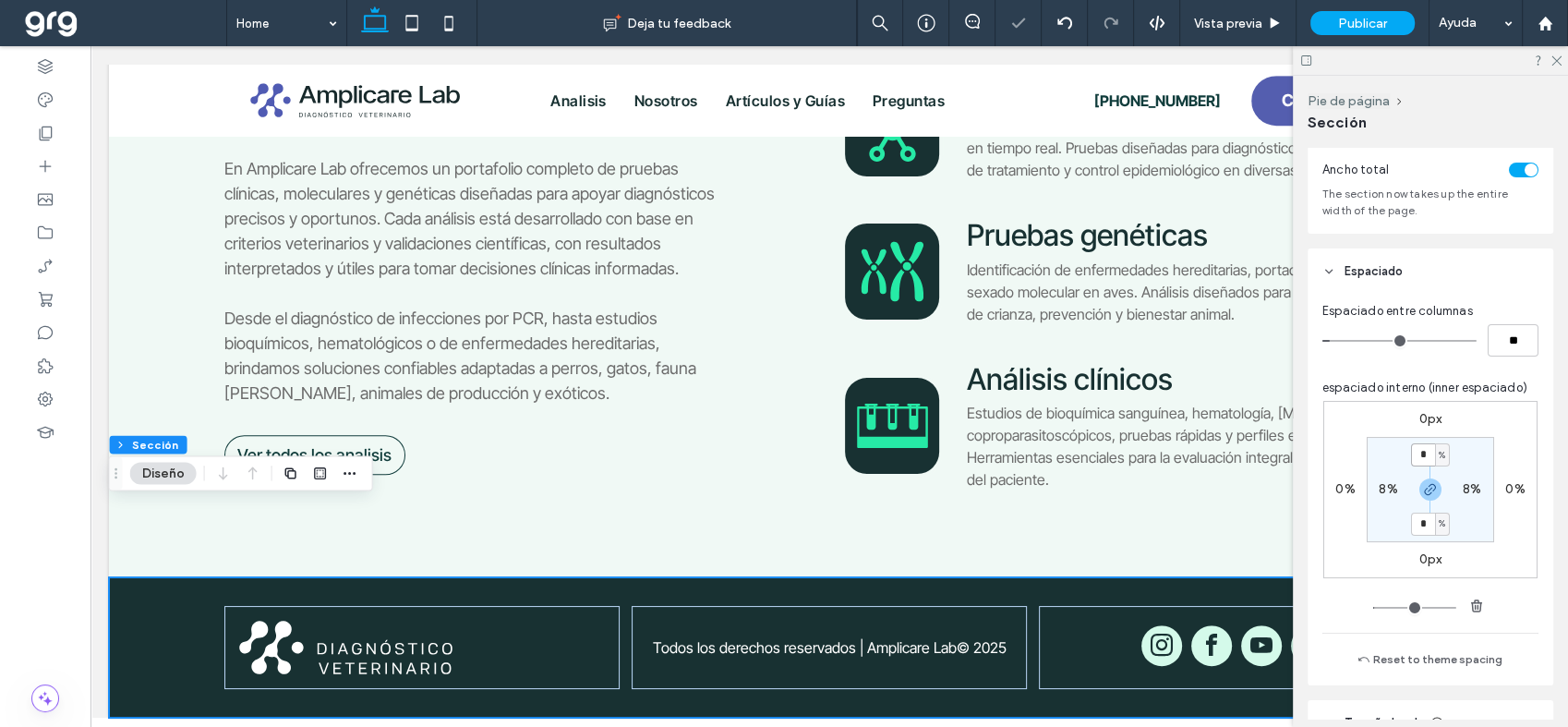
scroll to position [1139, 0]
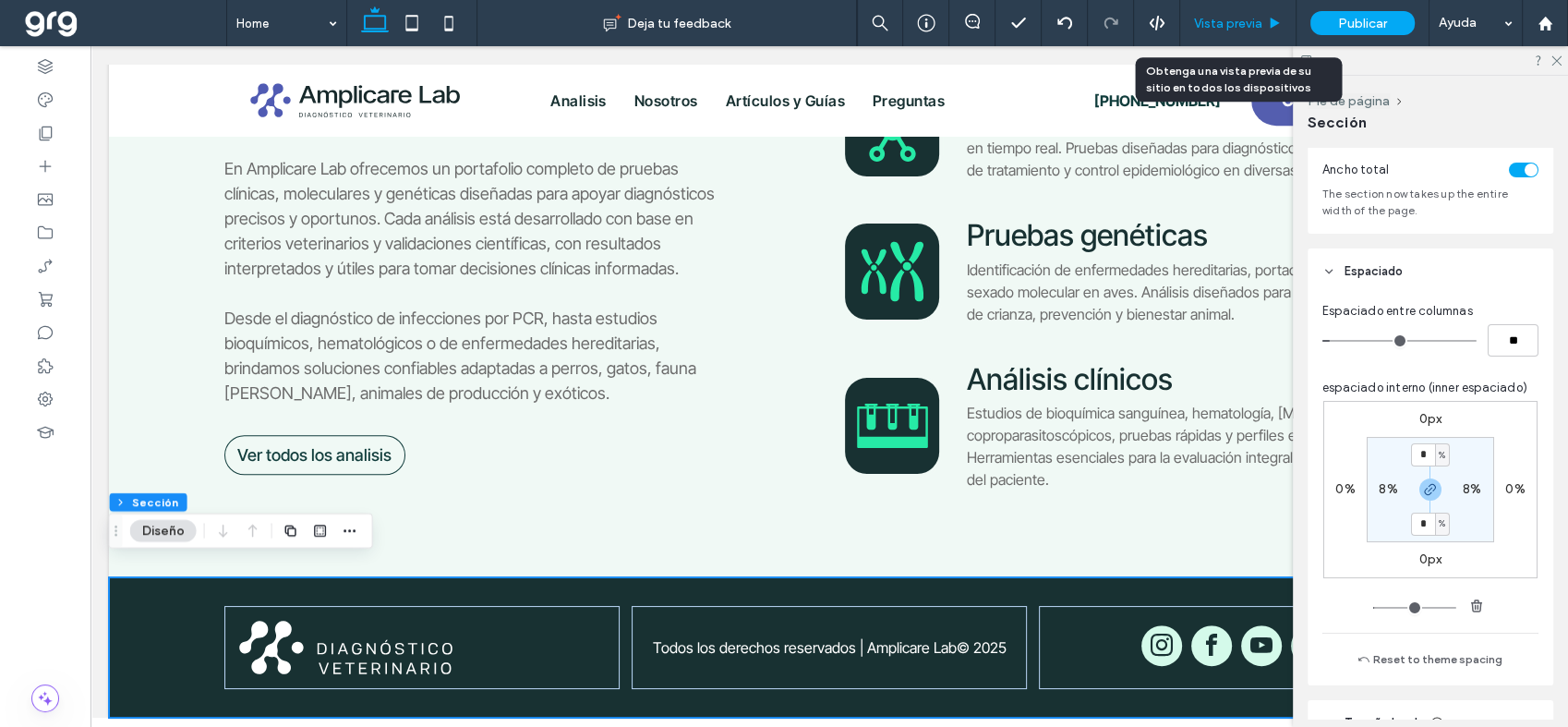
click at [1247, 19] on span "Vista previa" at bounding box center [1228, 24] width 68 height 16
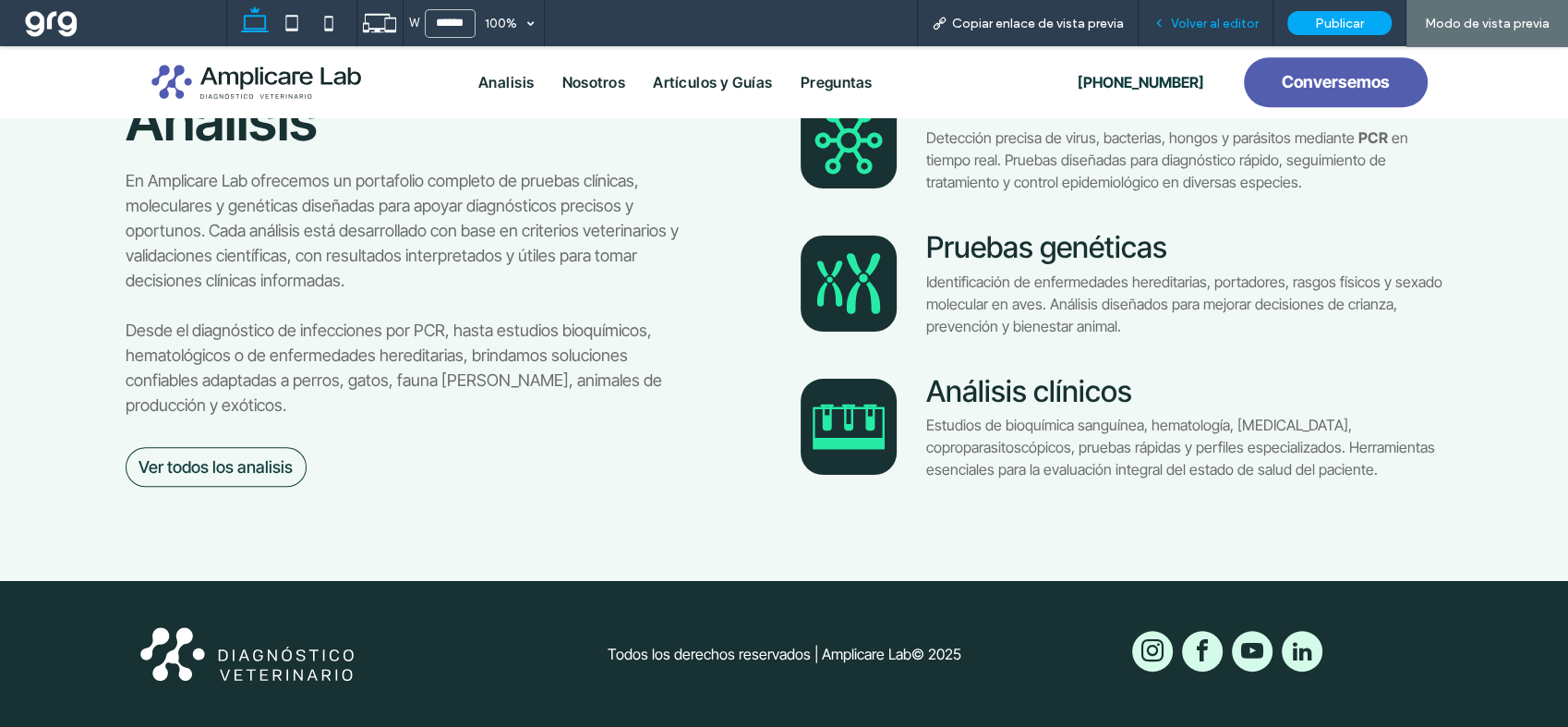
scroll to position [1131, 0]
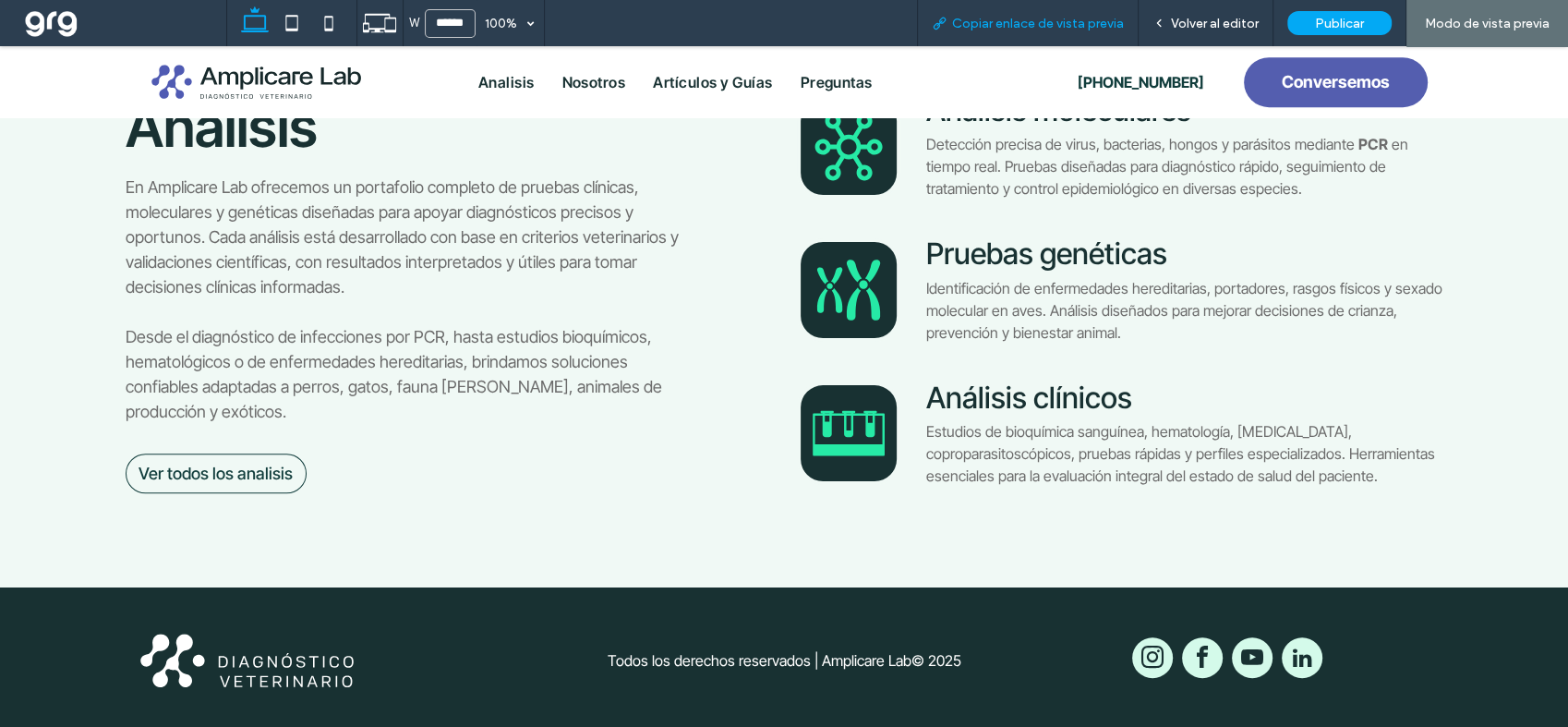
click at [1028, 22] on span "Copiar enlace de vista previa" at bounding box center [1037, 24] width 171 height 16
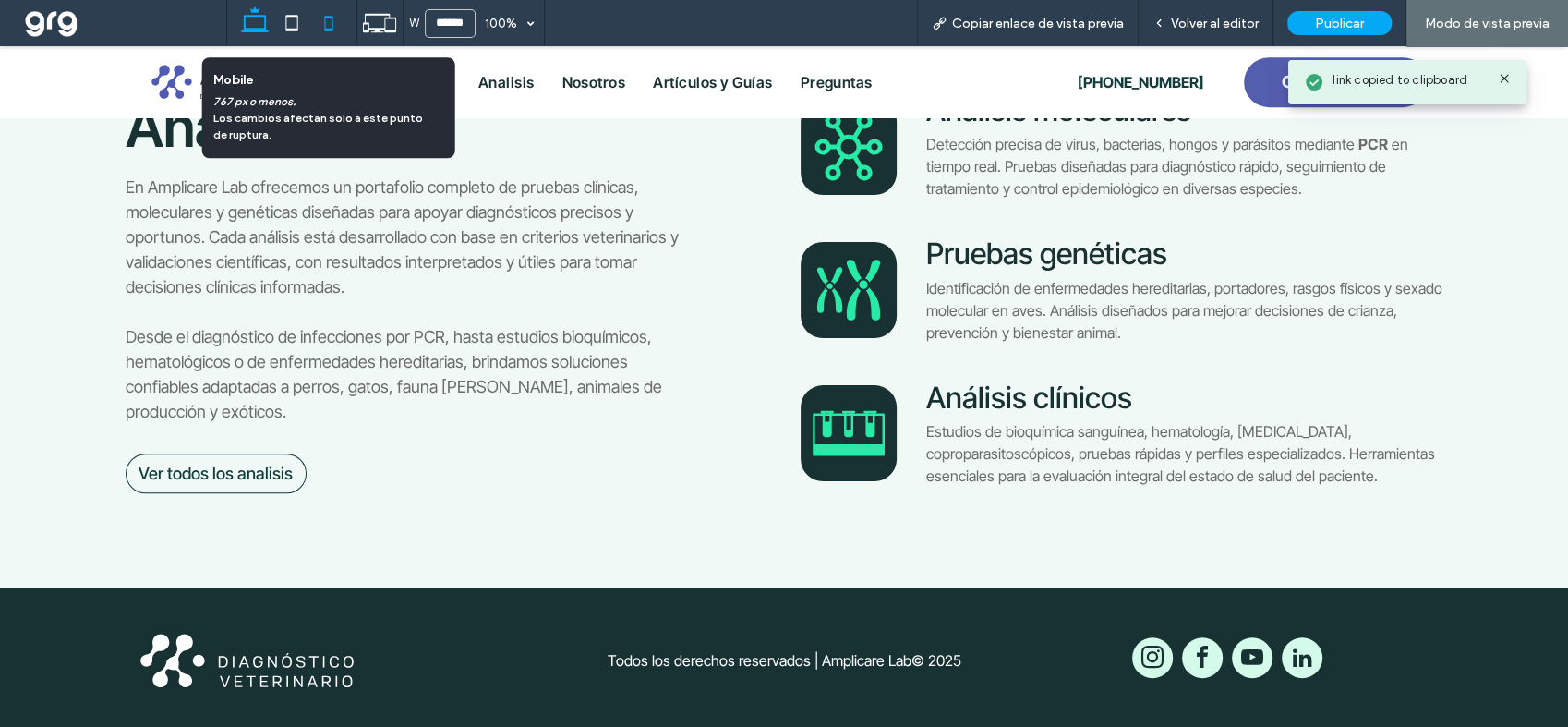
click at [330, 24] on icon at bounding box center [329, 23] width 37 height 37
type input "*****"
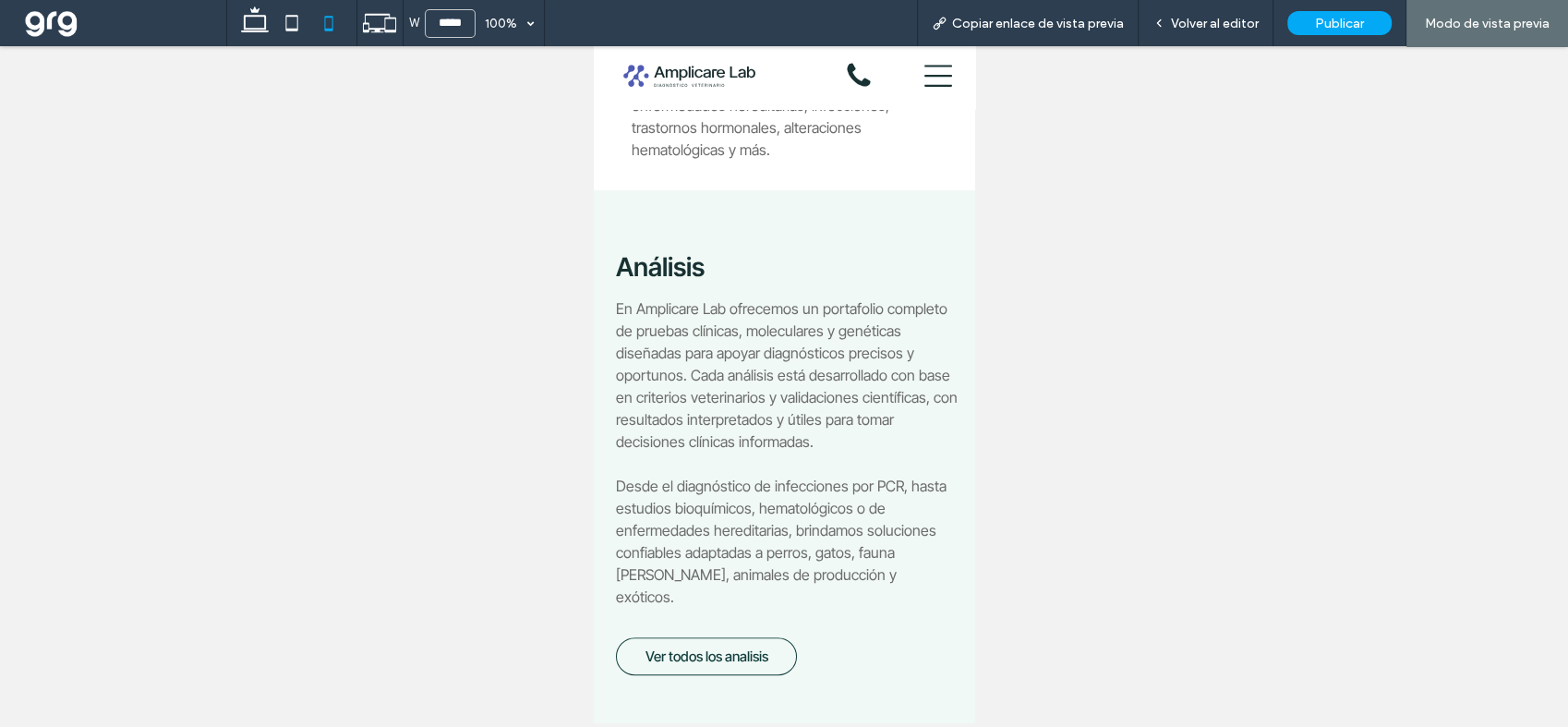
scroll to position [0, 0]
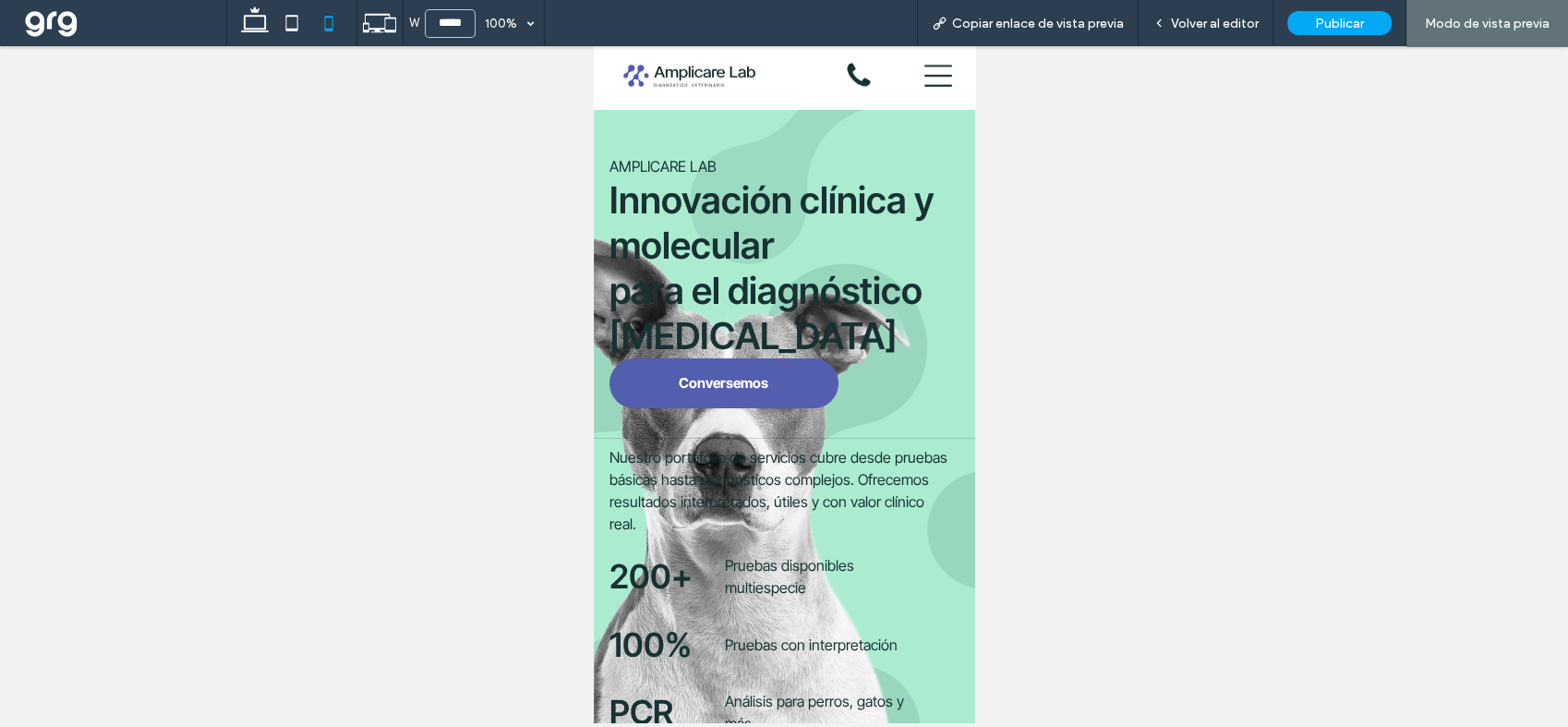
click at [899, 139] on div "AMPLICARE LAB Innovación clínica y molecular para el diagnóstico [MEDICAL_DATA]…" at bounding box center [783, 428] width 382 height 638
click at [1203, 20] on span "Volver al editor" at bounding box center [1215, 24] width 88 height 16
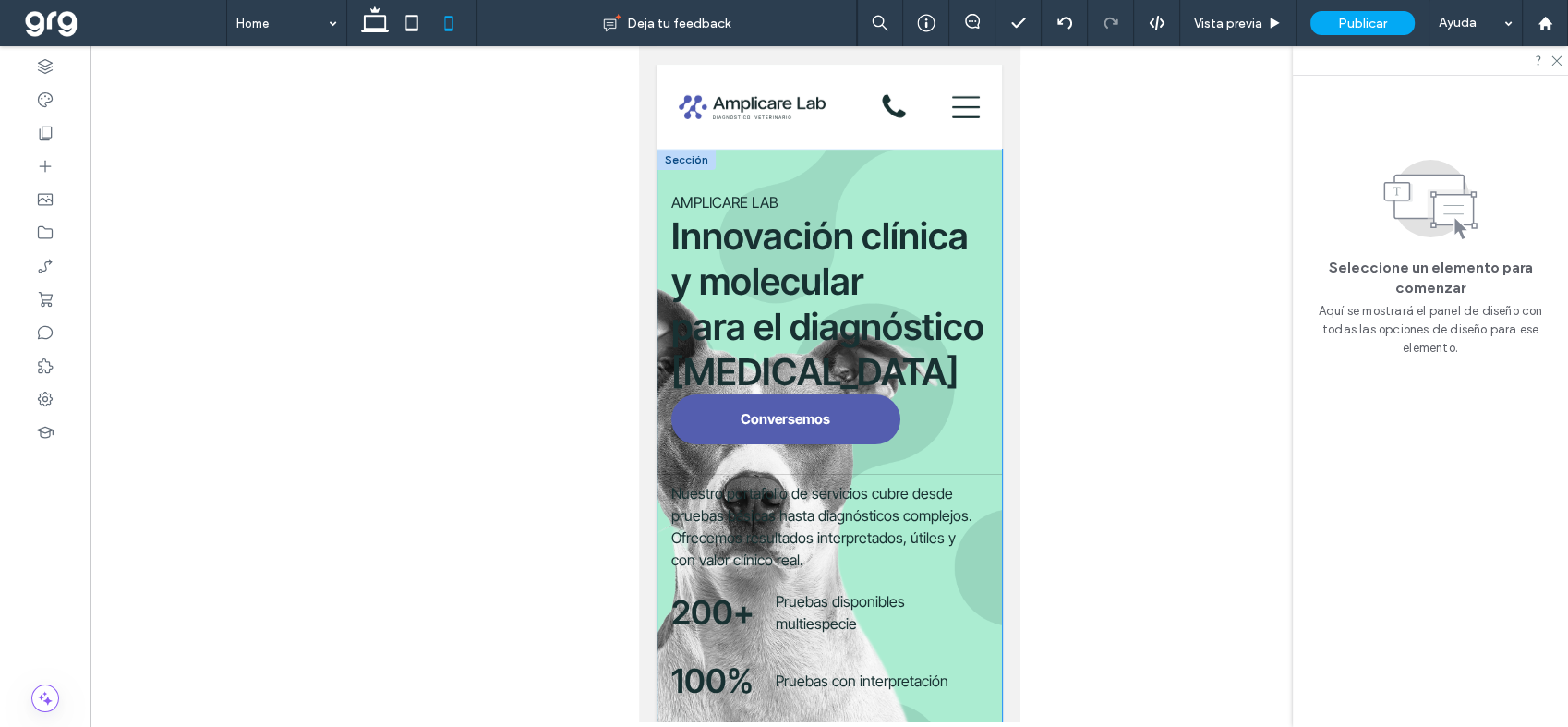
click at [695, 176] on div "AMPLICARE LAB Innovación clínica y molecular para el diagnóstico [MEDICAL_DATA]…" at bounding box center [829, 466] width 345 height 633
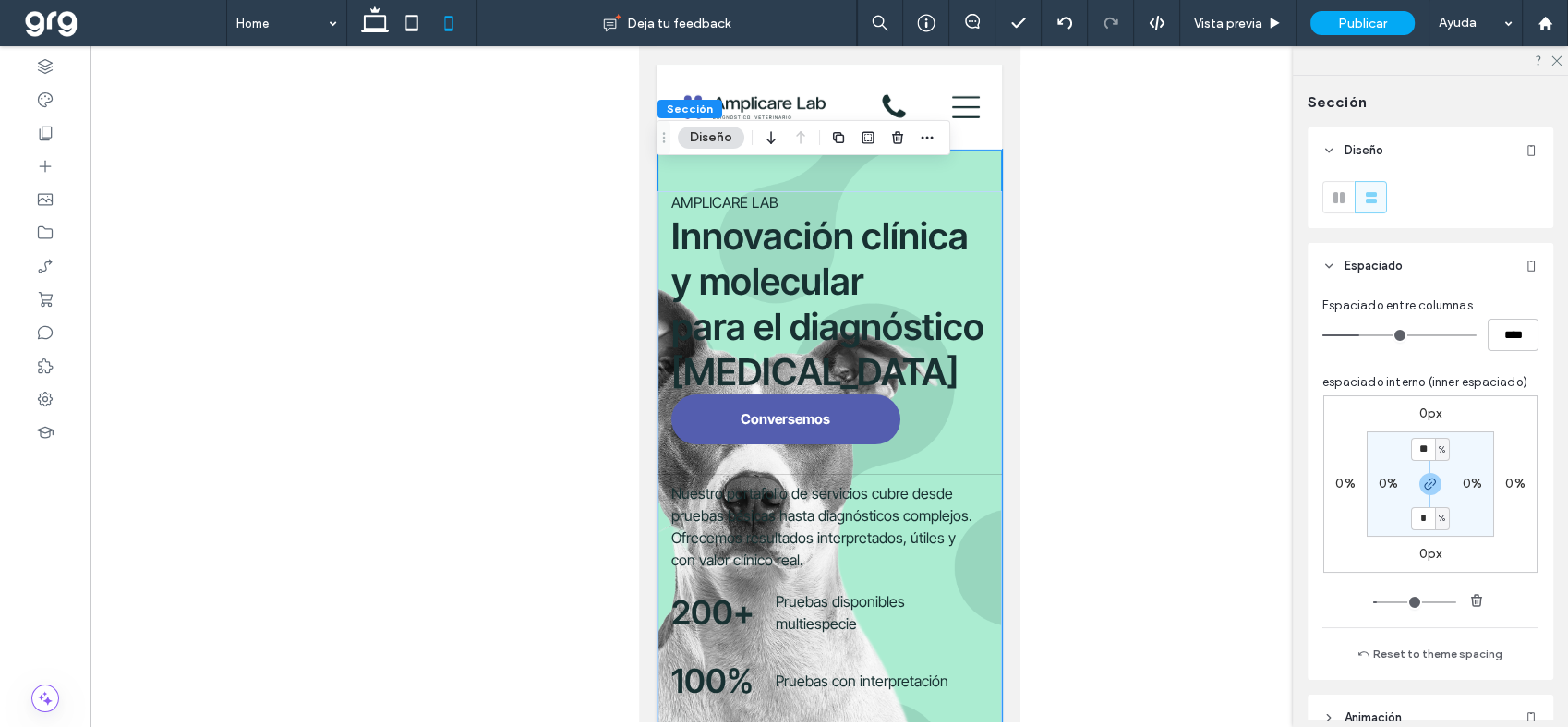
scroll to position [410, 0]
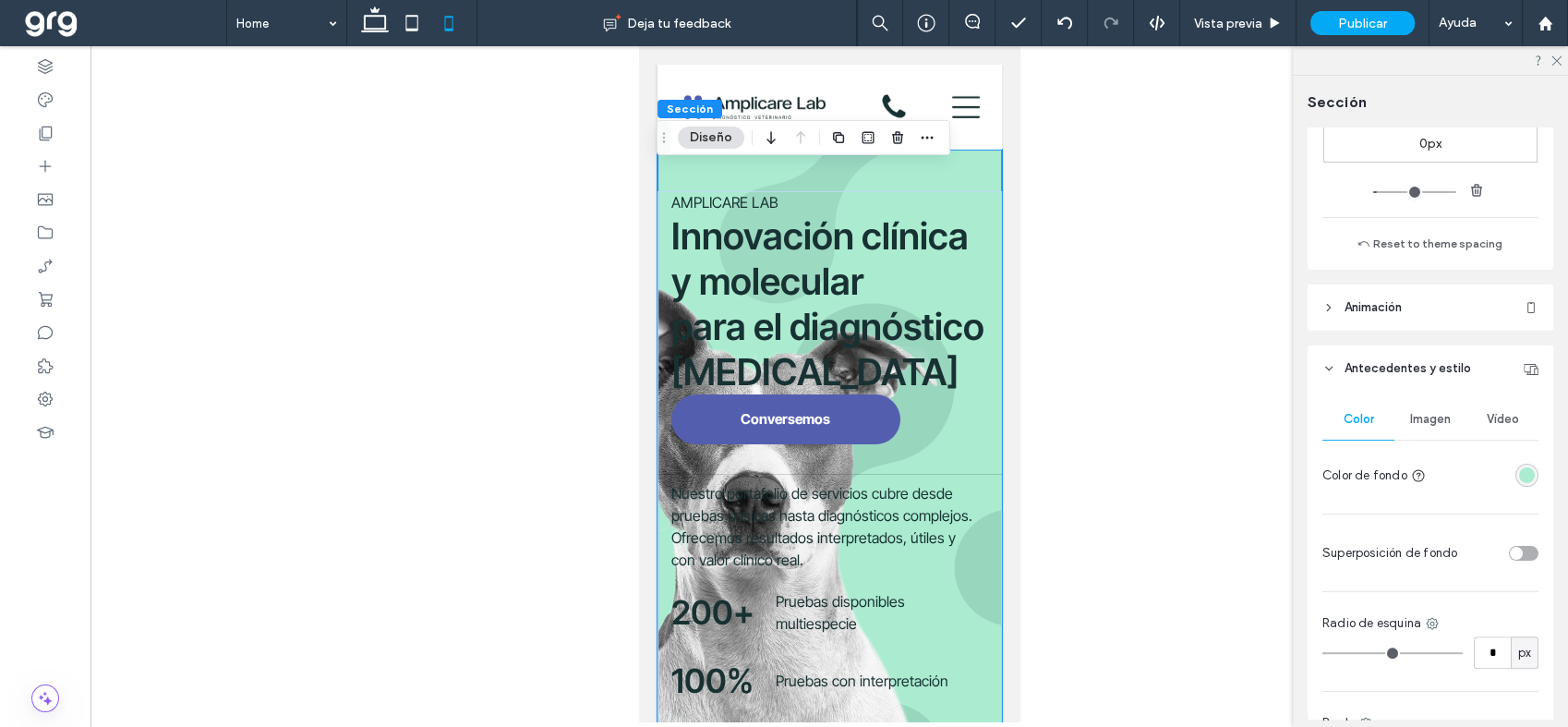
click at [1440, 426] on div "Imagen" at bounding box center [1431, 418] width 72 height 41
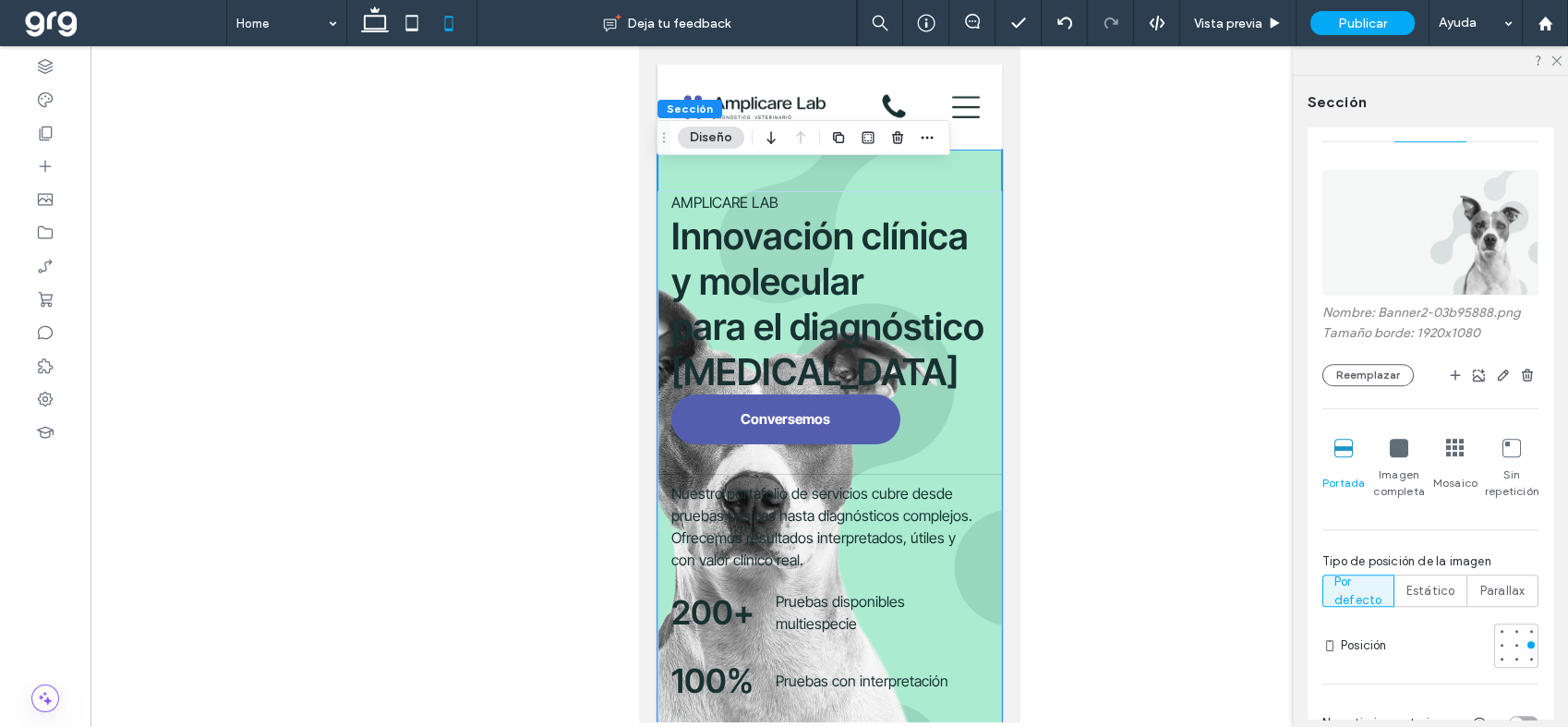
scroll to position [718, 0]
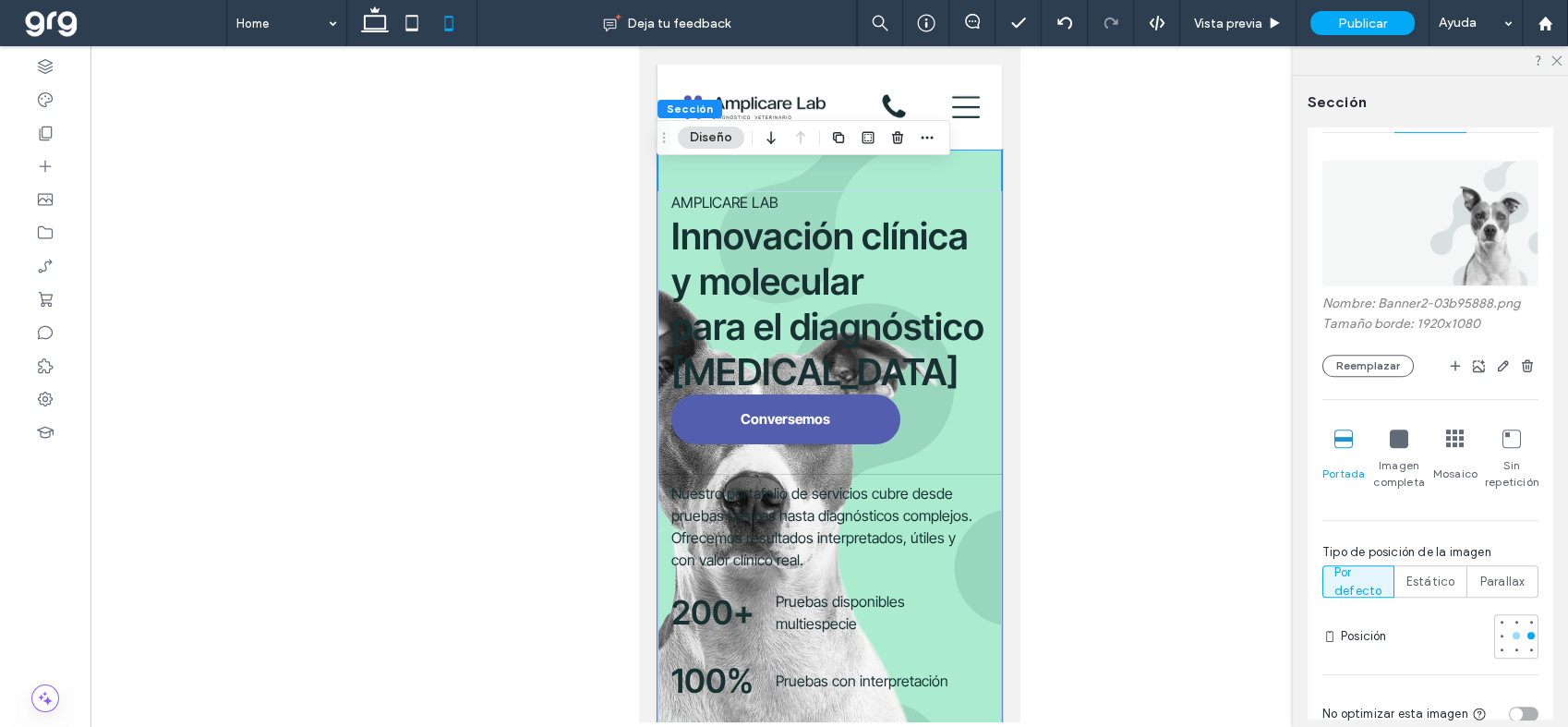
click at [1510, 636] on div at bounding box center [1517, 635] width 13 height 13
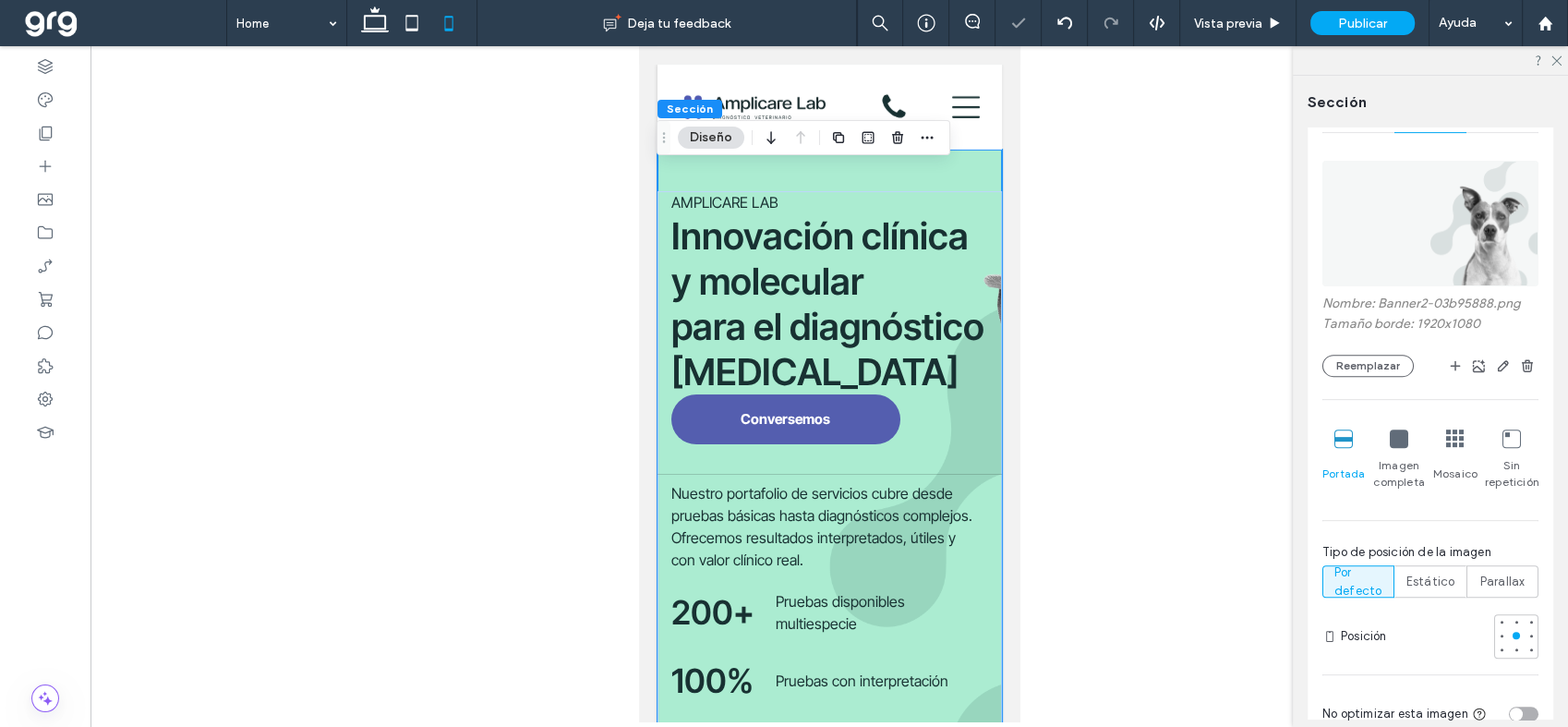
click at [1511, 634] on div at bounding box center [1516, 636] width 45 height 44
click at [1527, 633] on div at bounding box center [1531, 635] width 8 height 8
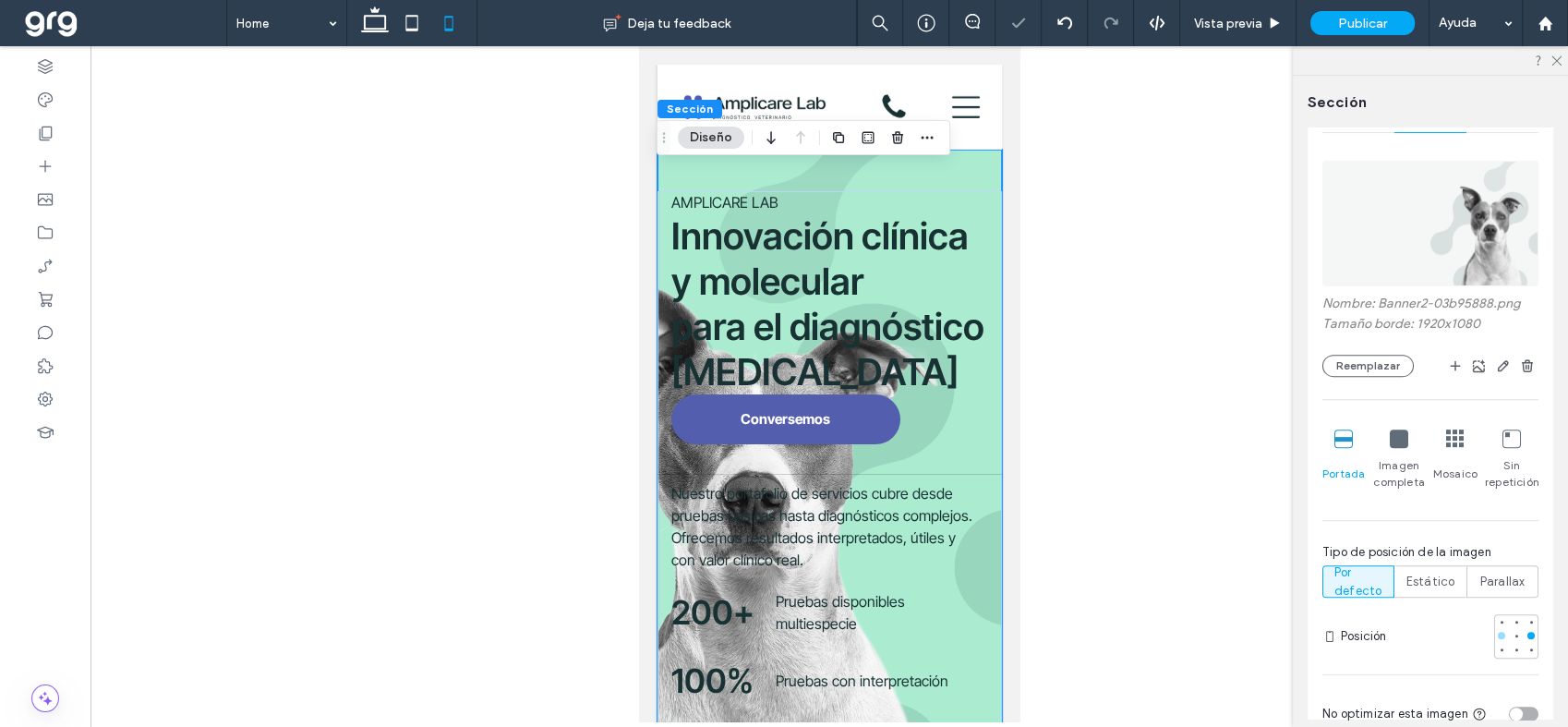
click at [1498, 636] on div at bounding box center [1502, 635] width 8 height 8
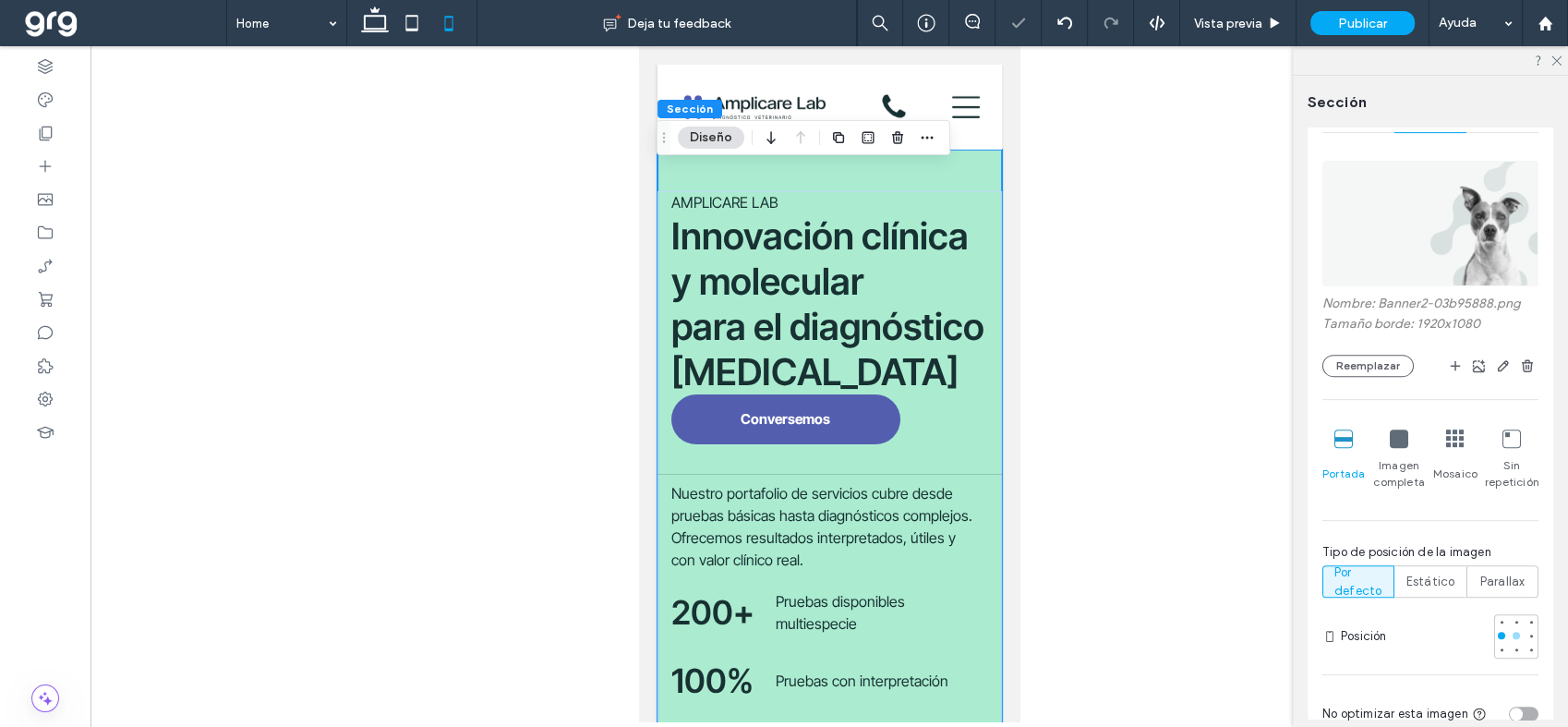
click at [1512, 634] on div at bounding box center [1516, 635] width 8 height 8
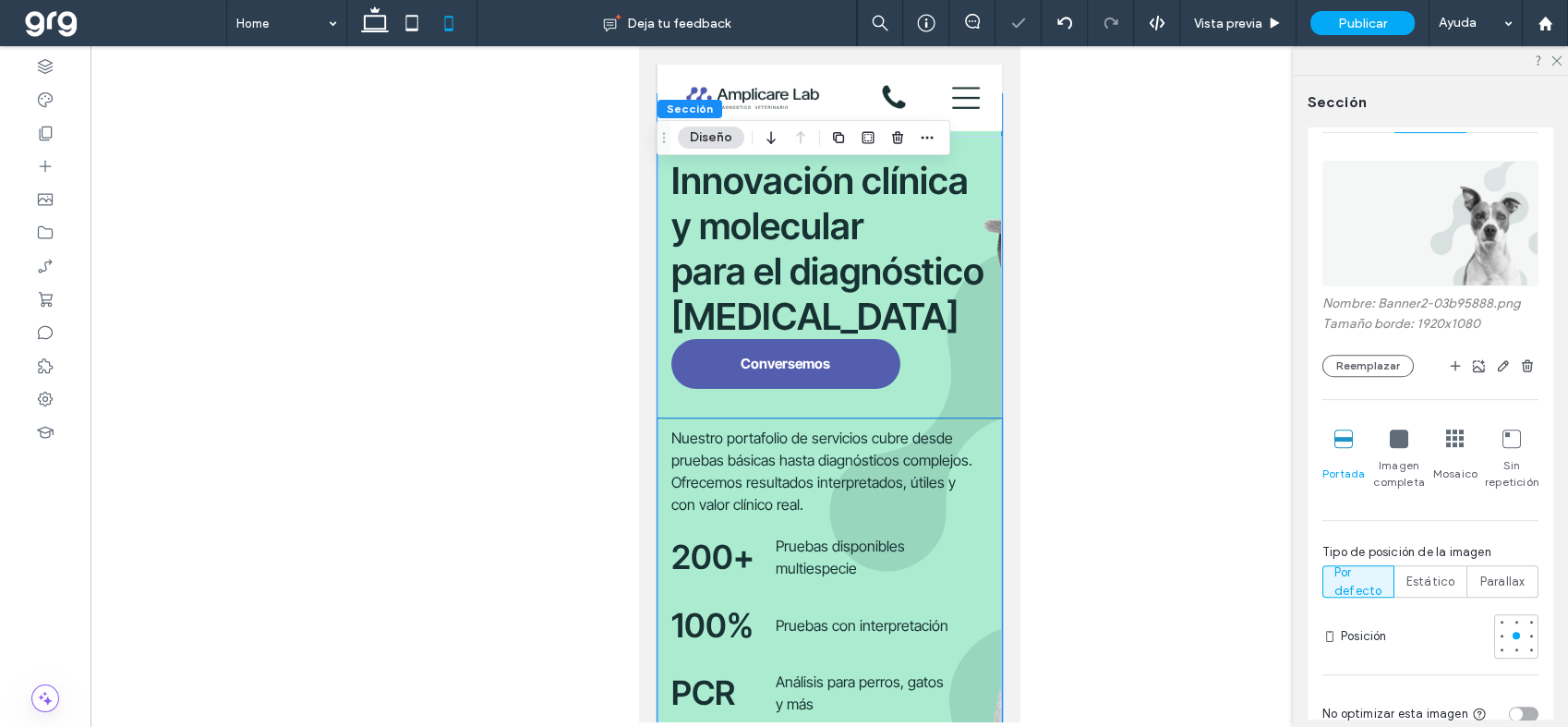
scroll to position [0, 0]
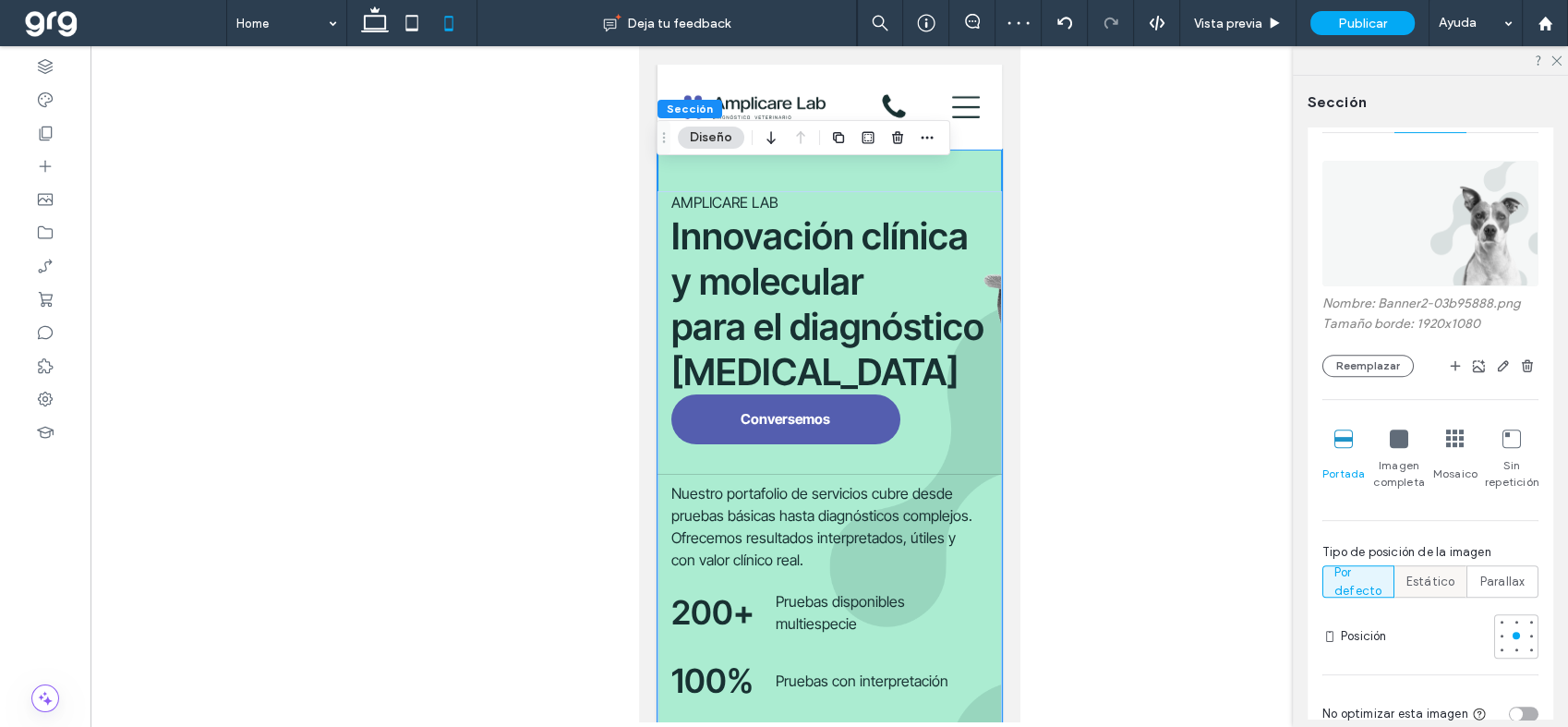
click at [1444, 581] on span "Estático" at bounding box center [1431, 582] width 49 height 19
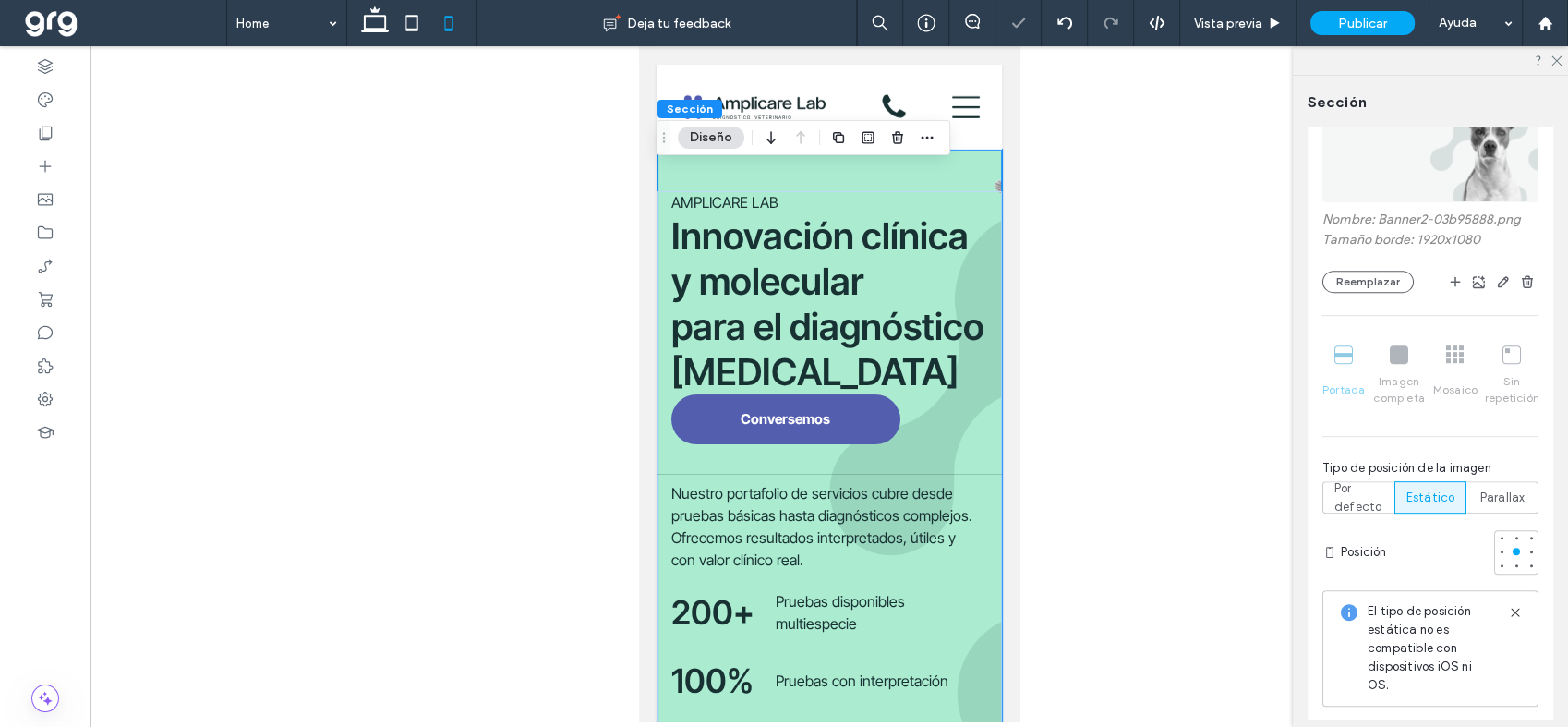
scroll to position [923, 0]
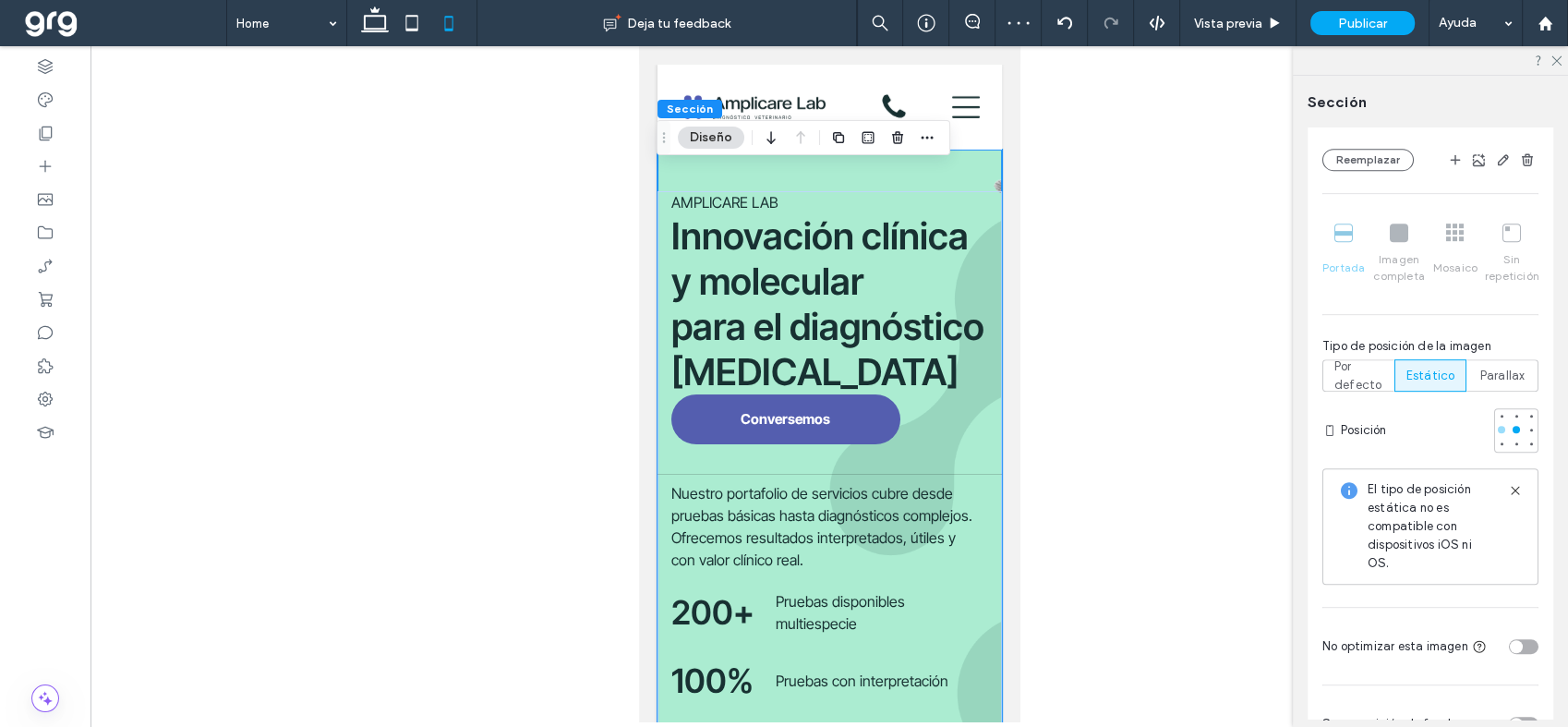
click at [1495, 423] on div at bounding box center [1502, 430] width 13 height 13
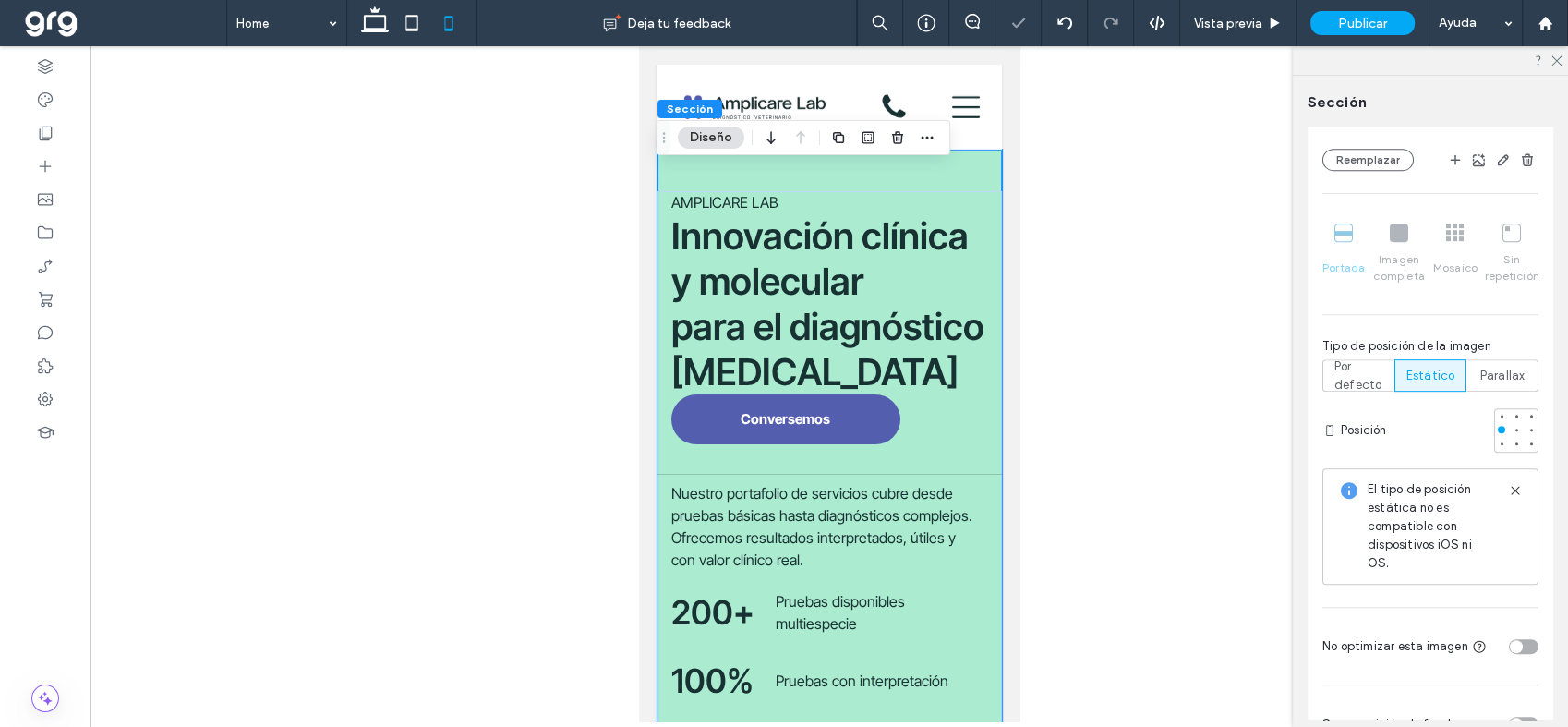
click at [1524, 434] on div at bounding box center [1531, 430] width 13 height 13
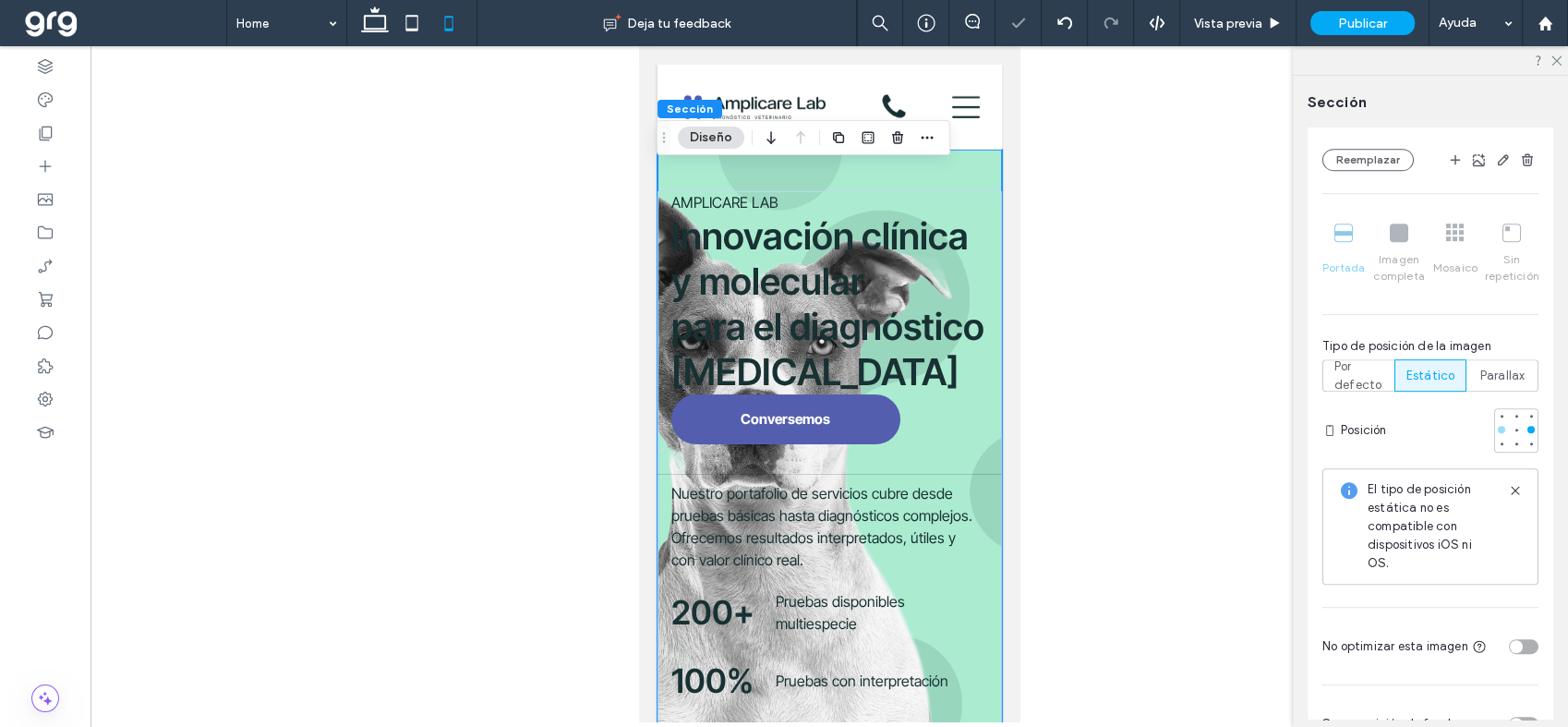
click at [1496, 425] on div at bounding box center [1502, 430] width 13 height 13
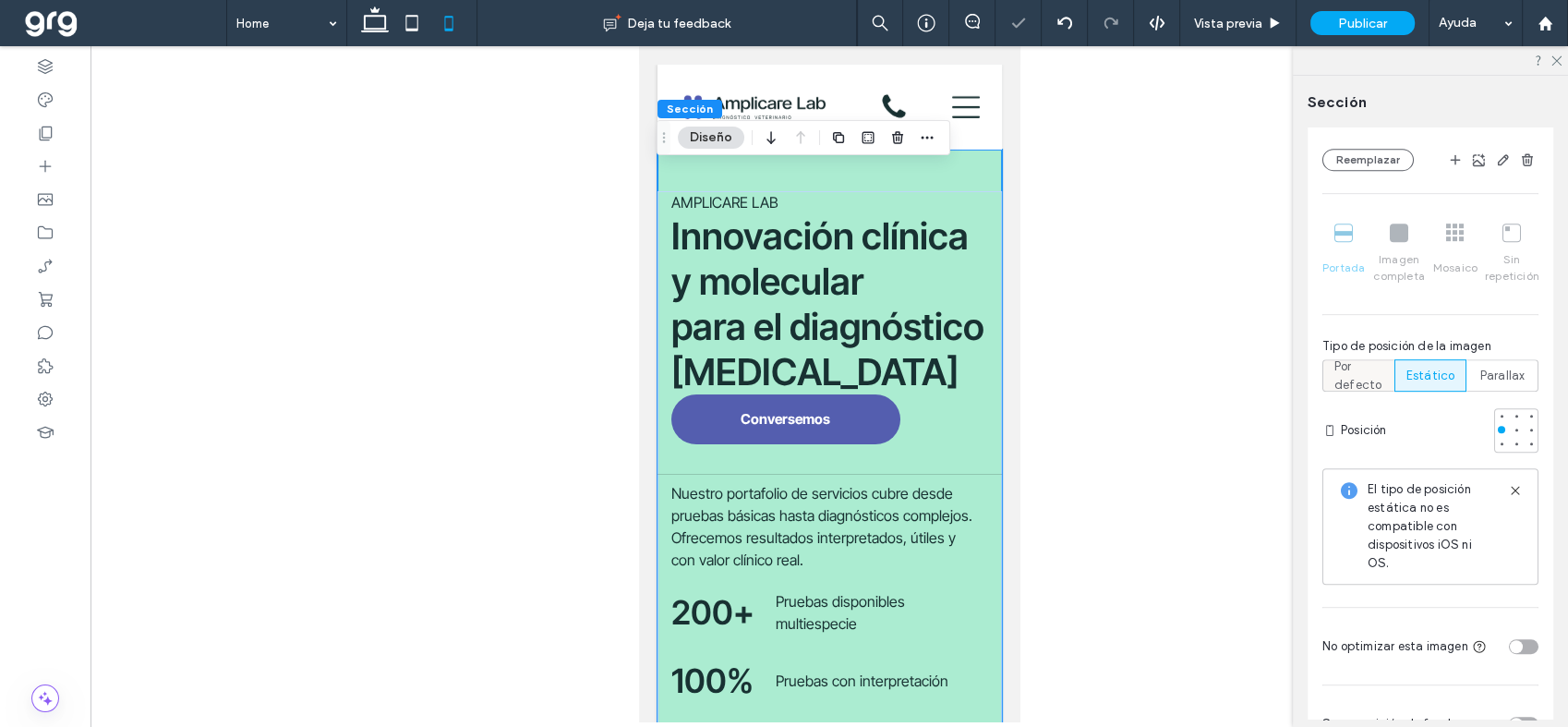
click at [1345, 372] on span "Por defecto" at bounding box center [1358, 375] width 48 height 37
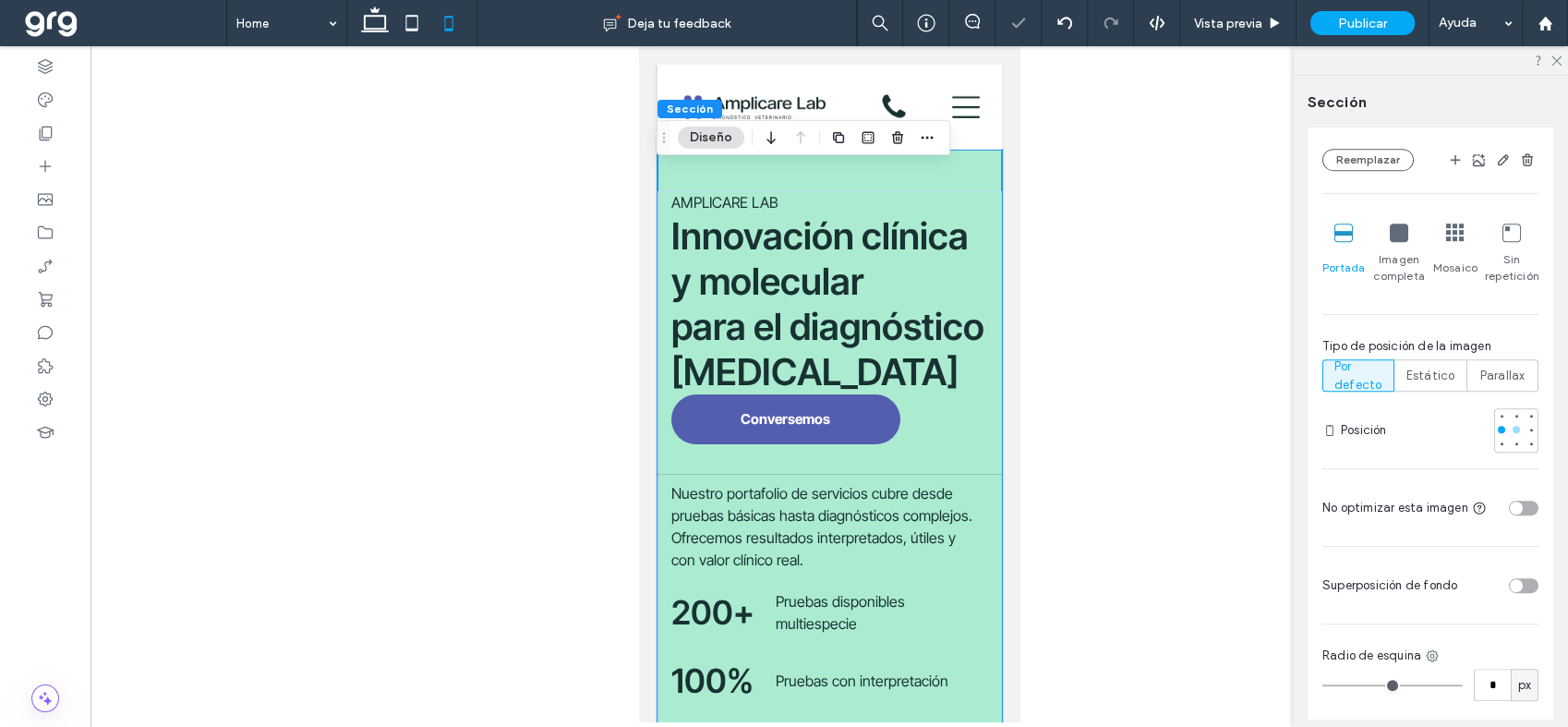
click at [1510, 425] on div at bounding box center [1517, 430] width 13 height 13
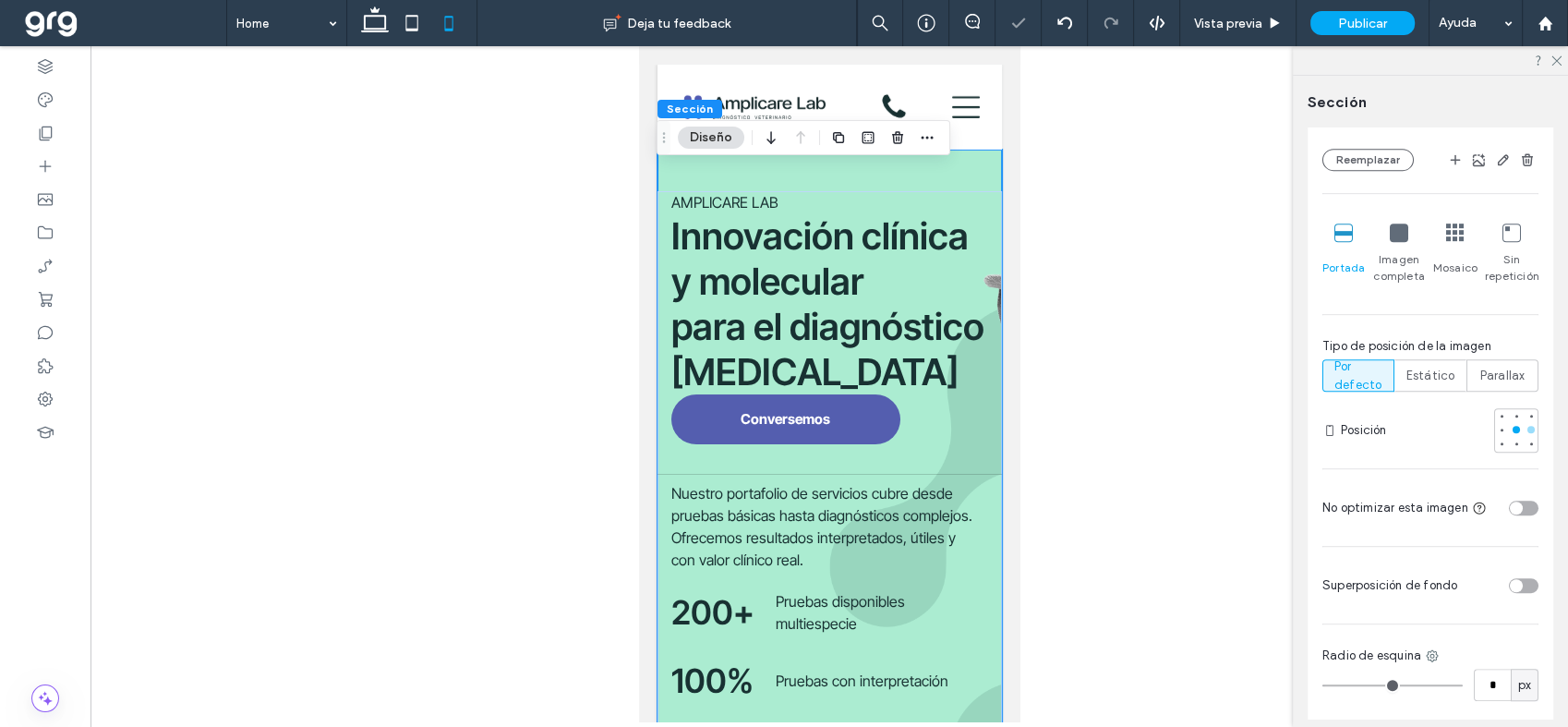
click at [1527, 426] on div at bounding box center [1531, 430] width 8 height 8
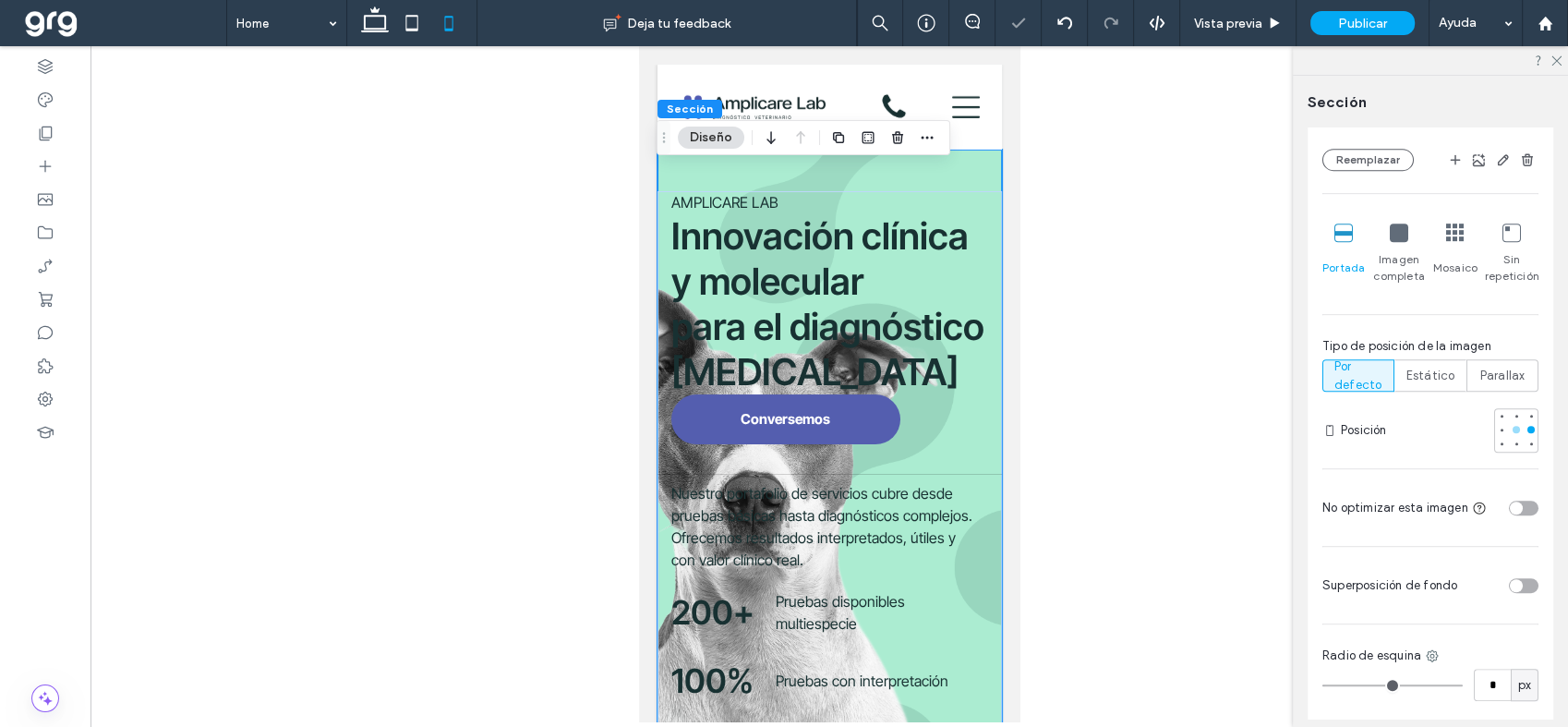
click at [1510, 429] on div at bounding box center [1517, 430] width 13 height 13
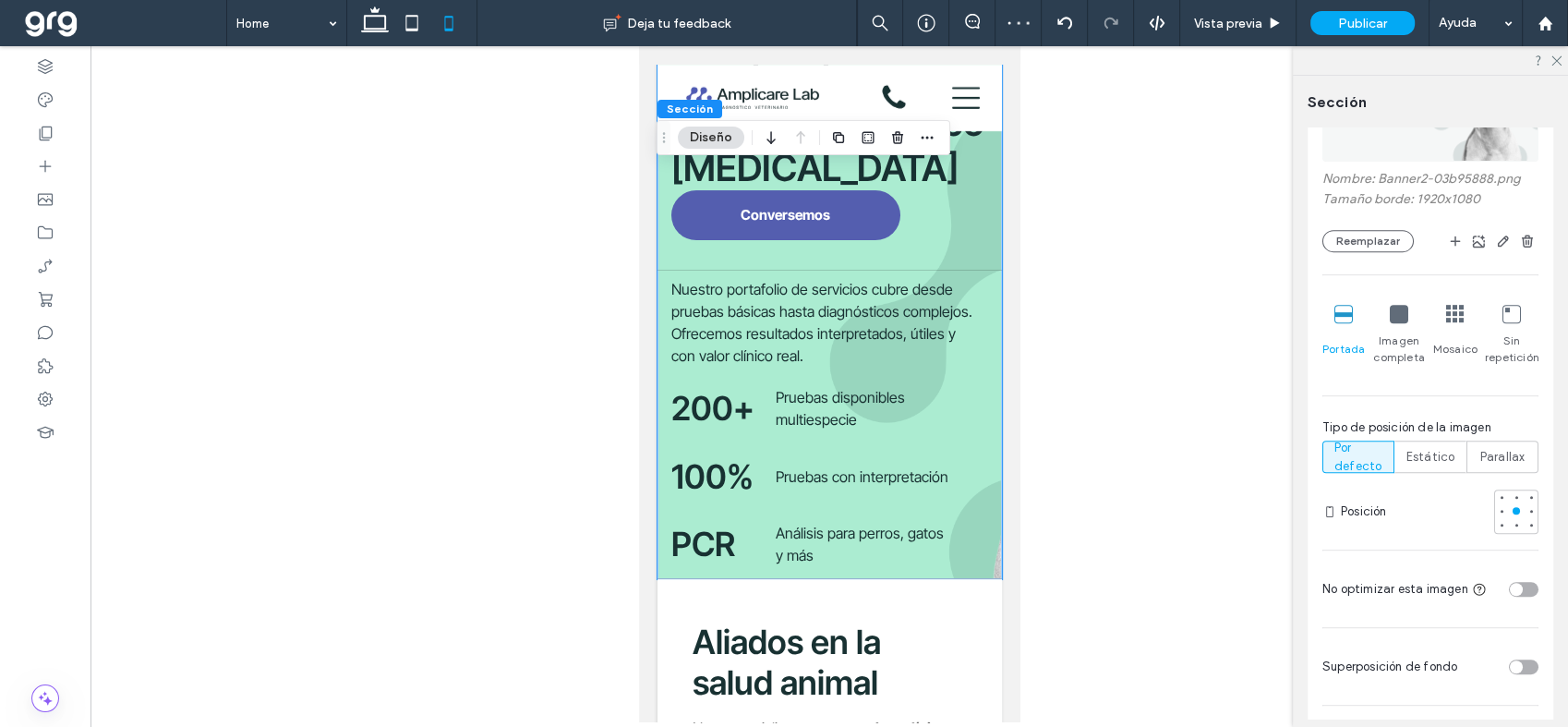
scroll to position [820, 0]
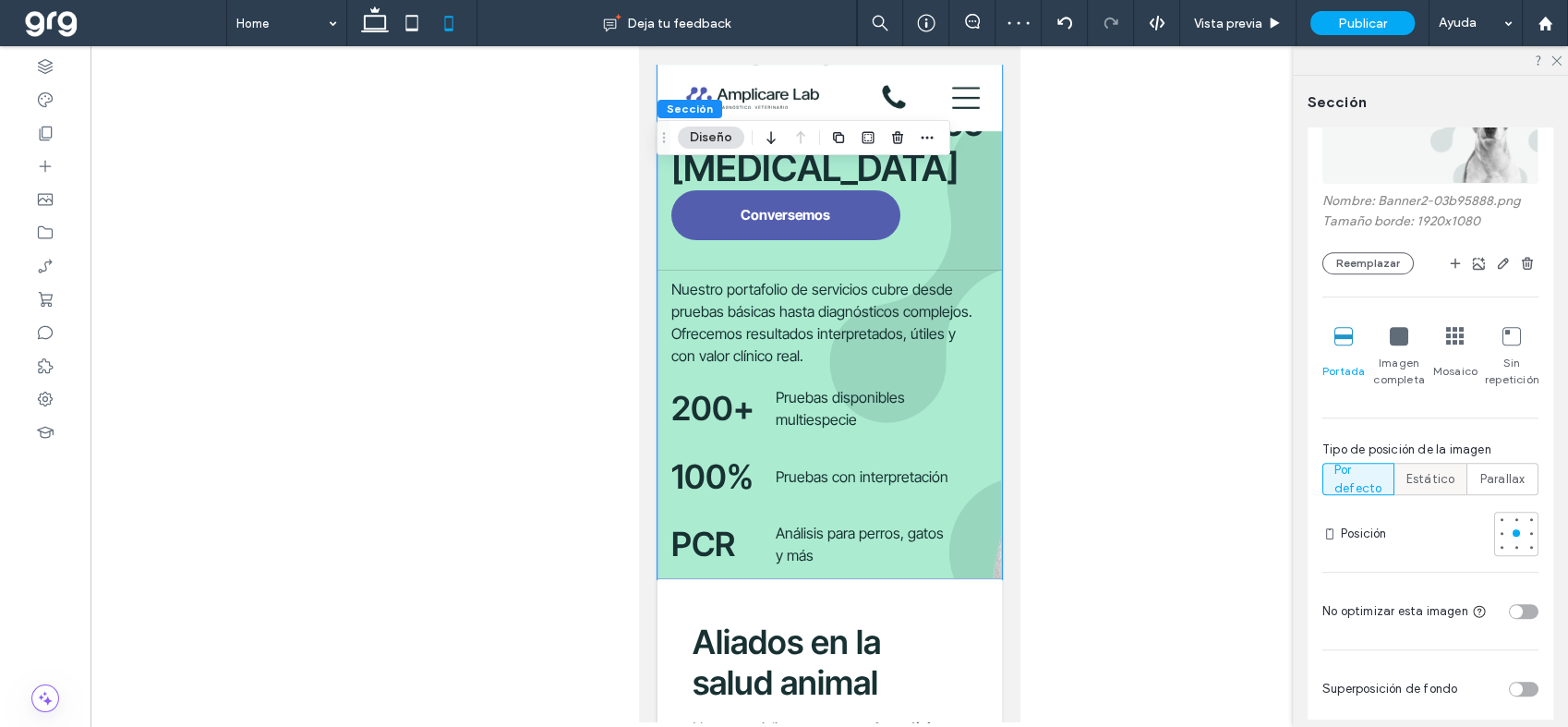
click at [1438, 482] on span "Estático" at bounding box center [1431, 479] width 49 height 19
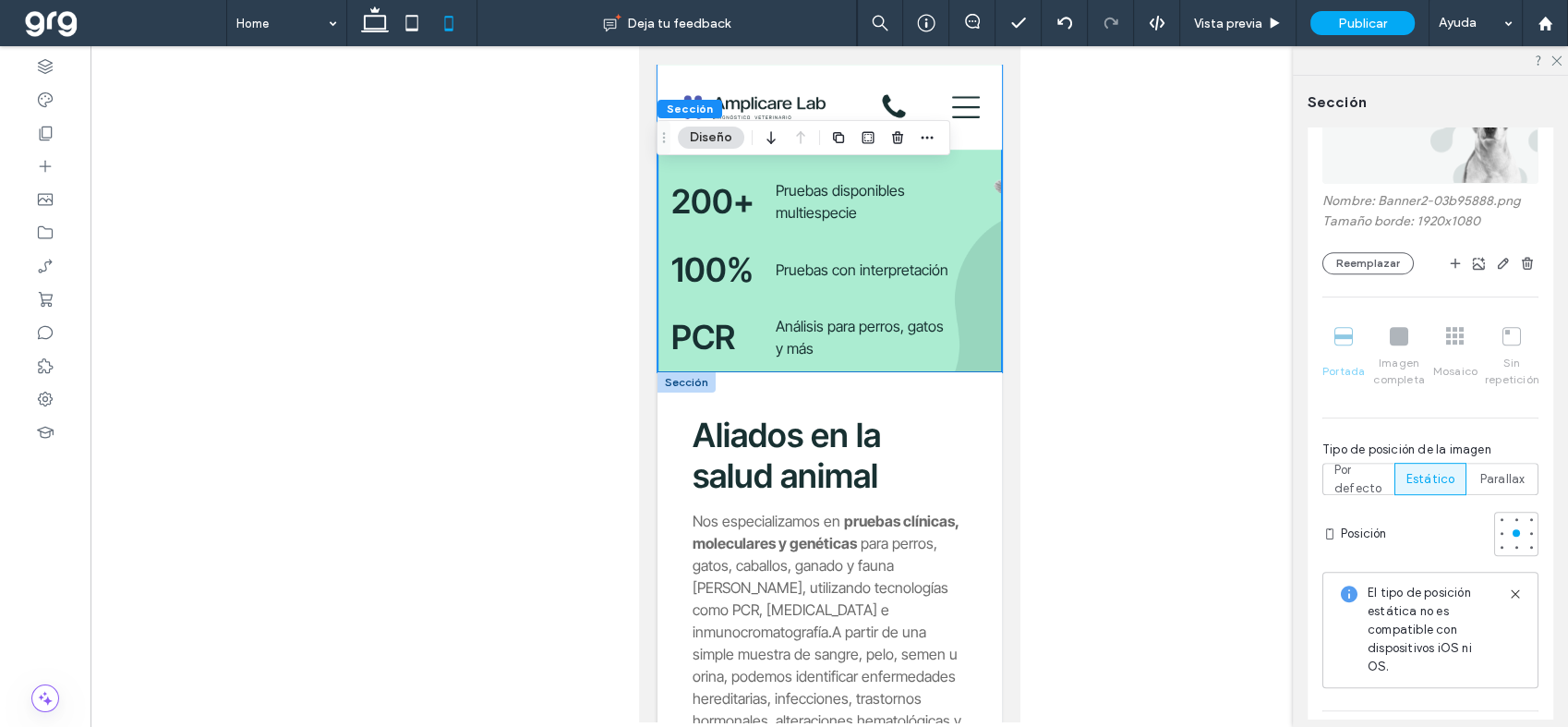
scroll to position [0, 0]
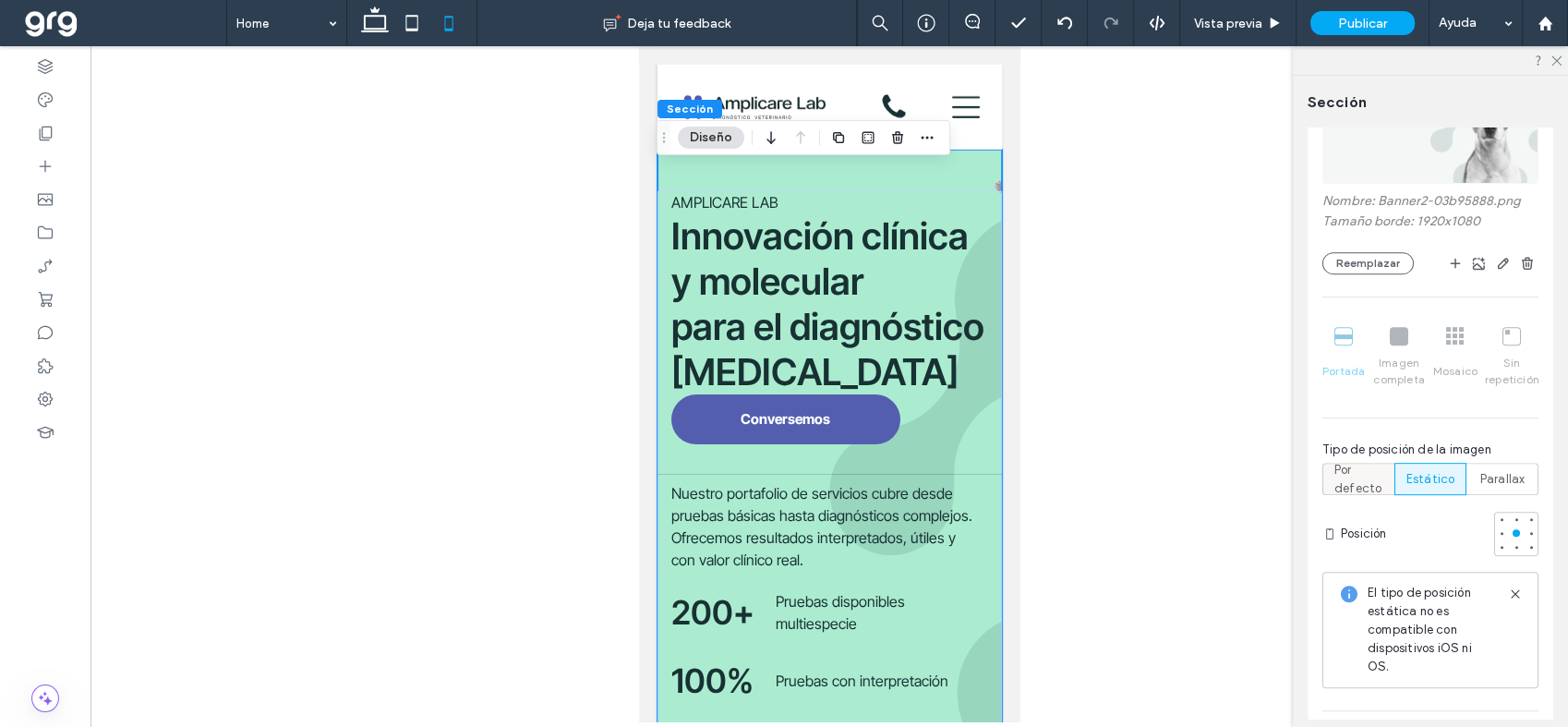
click at [1331, 480] on label "Por defecto" at bounding box center [1359, 479] width 72 height 32
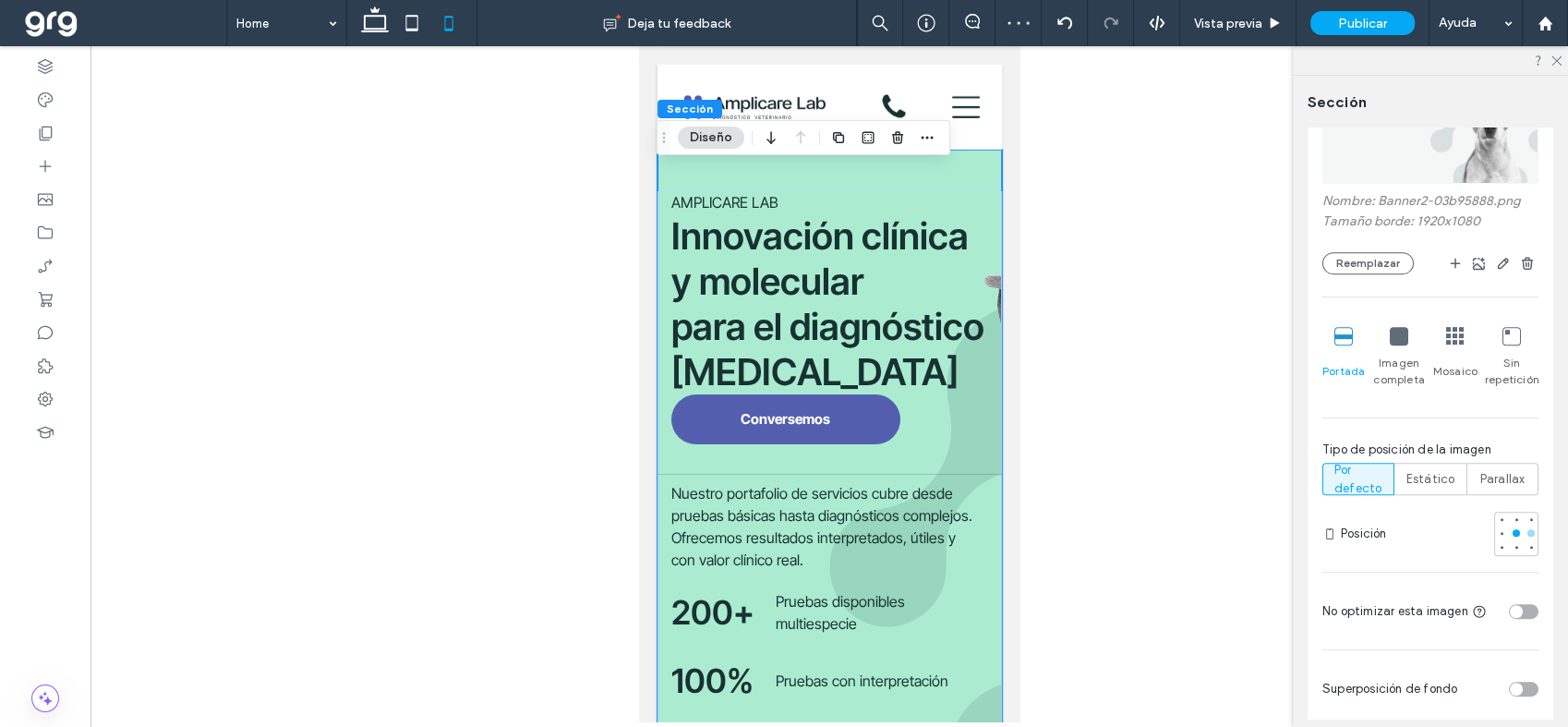
click at [1527, 530] on div at bounding box center [1531, 533] width 8 height 8
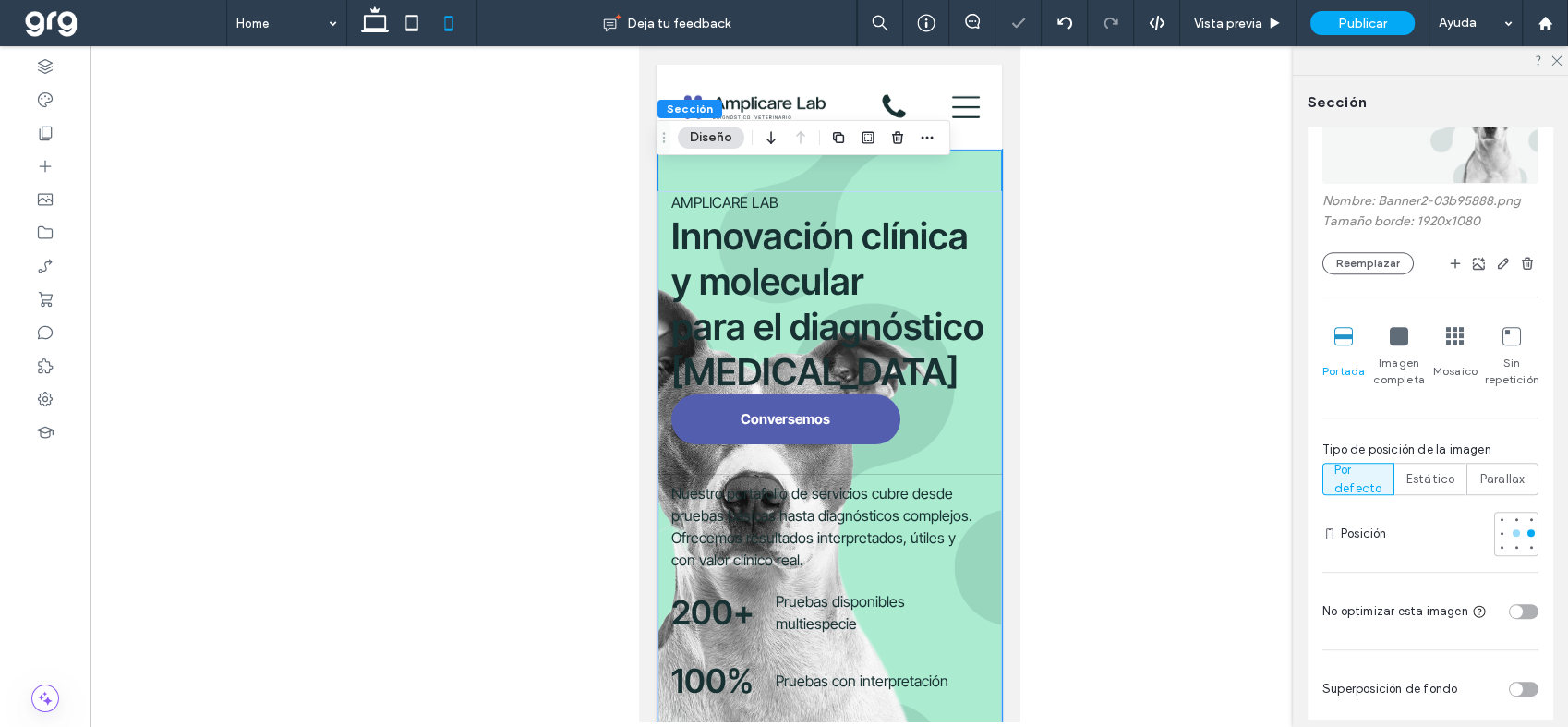
click at [1512, 530] on div at bounding box center [1516, 533] width 8 height 8
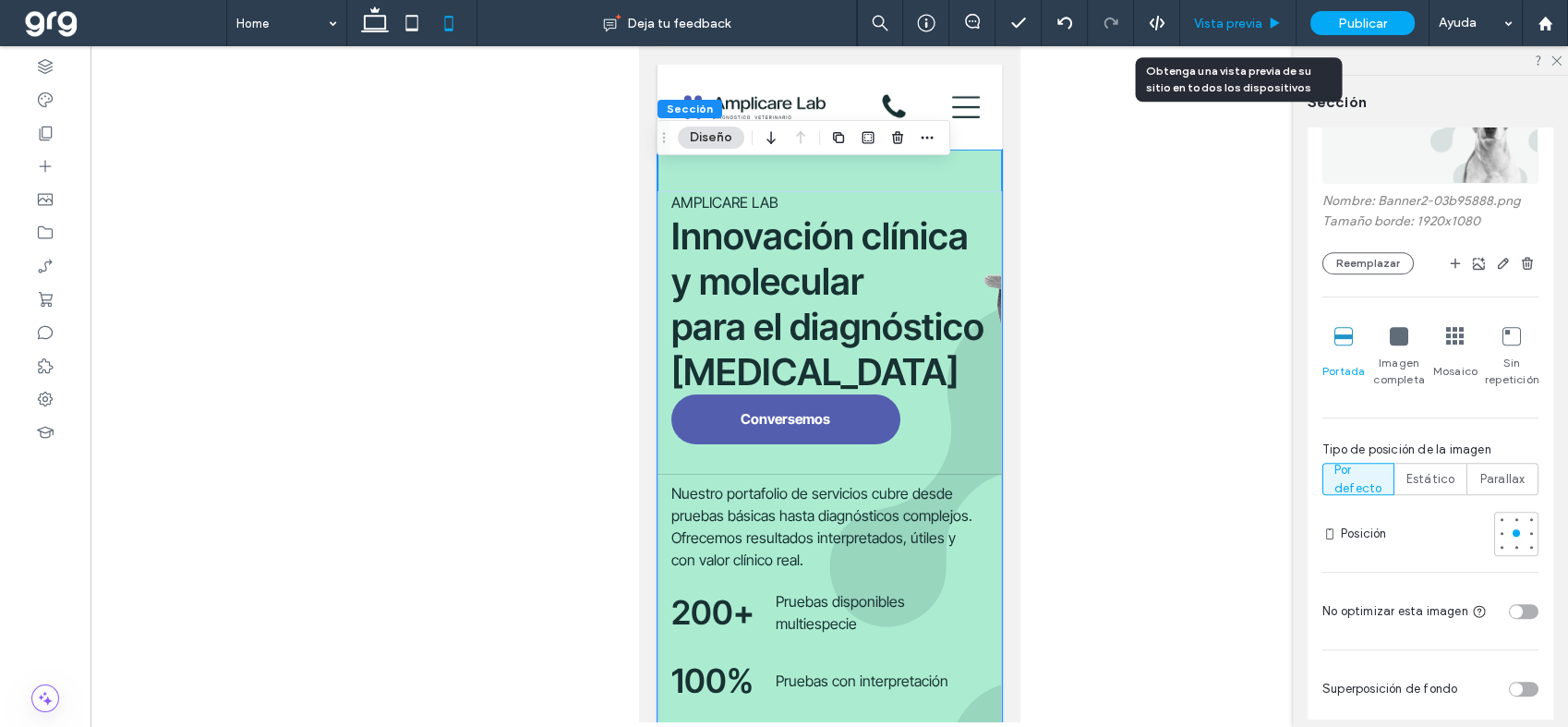
click at [1211, 21] on span "Vista previa" at bounding box center [1228, 24] width 68 height 16
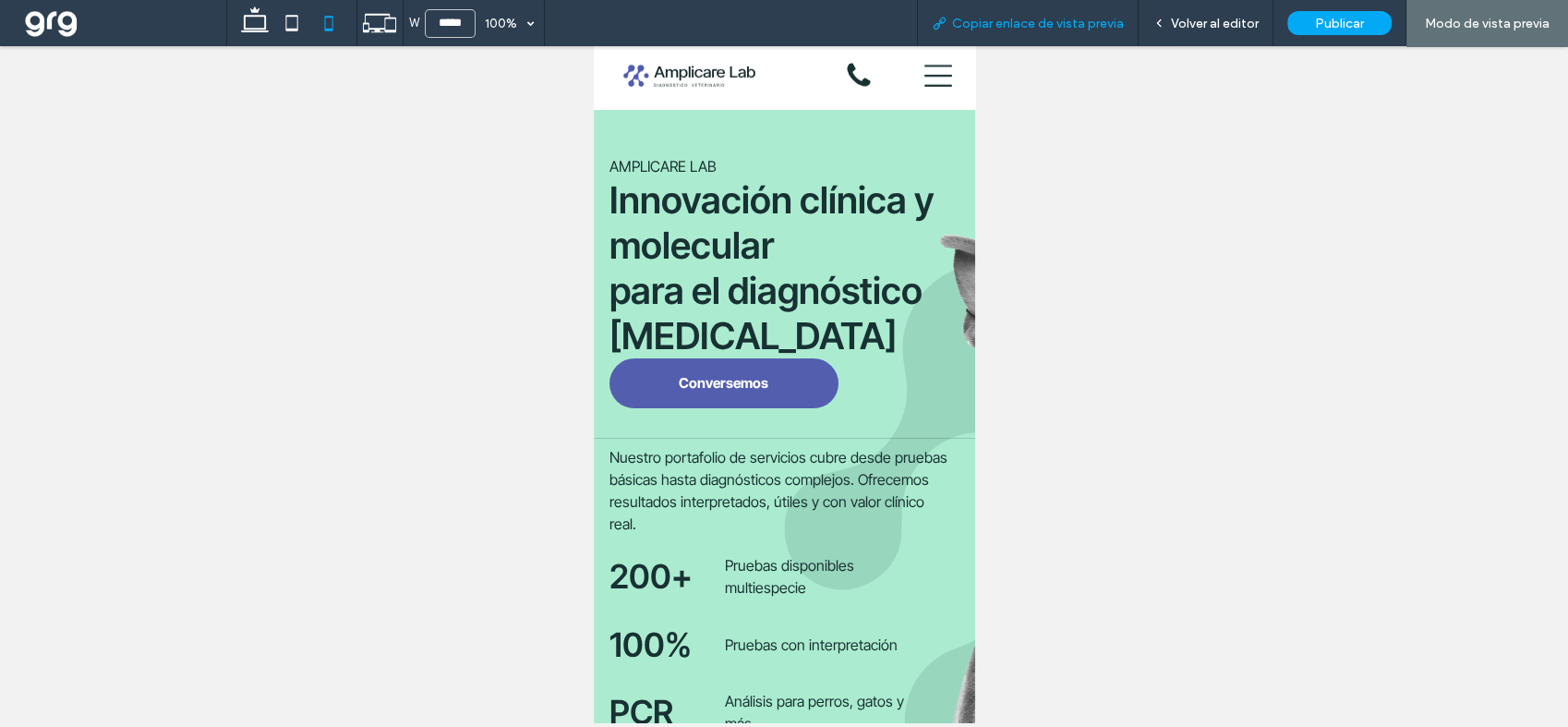
click at [1070, 19] on span "Copiar enlace de vista previa" at bounding box center [1037, 24] width 171 height 16
drag, startPoint x: 1337, startPoint y: 126, endPoint x: 1417, endPoint y: 56, distance: 106.3
click at [1362, 112] on div at bounding box center [784, 382] width 1568 height 681
